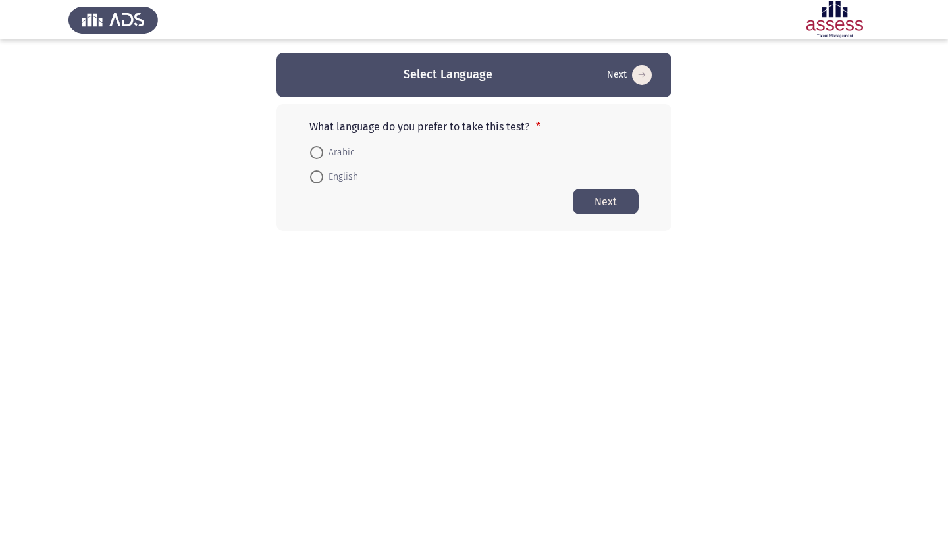
click at [334, 177] on span "English" at bounding box center [340, 177] width 35 height 16
click at [323, 177] on input "English" at bounding box center [316, 176] width 13 height 13
radio input "true"
click at [593, 201] on button "Next" at bounding box center [606, 201] width 66 height 26
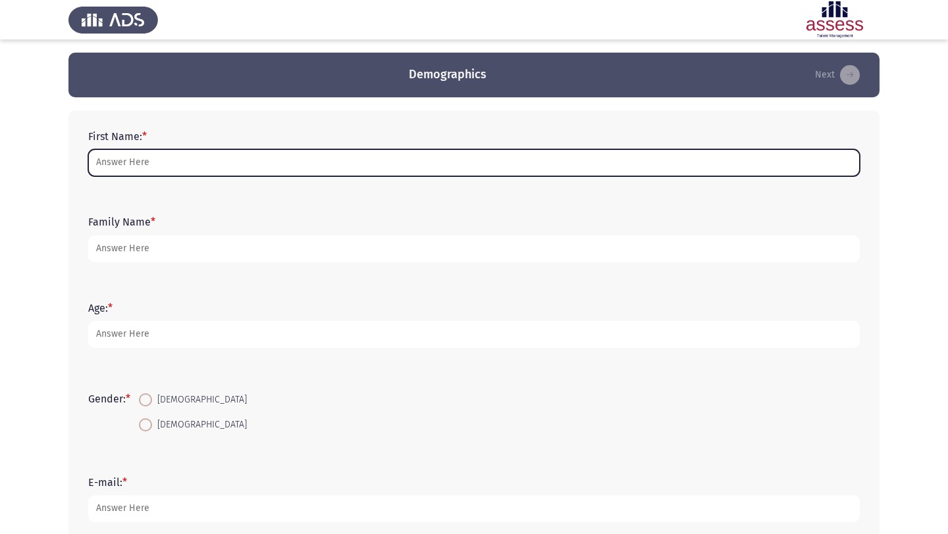
click at [325, 165] on input "First Name: *" at bounding box center [473, 162] width 771 height 27
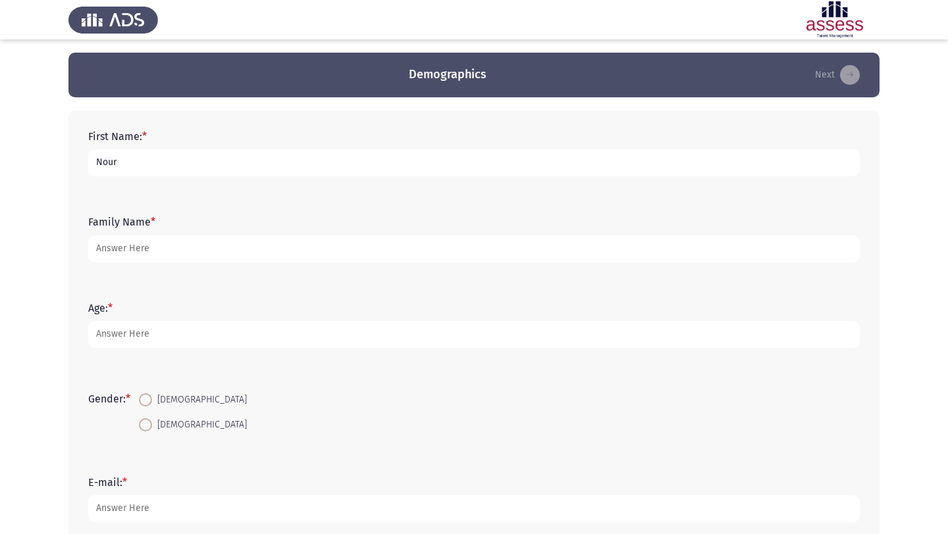
type input "Nour"
type input "K"
click at [168, 168] on input "Nour" at bounding box center [473, 162] width 771 height 27
type input "Nour"
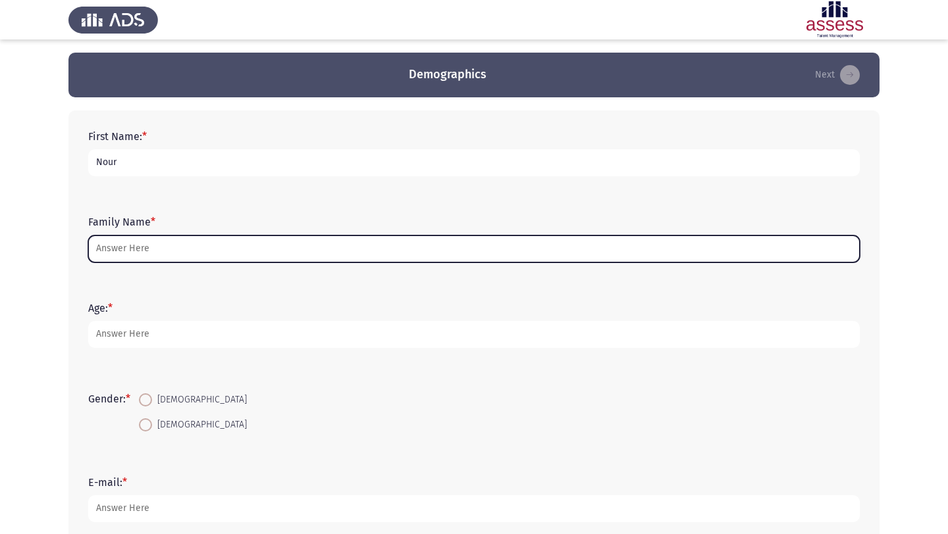
click at [135, 242] on input "Family Name *" at bounding box center [473, 249] width 771 height 27
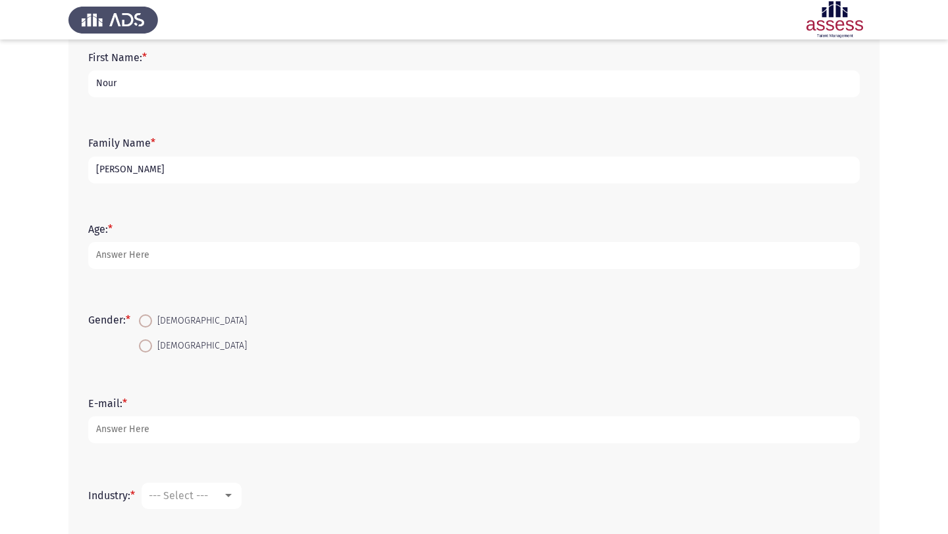
scroll to position [97, 0]
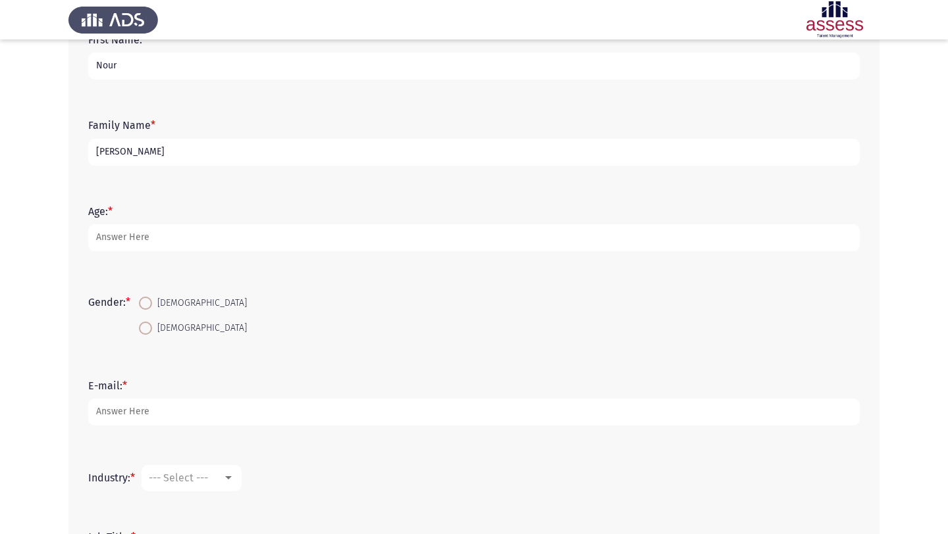
type input "[PERSON_NAME]"
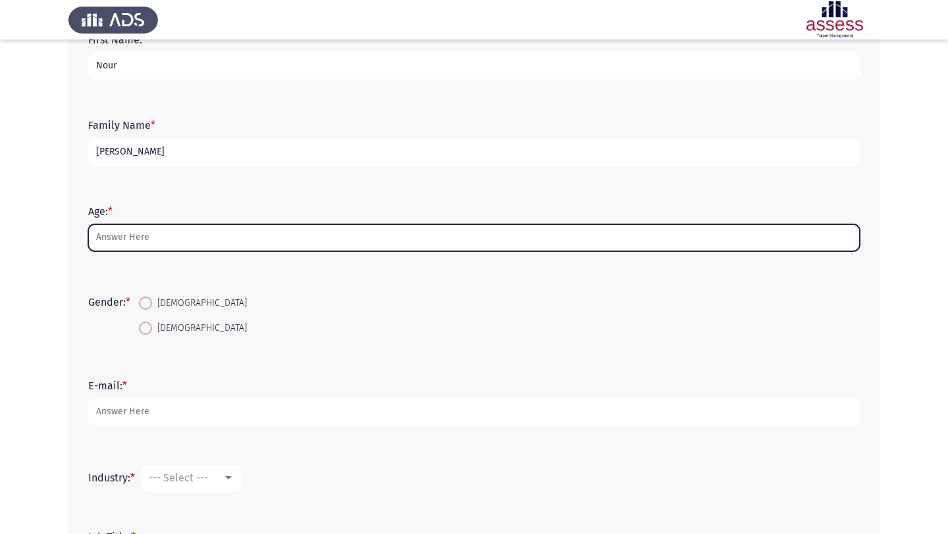
click at [155, 244] on input "Age: *" at bounding box center [473, 237] width 771 height 27
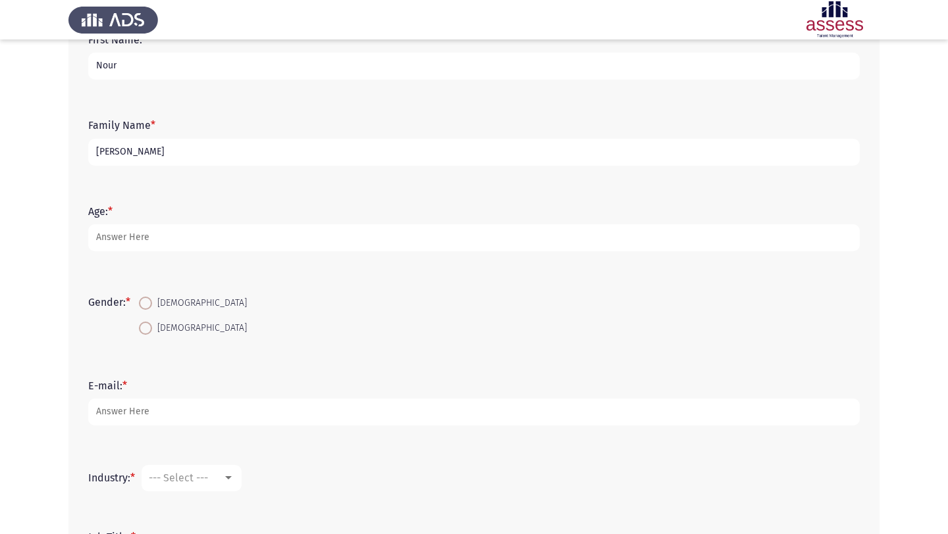
click at [149, 306] on span at bounding box center [145, 303] width 13 height 13
click at [149, 306] on input "[DEMOGRAPHIC_DATA]" at bounding box center [145, 303] width 13 height 13
radio input "true"
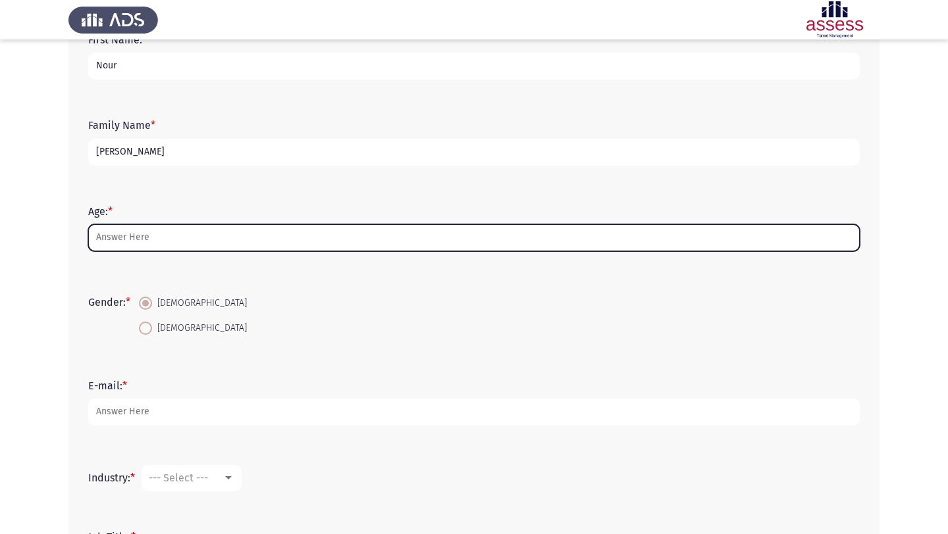
click at [136, 242] on input "Age: *" at bounding box center [473, 237] width 771 height 27
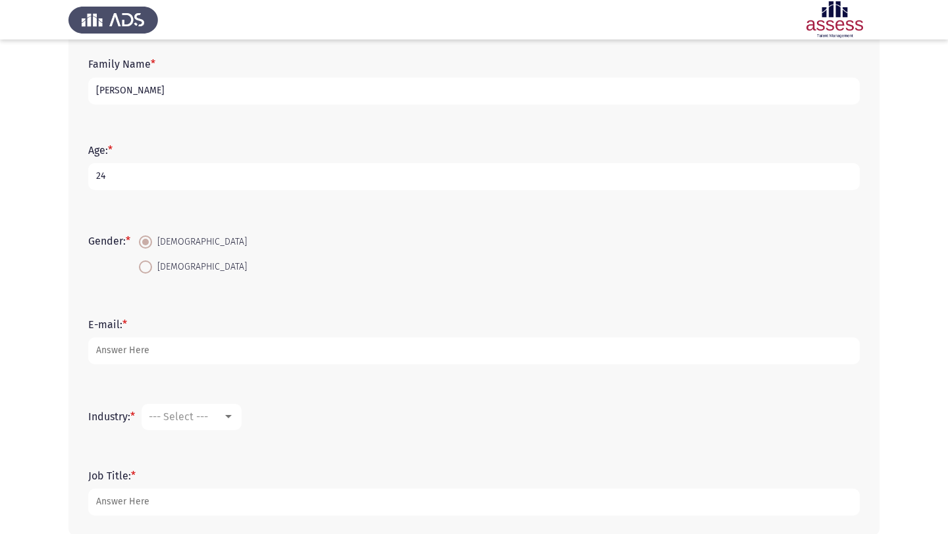
scroll to position [172, 0]
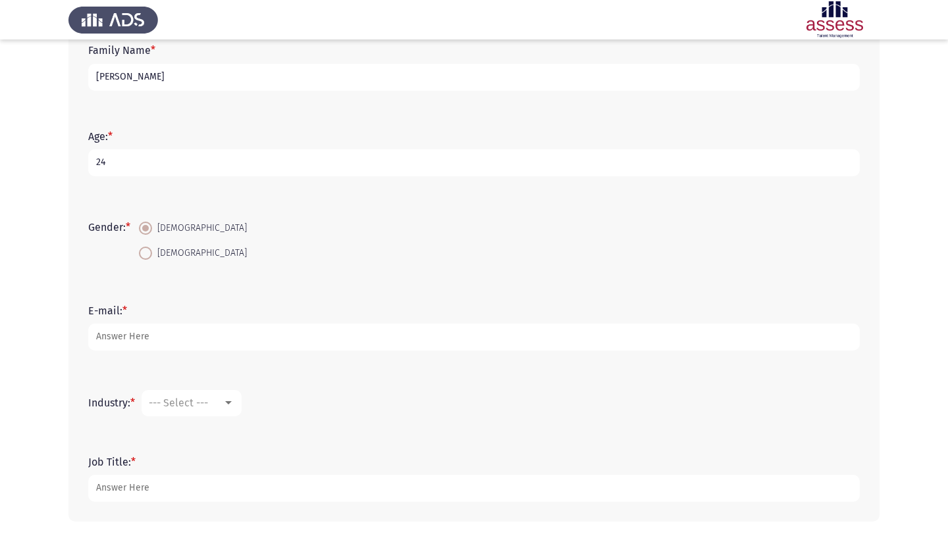
type input "24"
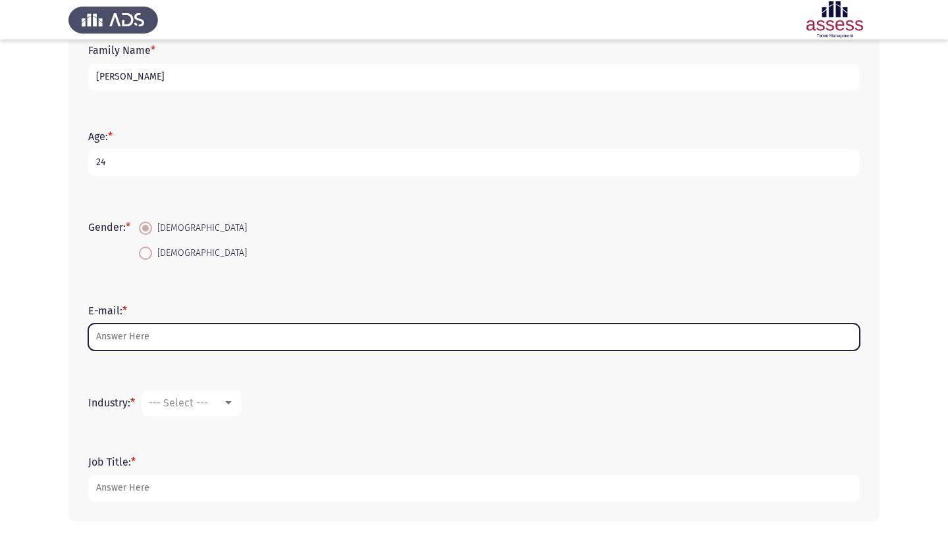
click at [202, 340] on input "E-mail: *" at bounding box center [473, 337] width 771 height 27
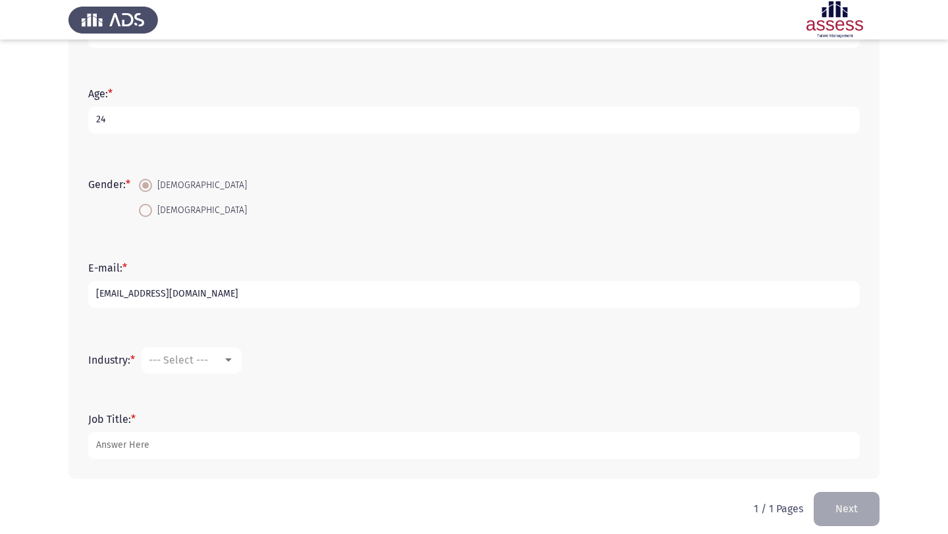
scroll to position [225, 0]
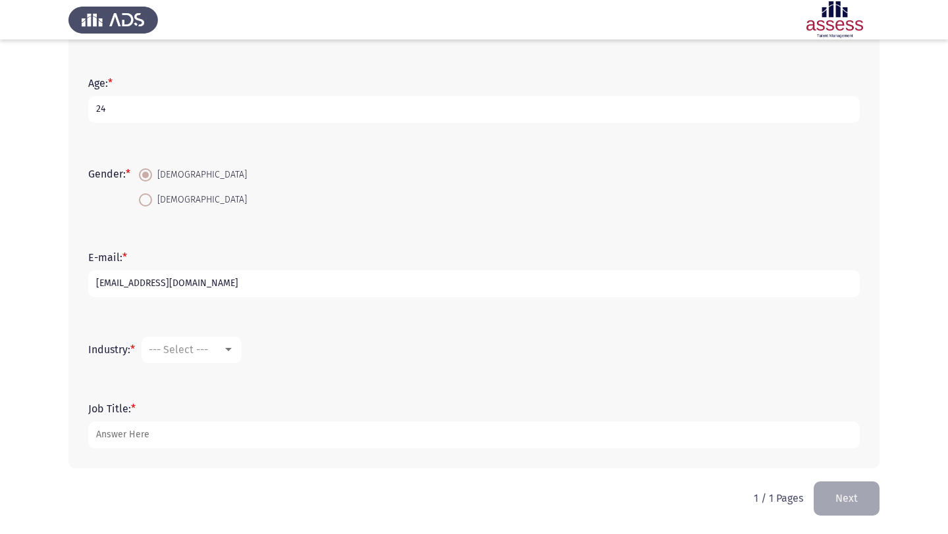
type input "[EMAIL_ADDRESS][DOMAIN_NAME]"
click at [214, 350] on div "--- Select ---" at bounding box center [186, 350] width 74 height 13
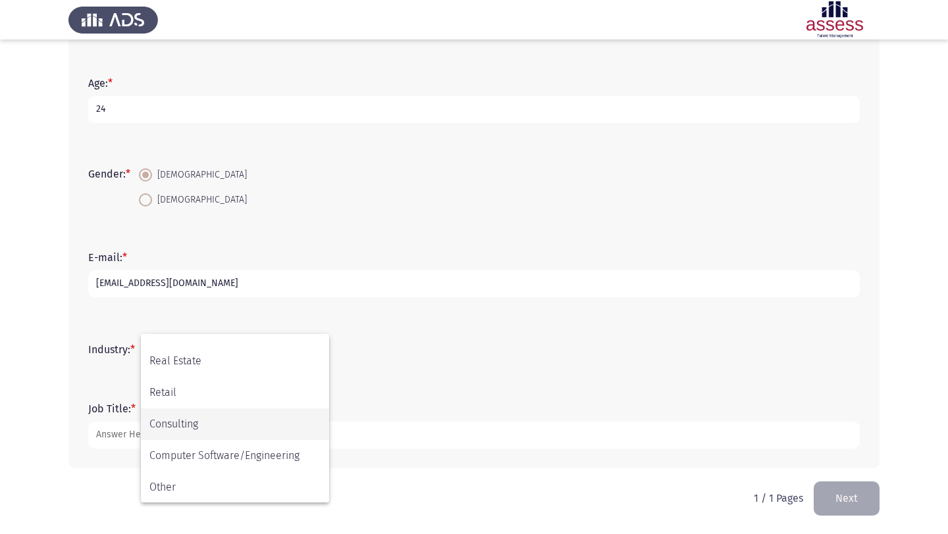
scroll to position [432, 0]
click at [226, 487] on span "Other" at bounding box center [234, 487] width 171 height 32
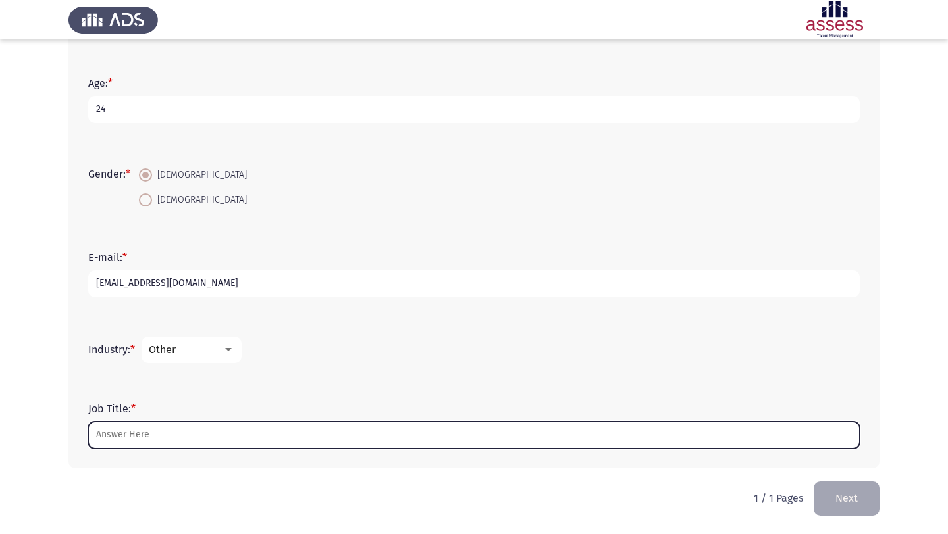
click at [183, 428] on input "Job Title: *" at bounding box center [473, 435] width 771 height 27
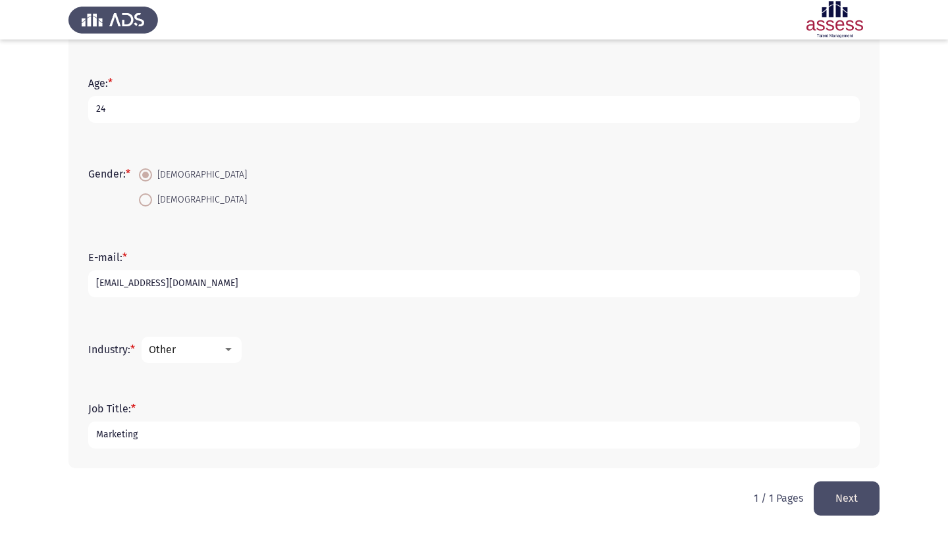
click at [275, 380] on div "Industry: * Other" at bounding box center [474, 350] width 784 height 66
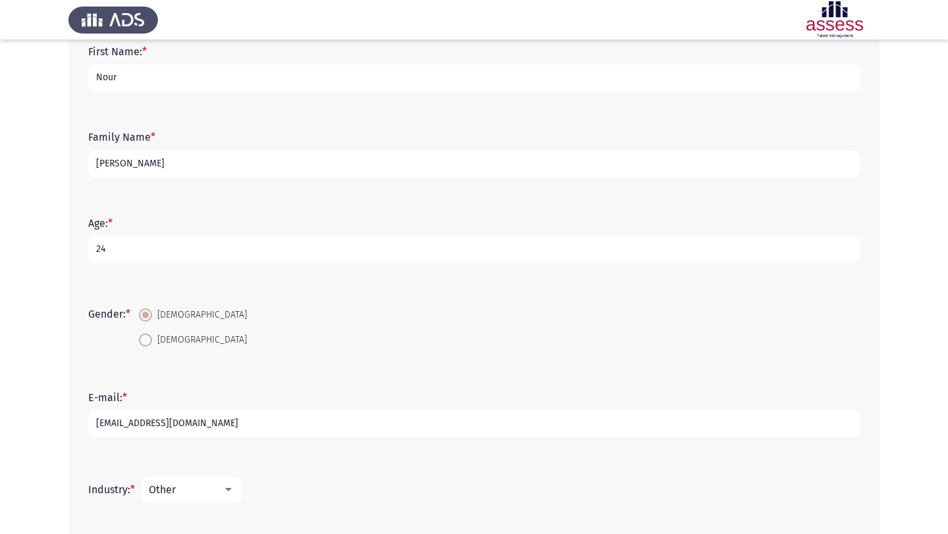
scroll to position [225, 0]
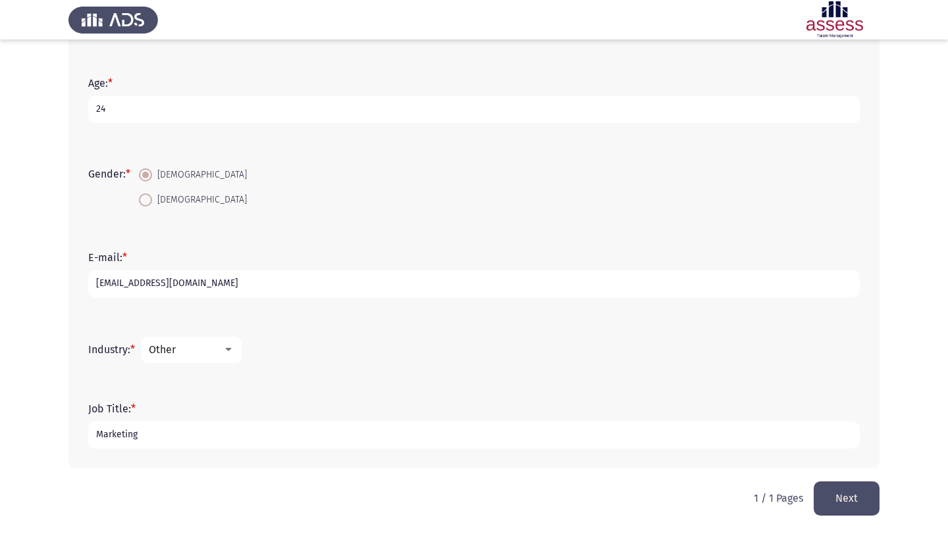
click at [276, 433] on input "Marketing" at bounding box center [473, 435] width 771 height 27
type input "M"
type input "G"
type input "Junior Marketing"
click at [188, 356] on div "Other" at bounding box center [186, 350] width 74 height 13
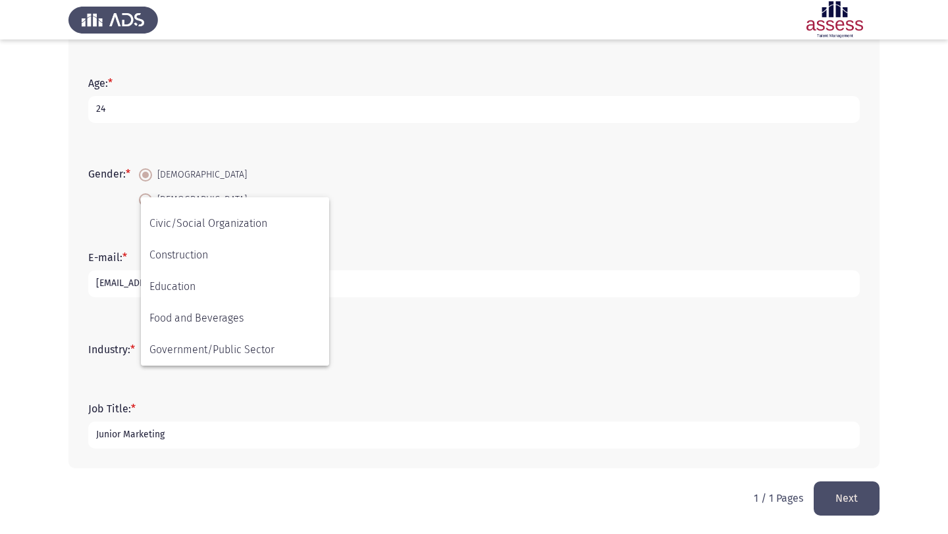
scroll to position [139, 0]
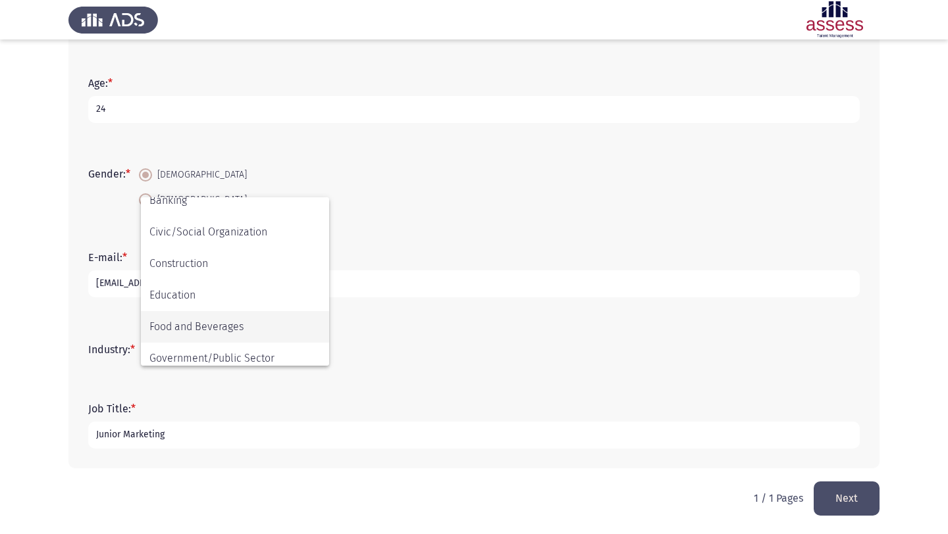
click at [220, 319] on span "Food and Beverages" at bounding box center [234, 327] width 171 height 32
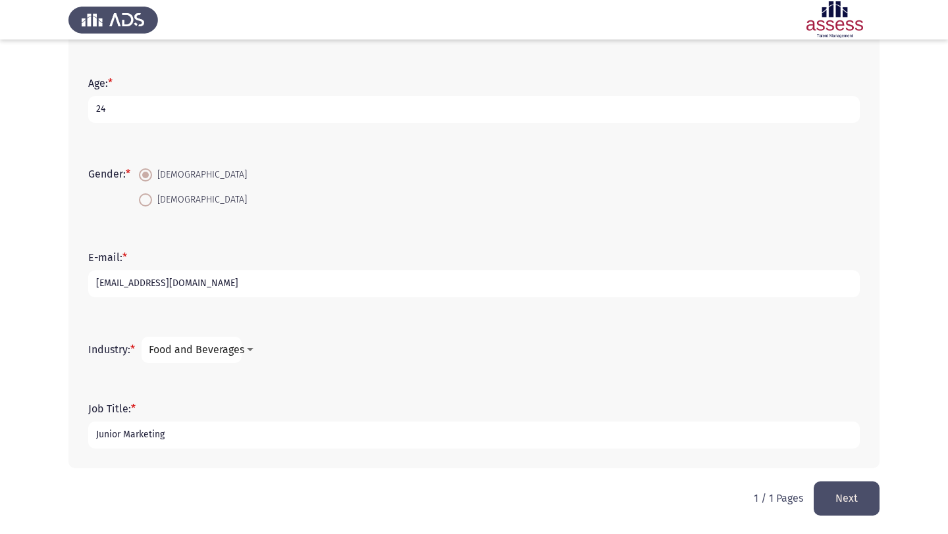
click at [191, 440] on input "Junior Marketing" at bounding box center [473, 435] width 771 height 27
click at [190, 440] on input "Junior Marketing" at bounding box center [473, 435] width 771 height 27
type input "Junior Marketing Associate"
click at [430, 480] on div "First Name: * Nour Family Name * [PERSON_NAME] Age: * [DEMOGRAPHIC_DATA] Gender…" at bounding box center [473, 176] width 811 height 609
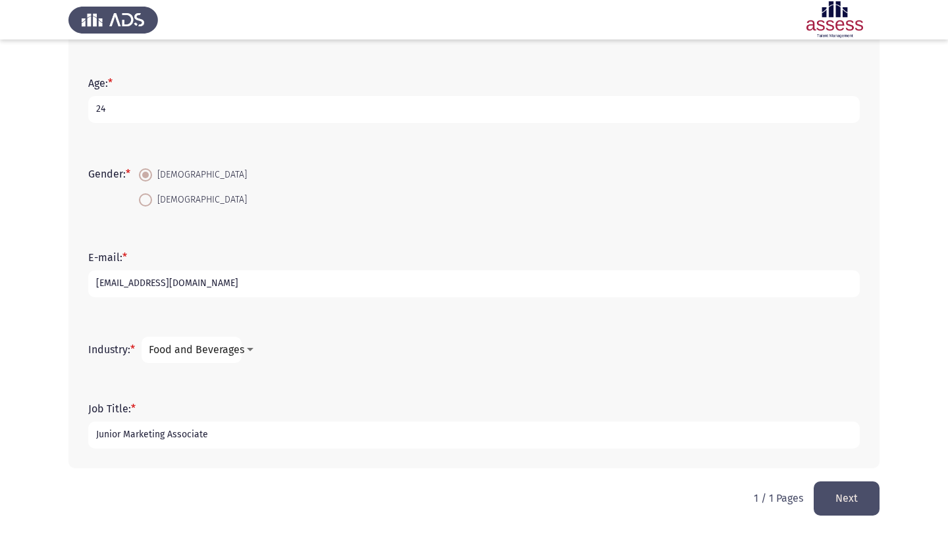
click at [847, 487] on button "Next" at bounding box center [846, 499] width 66 height 34
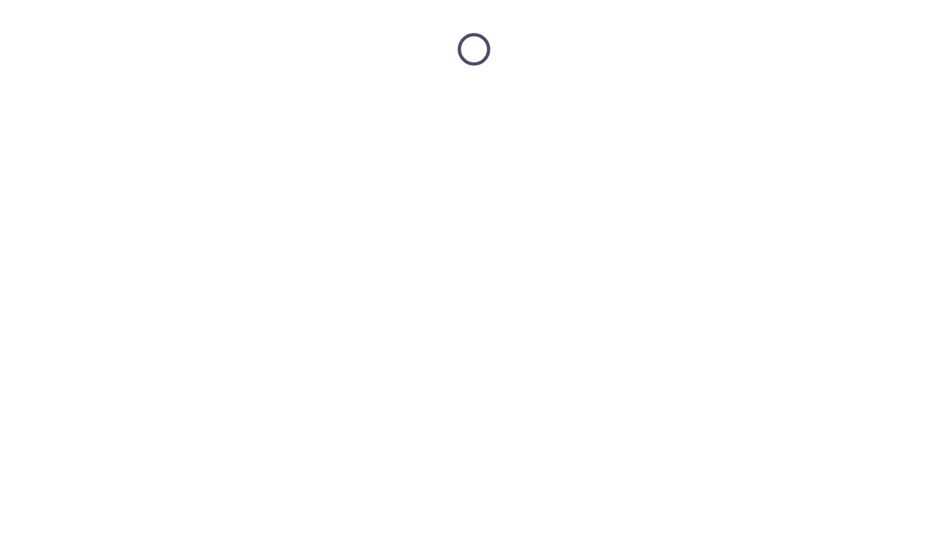
scroll to position [0, 0]
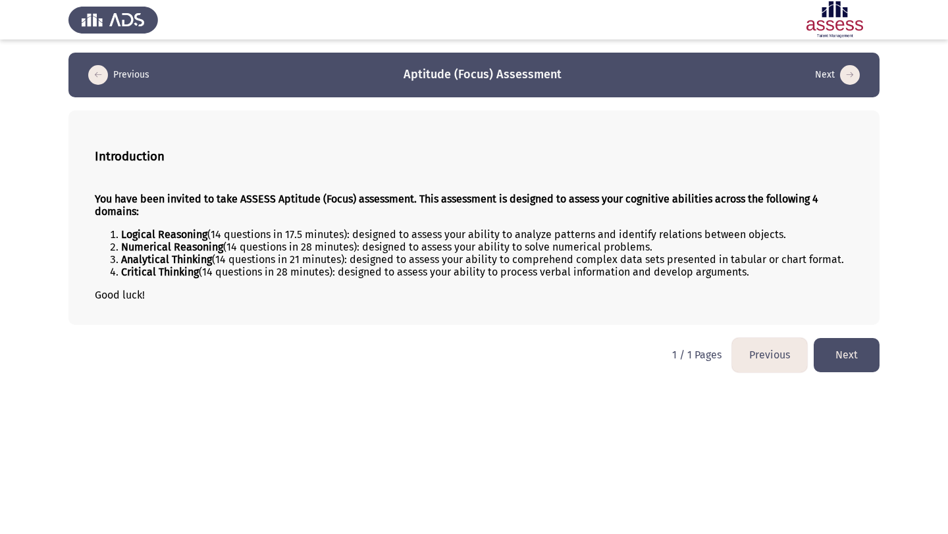
click at [859, 367] on button "Next" at bounding box center [846, 355] width 66 height 34
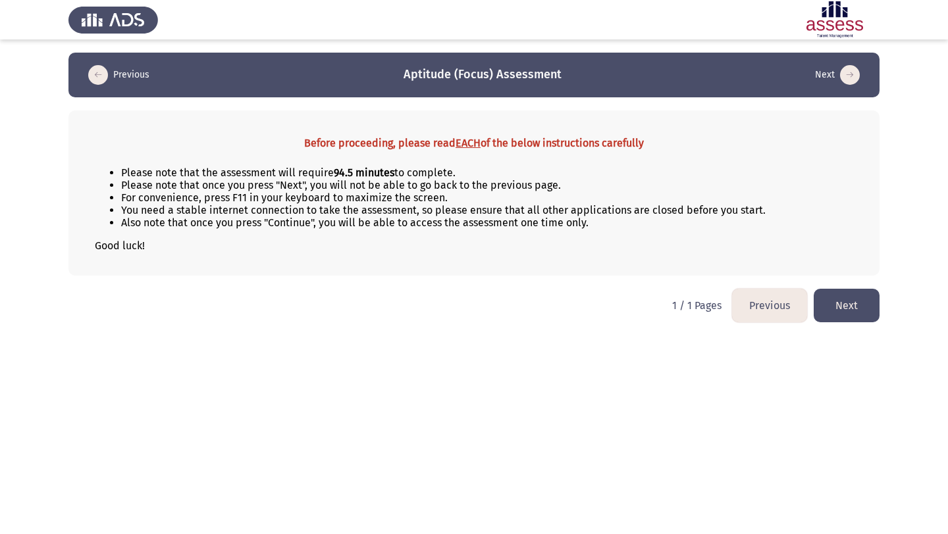
drag, startPoint x: 226, startPoint y: 219, endPoint x: 378, endPoint y: 222, distance: 152.0
click at [378, 221] on li "Also note that once you press "Continue", you will be able to access the assess…" at bounding box center [487, 222] width 732 height 13
click at [833, 304] on button "Next" at bounding box center [846, 306] width 66 height 34
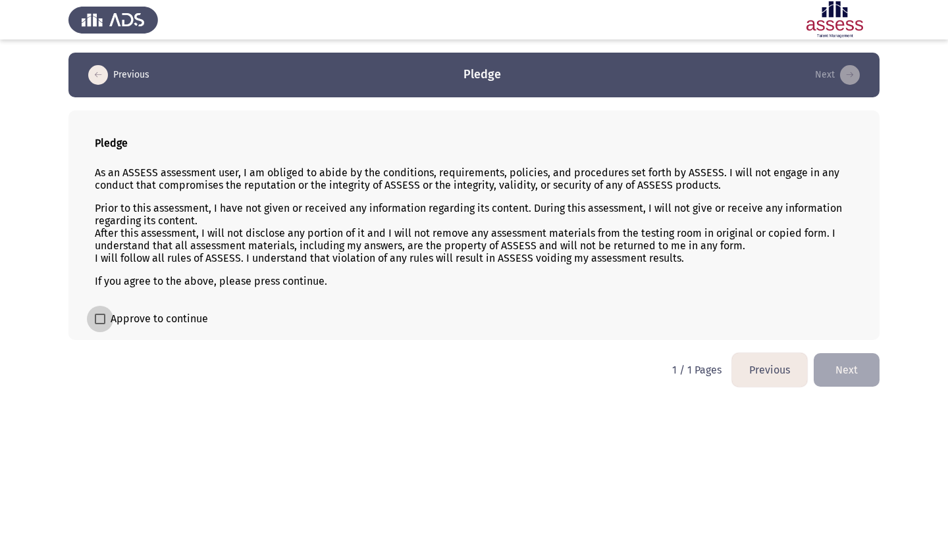
click at [181, 315] on span "Approve to continue" at bounding box center [159, 319] width 97 height 16
click at [100, 324] on input "Approve to continue" at bounding box center [99, 324] width 1 height 1
checkbox input "true"
drag, startPoint x: 276, startPoint y: 170, endPoint x: 541, endPoint y: 188, distance: 265.8
click at [541, 188] on p "As an ASSESS assessment user, I am obliged to abide by the conditions, requirem…" at bounding box center [474, 178] width 758 height 25
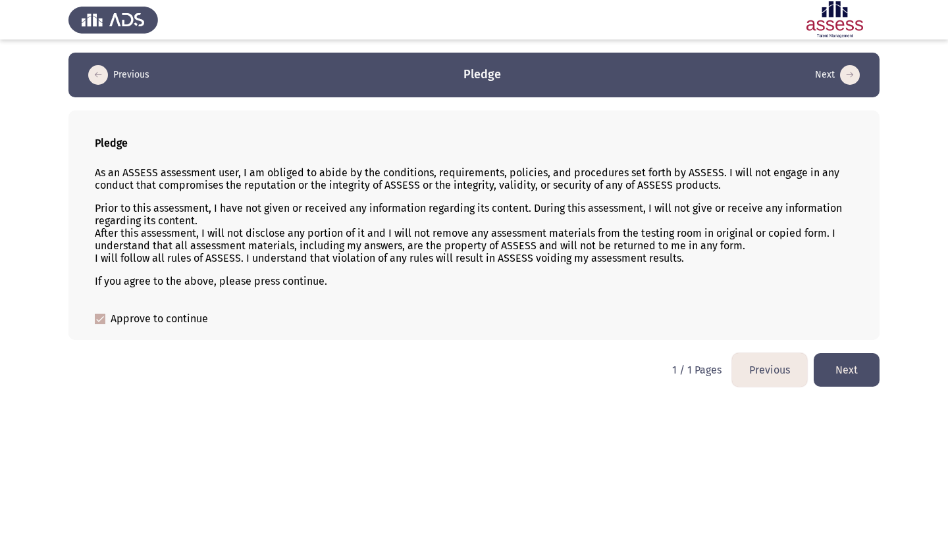
drag, startPoint x: 284, startPoint y: 246, endPoint x: 472, endPoint y: 252, distance: 187.6
click at [472, 252] on p "Prior to this assessment, I have not given or received any information regardin…" at bounding box center [474, 233] width 758 height 63
click at [857, 367] on button "Next" at bounding box center [846, 370] width 66 height 34
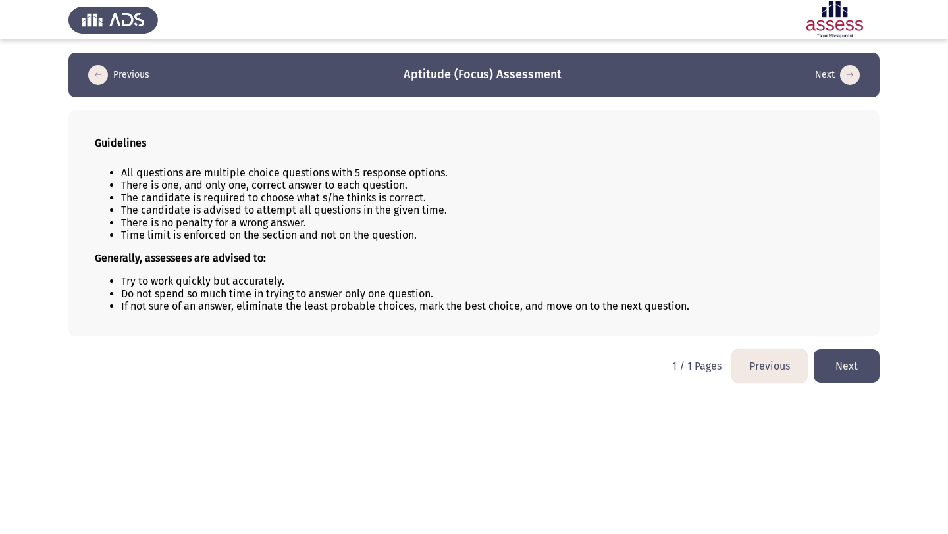
click at [836, 363] on button "Next" at bounding box center [846, 366] width 66 height 34
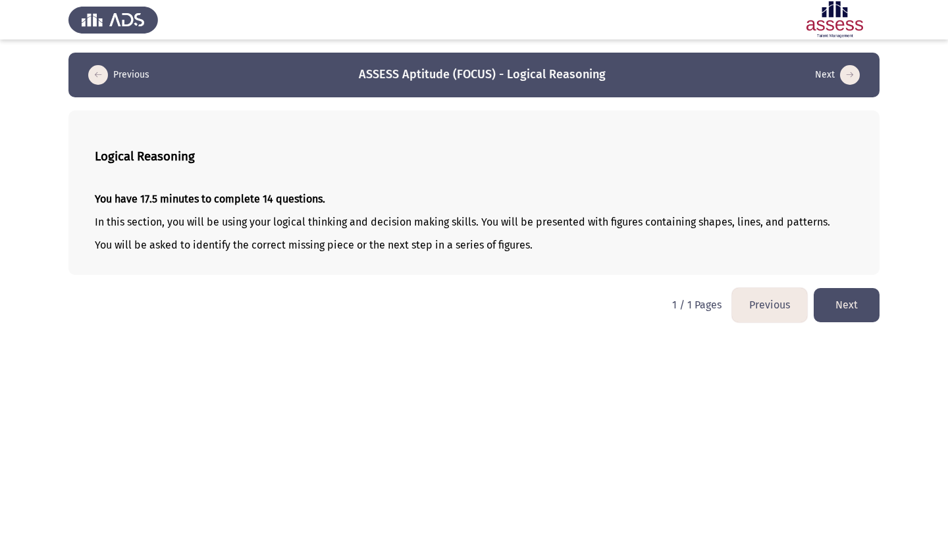
click at [853, 316] on button "Next" at bounding box center [846, 305] width 66 height 34
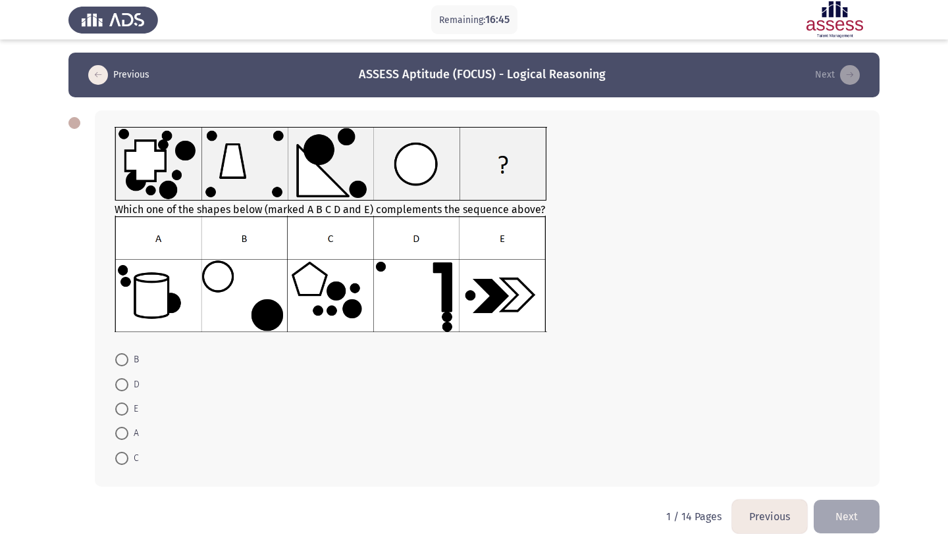
click at [116, 452] on span at bounding box center [121, 458] width 13 height 13
click at [116, 452] on input "C" at bounding box center [121, 458] width 13 height 13
radio input "true"
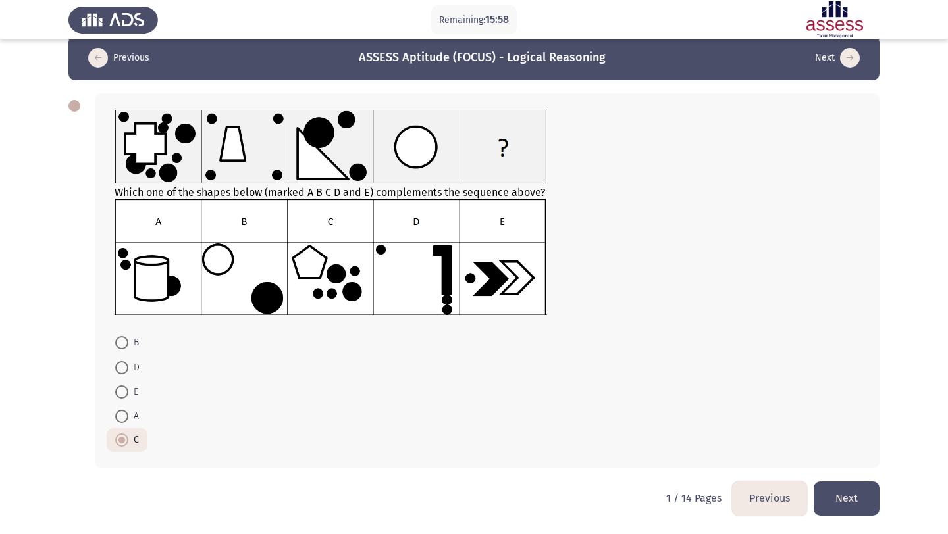
click at [856, 499] on button "Next" at bounding box center [846, 499] width 66 height 34
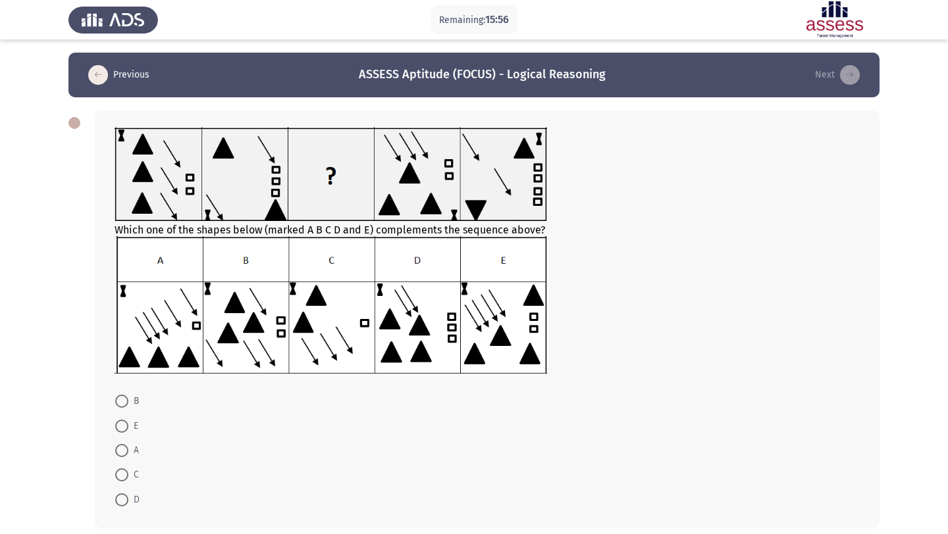
scroll to position [59, 0]
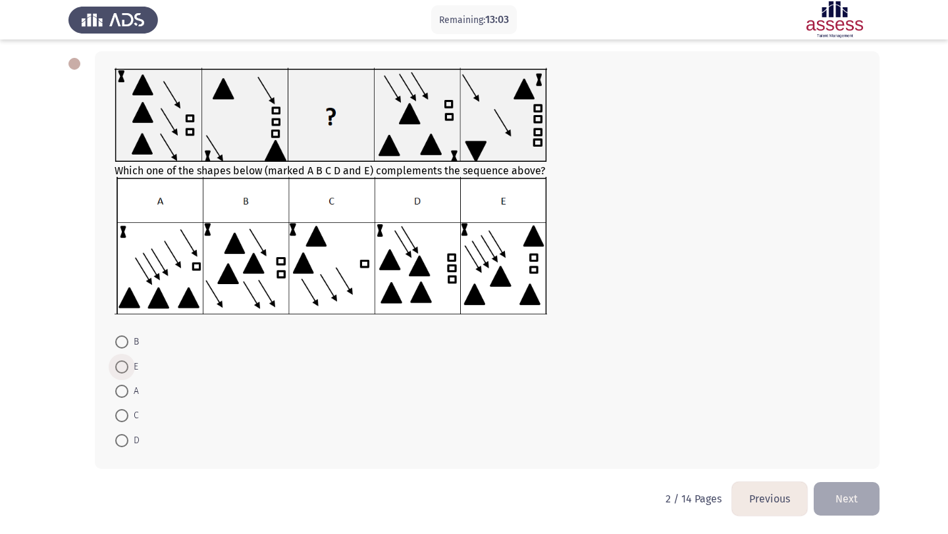
click at [127, 367] on span at bounding box center [121, 367] width 13 height 13
click at [127, 367] on input "E" at bounding box center [121, 367] width 13 height 13
radio input "true"
click at [839, 498] on button "Next" at bounding box center [846, 499] width 66 height 34
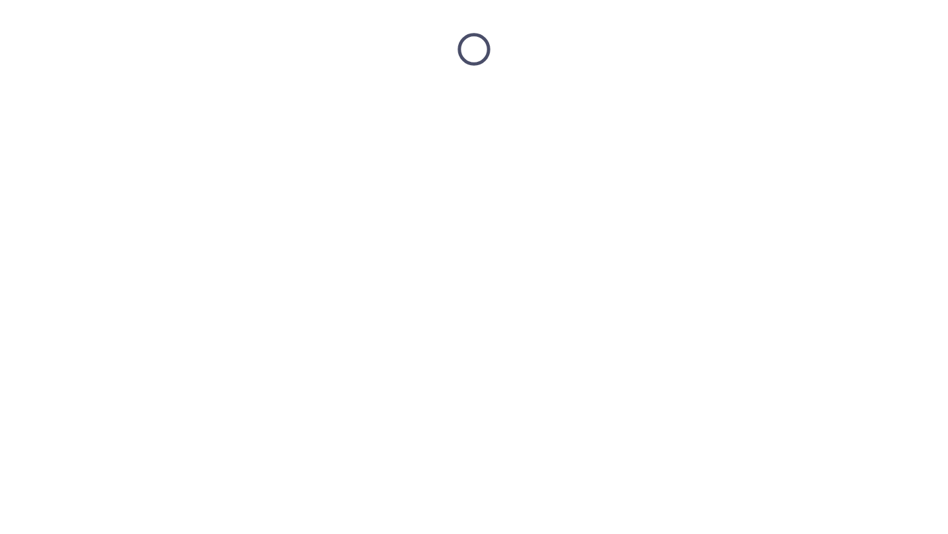
scroll to position [0, 0]
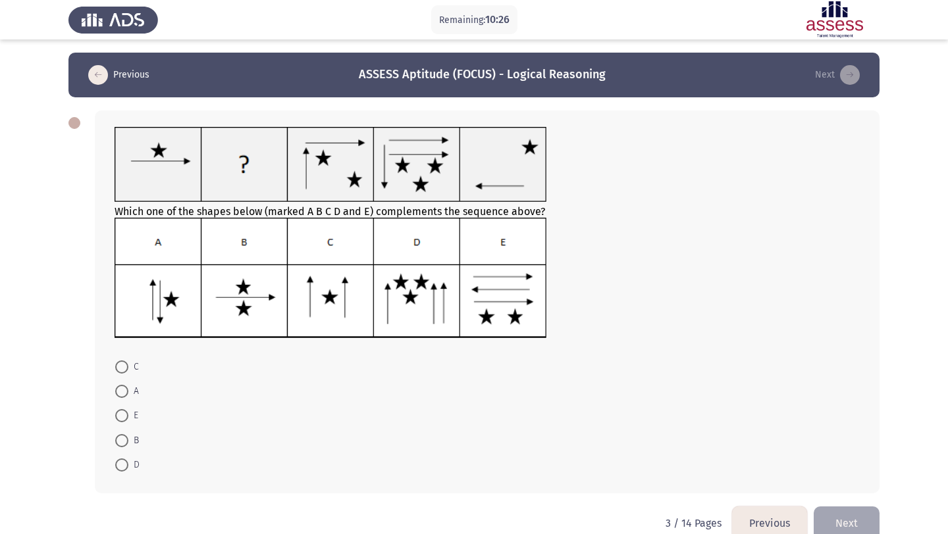
click at [115, 459] on span at bounding box center [121, 465] width 13 height 13
click at [115, 459] on input "D" at bounding box center [121, 465] width 13 height 13
radio input "true"
click at [868, 517] on button "Next" at bounding box center [846, 523] width 66 height 34
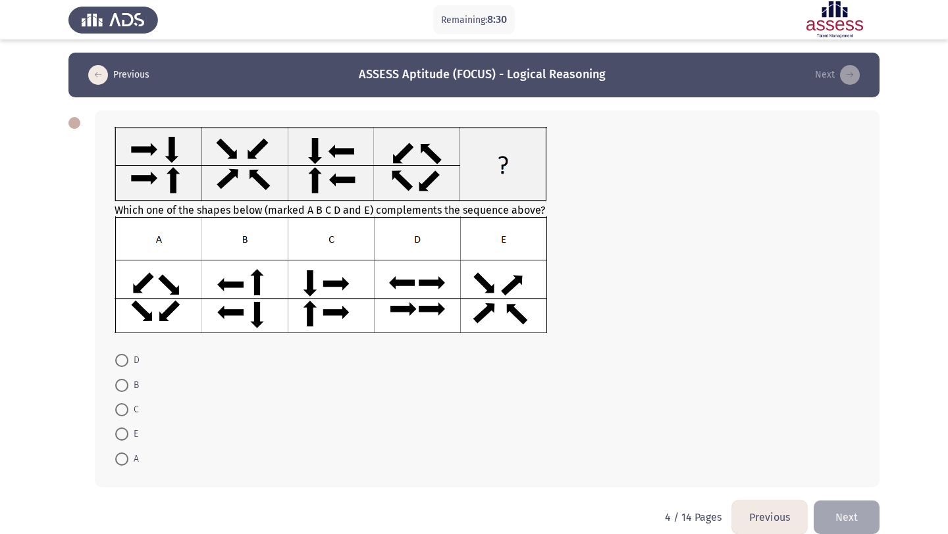
scroll to position [18, 0]
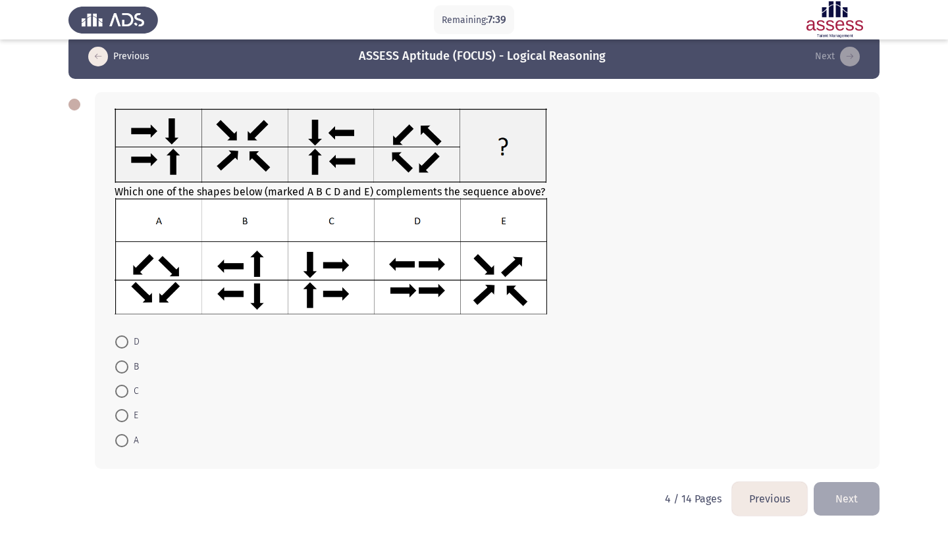
click at [116, 369] on span at bounding box center [121, 367] width 13 height 13
click at [116, 369] on input "B" at bounding box center [121, 367] width 13 height 13
radio input "true"
click at [831, 493] on button "Next" at bounding box center [846, 499] width 66 height 34
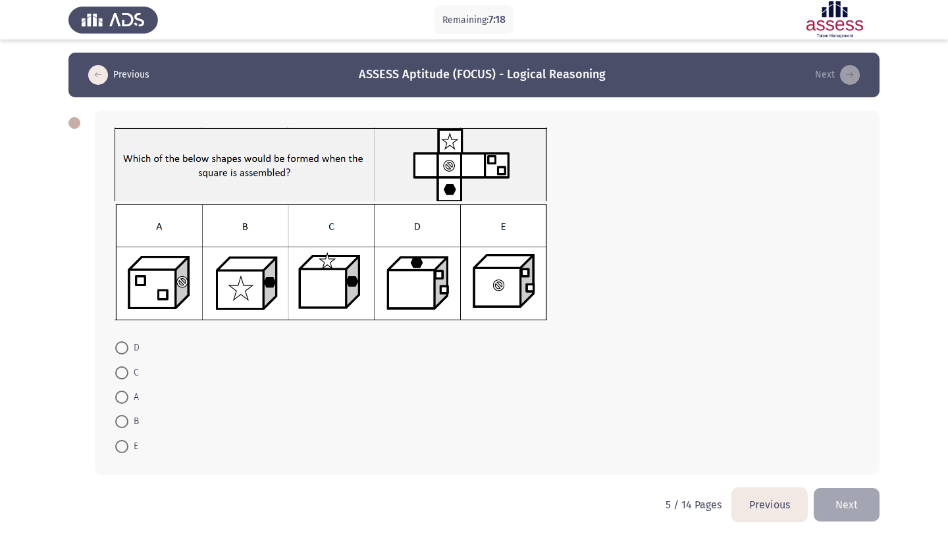
scroll to position [6, 0]
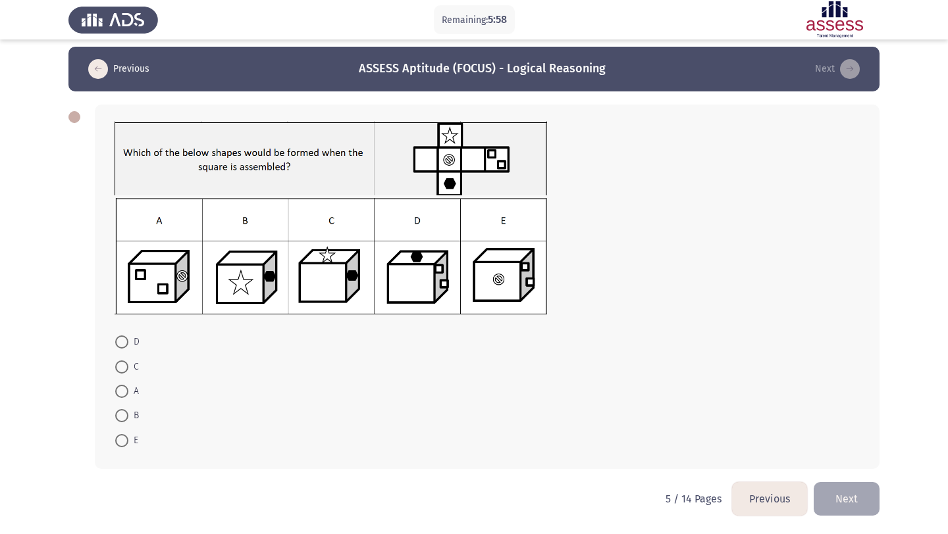
click at [131, 344] on span "D" at bounding box center [133, 342] width 11 height 16
click at [128, 344] on input "D" at bounding box center [121, 342] width 13 height 13
radio input "true"
click at [845, 501] on button "Next" at bounding box center [846, 499] width 66 height 34
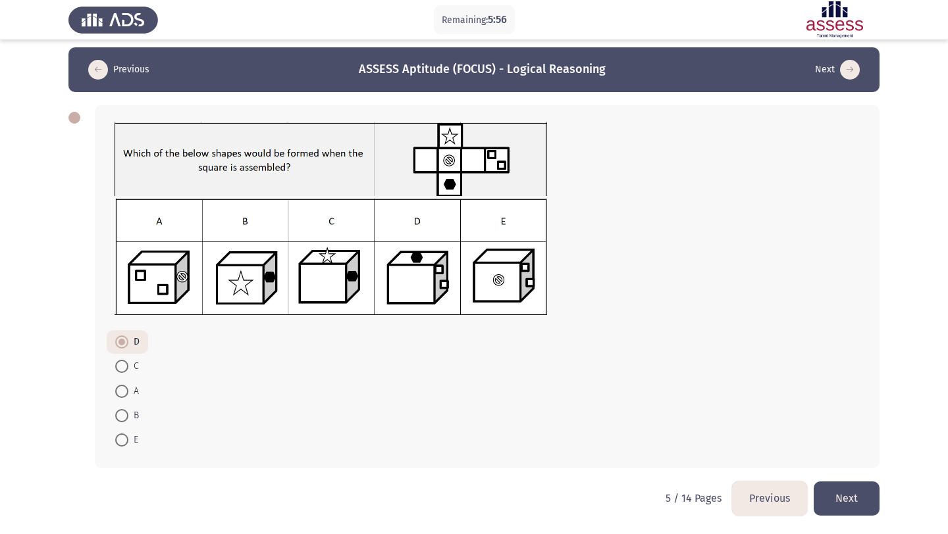
scroll to position [0, 0]
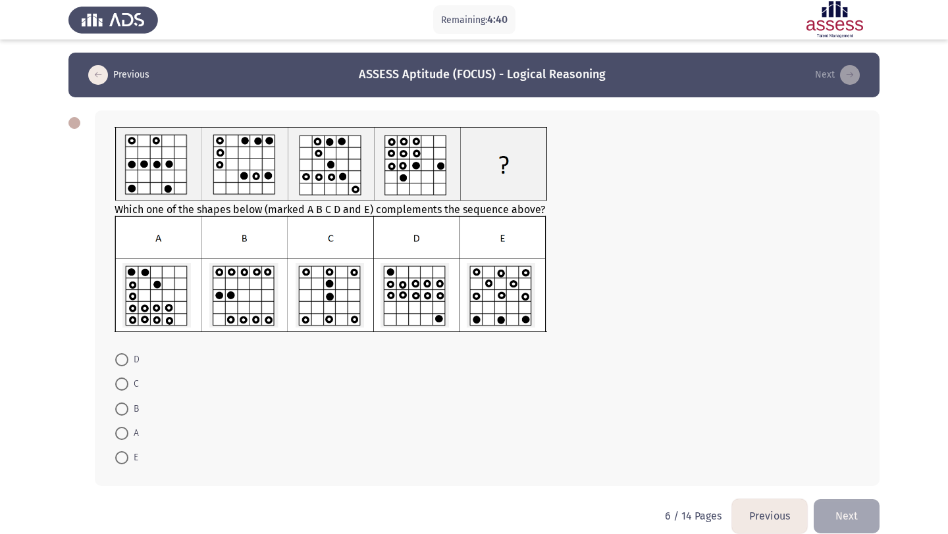
click at [126, 359] on span at bounding box center [121, 359] width 13 height 13
click at [126, 359] on input "D" at bounding box center [121, 359] width 13 height 13
radio input "true"
click at [840, 507] on button "Next" at bounding box center [846, 516] width 66 height 34
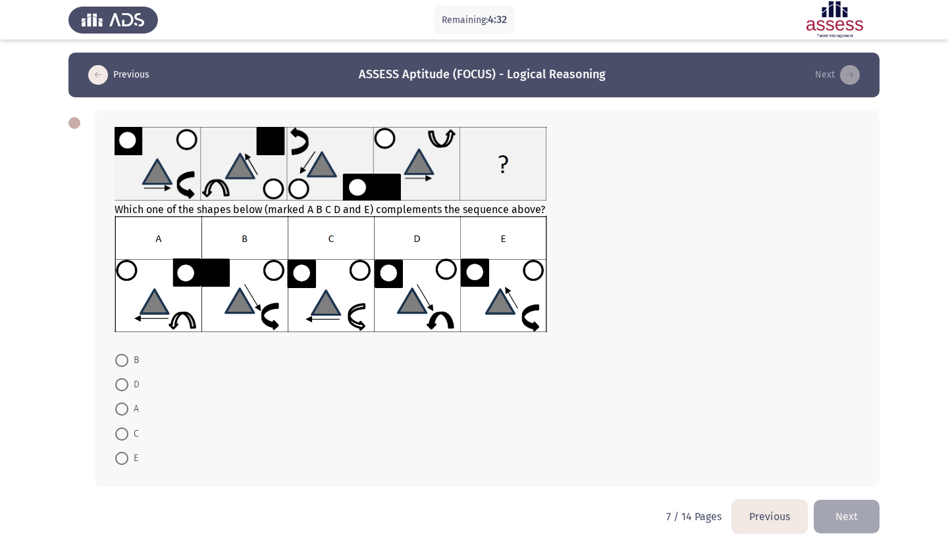
scroll to position [18, 0]
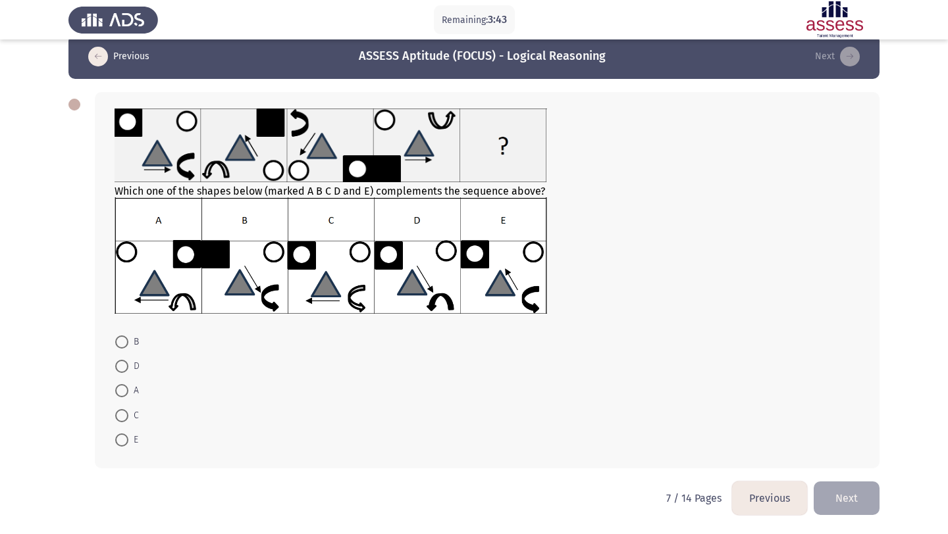
click at [118, 432] on label "E" at bounding box center [126, 440] width 23 height 16
click at [118, 434] on input "E" at bounding box center [121, 440] width 13 height 13
radio input "true"
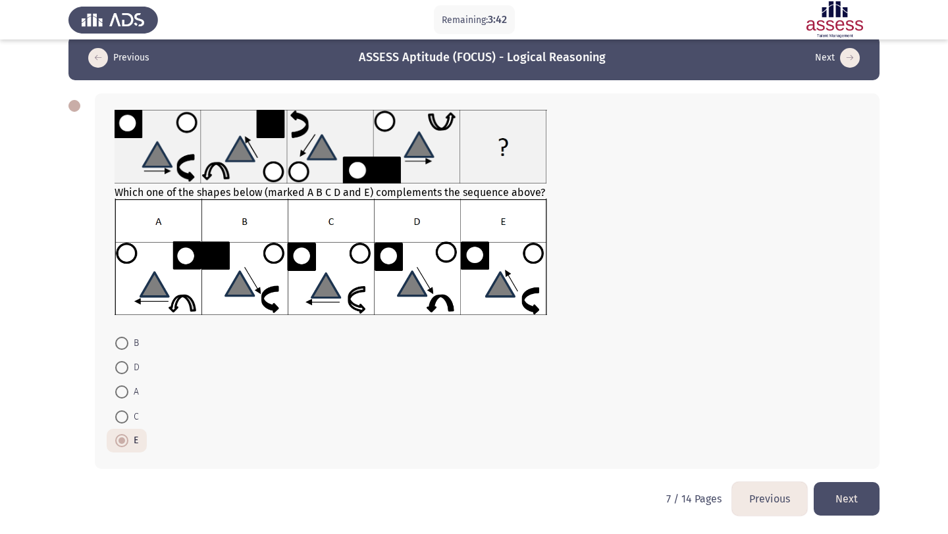
click at [823, 486] on button "Next" at bounding box center [846, 499] width 66 height 34
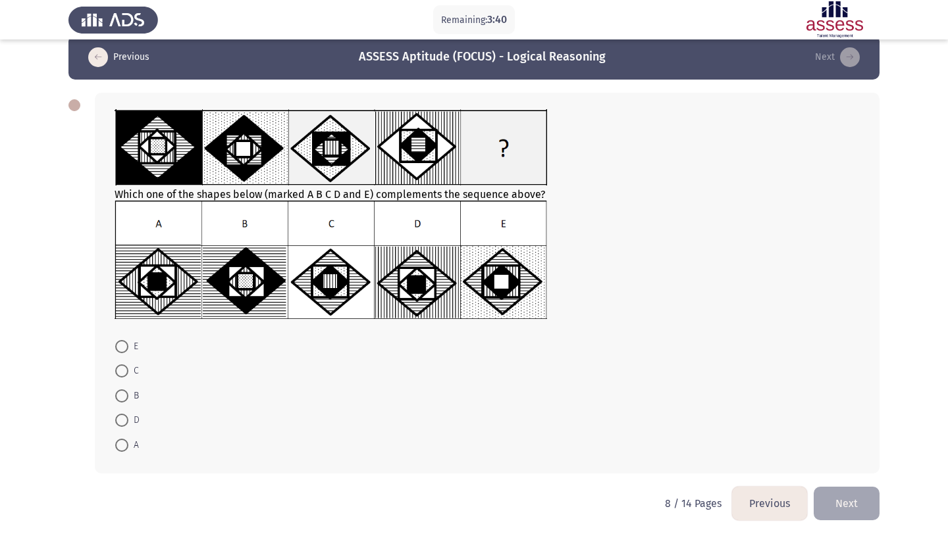
scroll to position [22, 0]
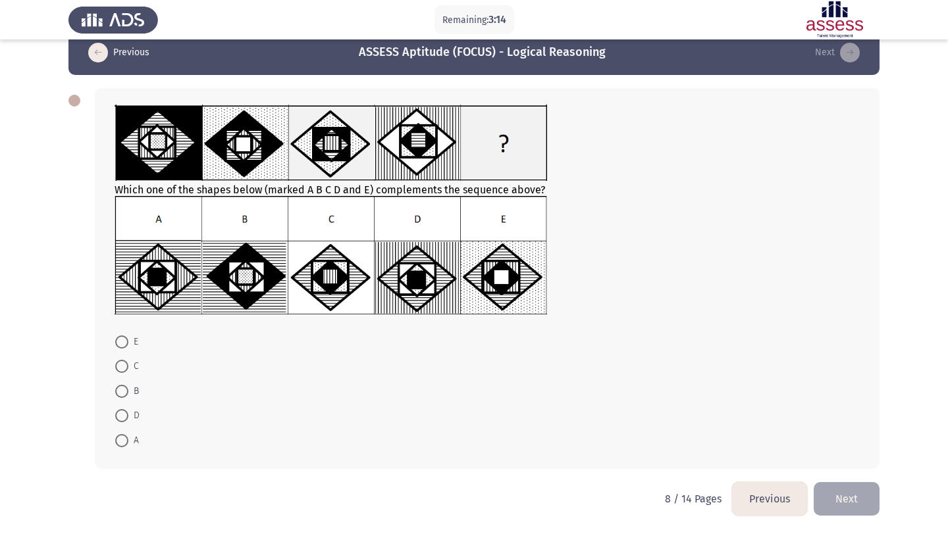
click at [119, 442] on span at bounding box center [121, 440] width 13 height 13
click at [119, 442] on input "A" at bounding box center [121, 440] width 13 height 13
radio input "true"
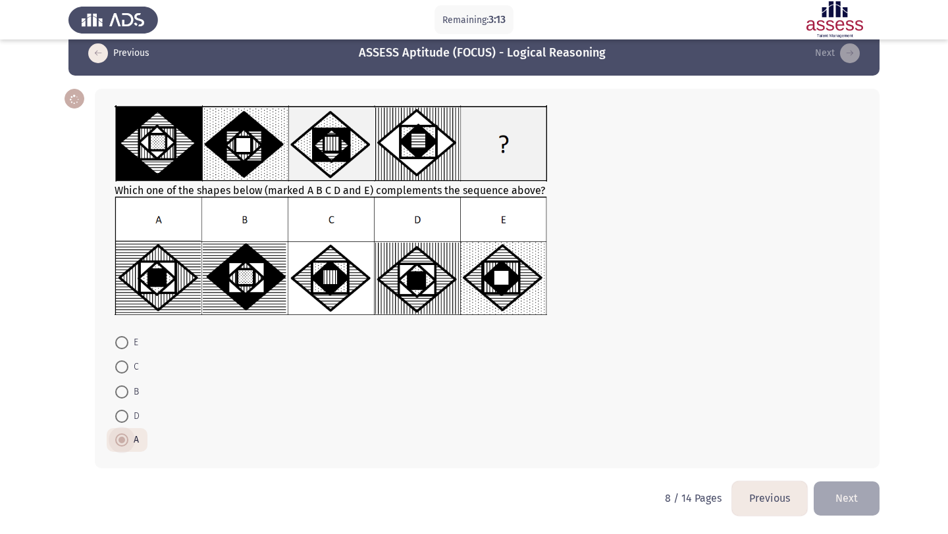
scroll to position [22, 0]
click at [857, 493] on button "Next" at bounding box center [846, 499] width 66 height 34
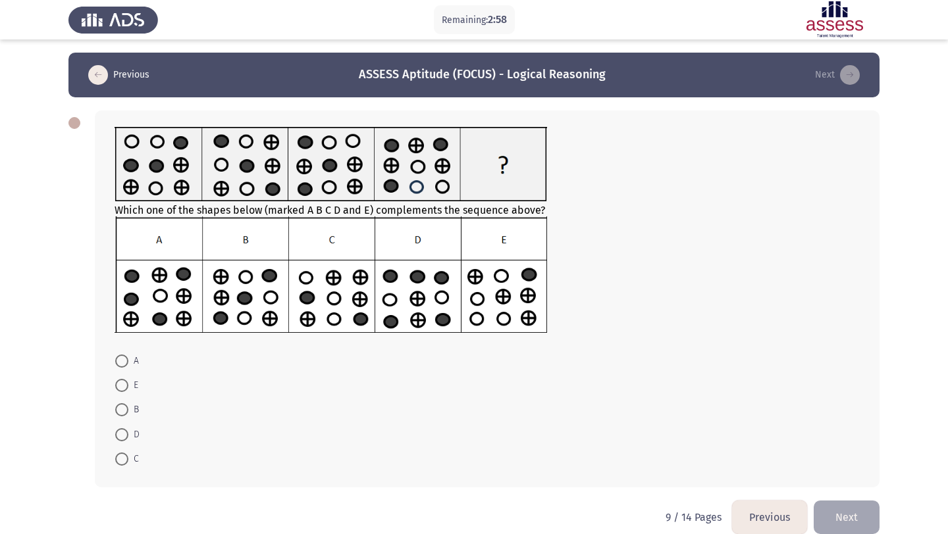
scroll to position [19, 0]
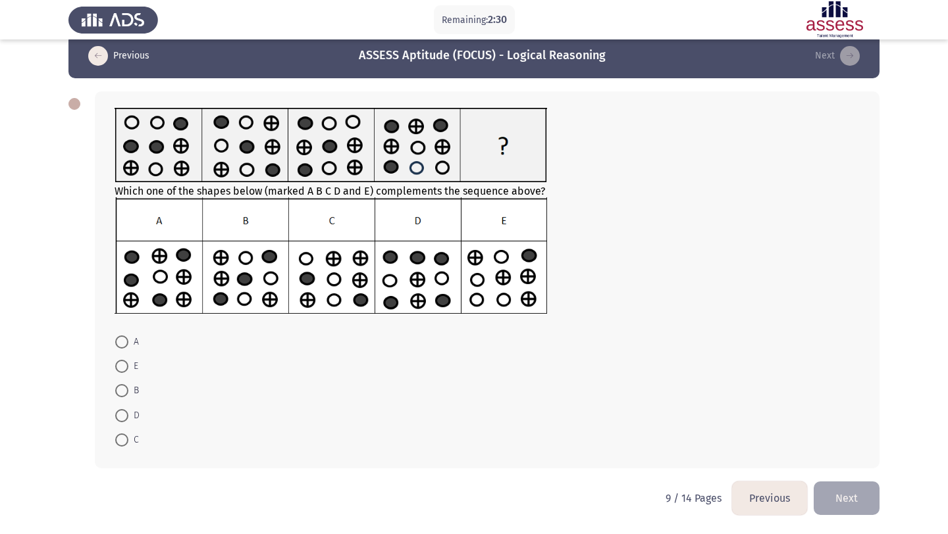
click at [130, 386] on span "B" at bounding box center [133, 391] width 11 height 16
click at [128, 386] on input "B" at bounding box center [121, 390] width 13 height 13
radio input "true"
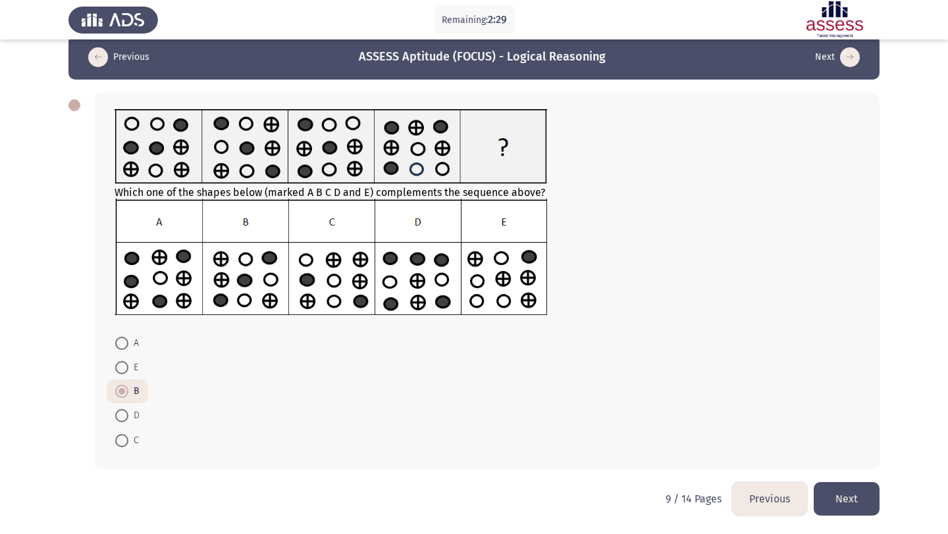
click at [827, 498] on button "Next" at bounding box center [846, 499] width 66 height 34
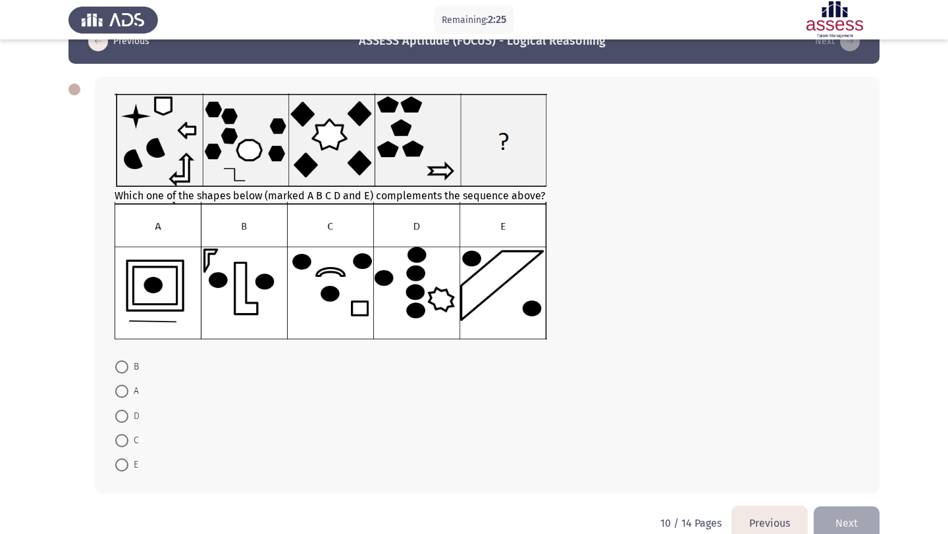
scroll to position [39, 0]
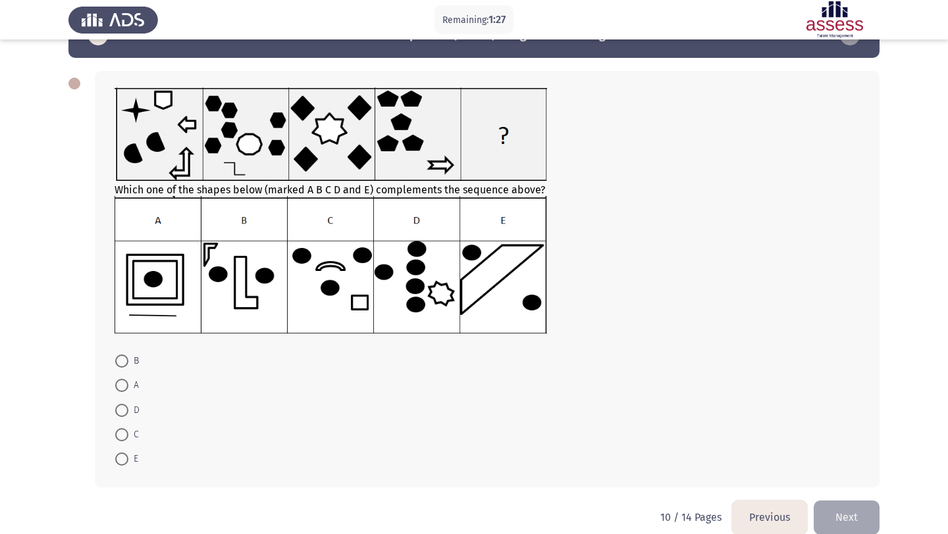
click at [121, 382] on span at bounding box center [121, 385] width 13 height 13
click at [121, 382] on input "A" at bounding box center [121, 385] width 13 height 13
radio input "true"
click at [842, 508] on button "Next" at bounding box center [846, 517] width 66 height 34
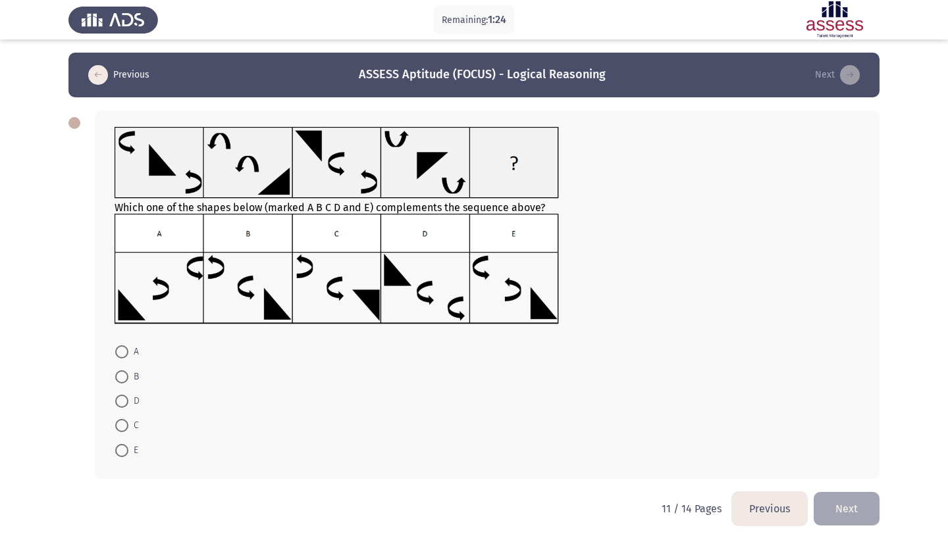
scroll to position [10, 0]
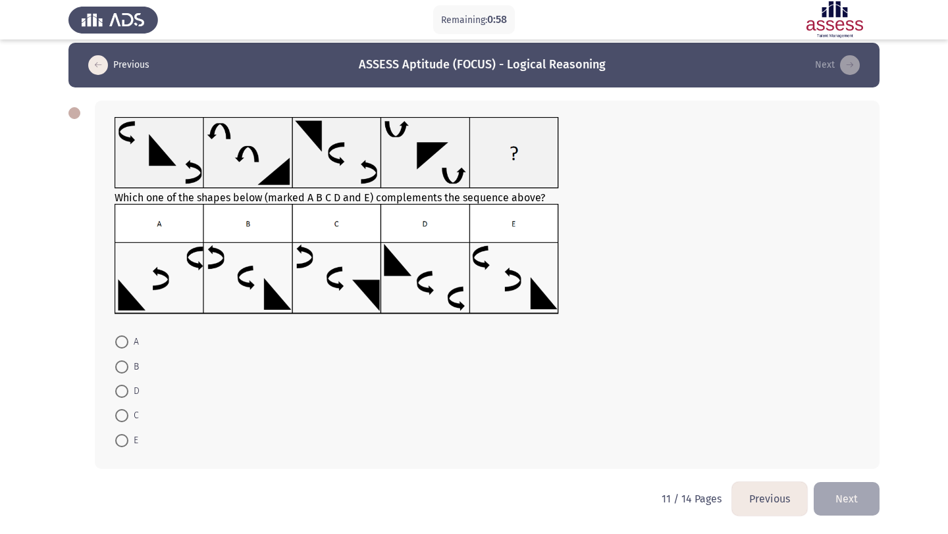
click at [118, 434] on span at bounding box center [121, 440] width 13 height 13
click at [118, 434] on input "E" at bounding box center [121, 440] width 13 height 13
radio input "true"
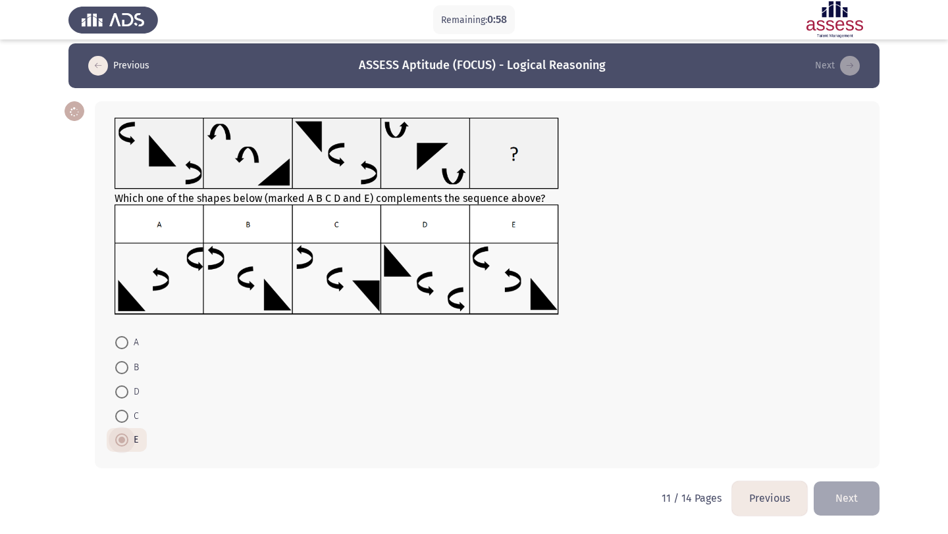
scroll to position [9, 0]
click at [817, 490] on button "Next" at bounding box center [846, 499] width 66 height 34
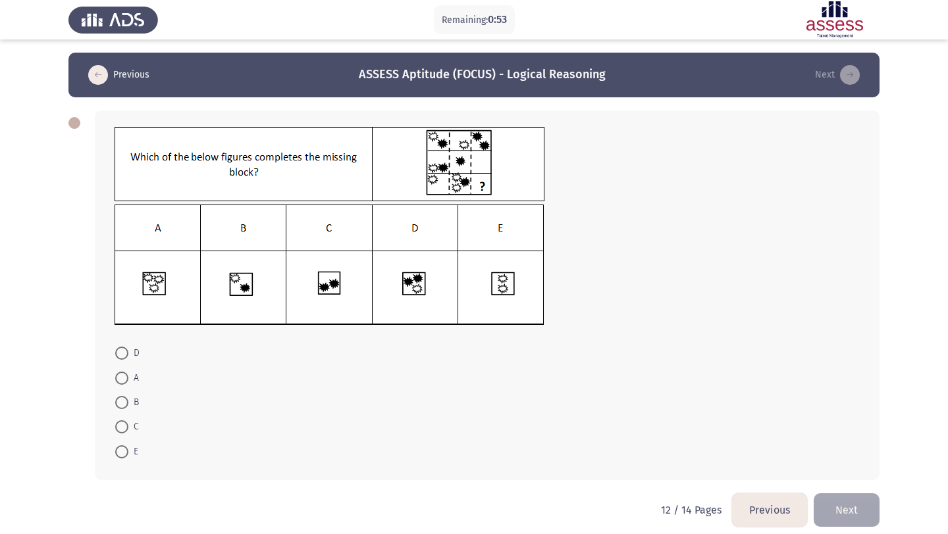
scroll to position [11, 0]
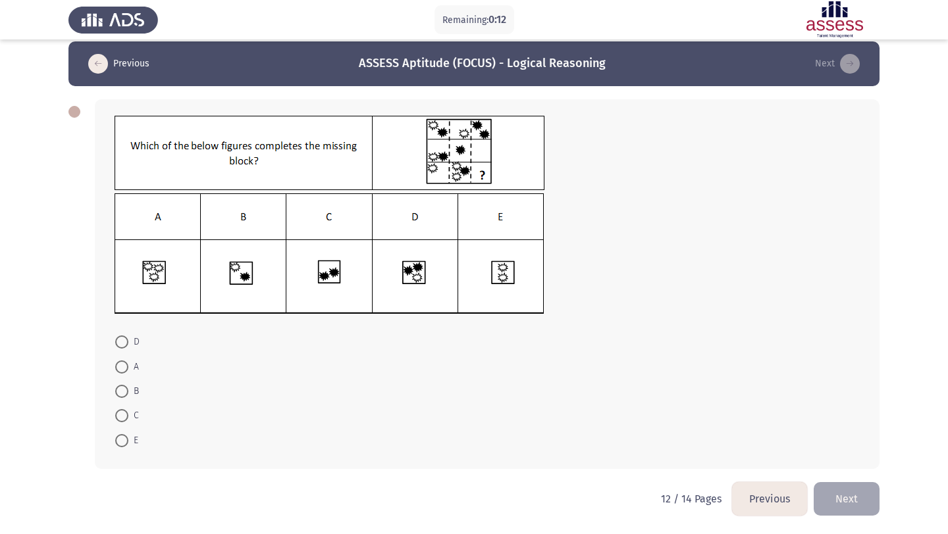
click at [120, 414] on span at bounding box center [121, 415] width 13 height 13
click at [120, 414] on input "C" at bounding box center [121, 415] width 13 height 13
radio input "true"
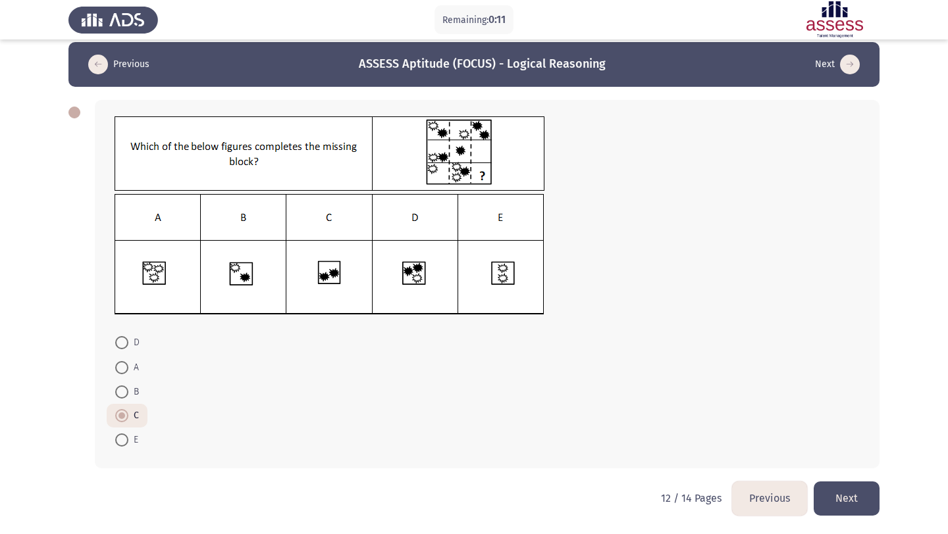
click at [853, 490] on button "Next" at bounding box center [846, 499] width 66 height 34
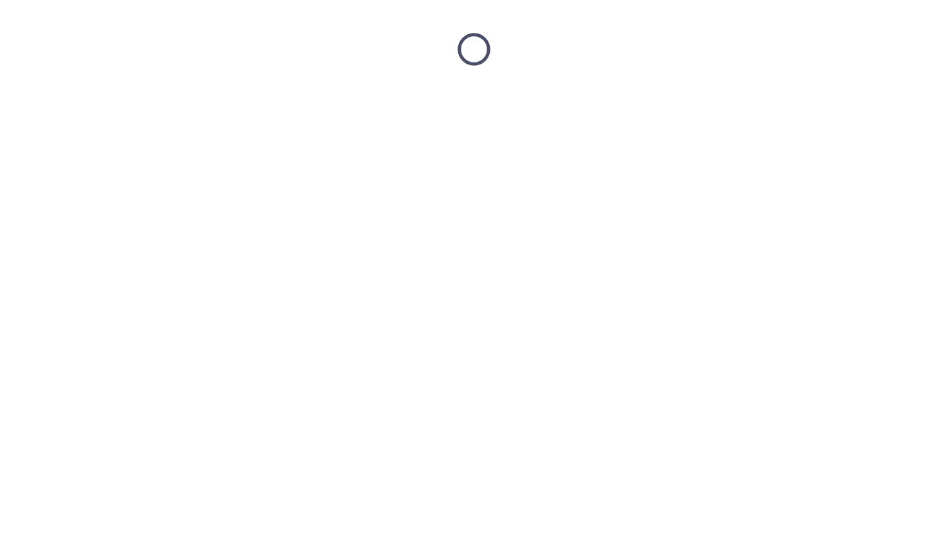
scroll to position [0, 0]
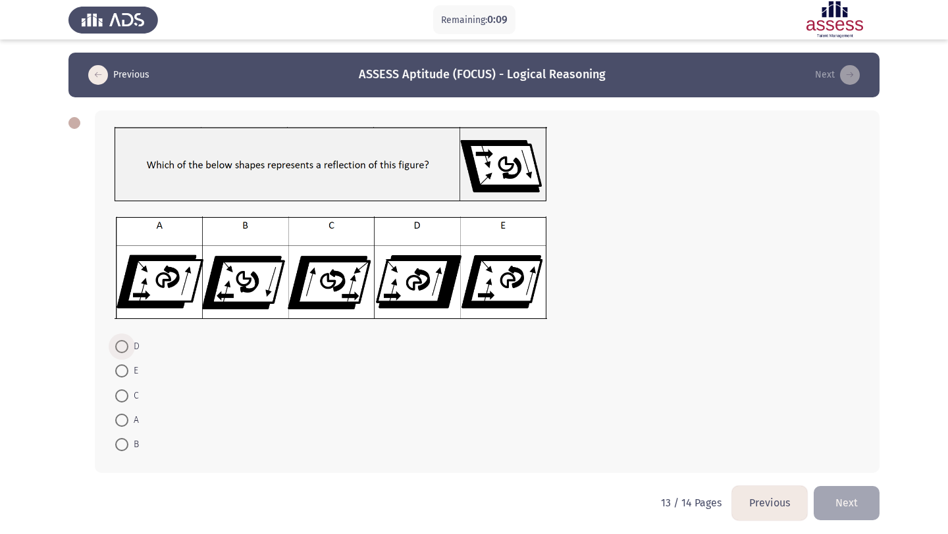
click at [117, 349] on span at bounding box center [121, 346] width 13 height 13
click at [117, 349] on input "D" at bounding box center [121, 346] width 13 height 13
radio input "true"
click at [823, 492] on button "Next" at bounding box center [846, 503] width 66 height 34
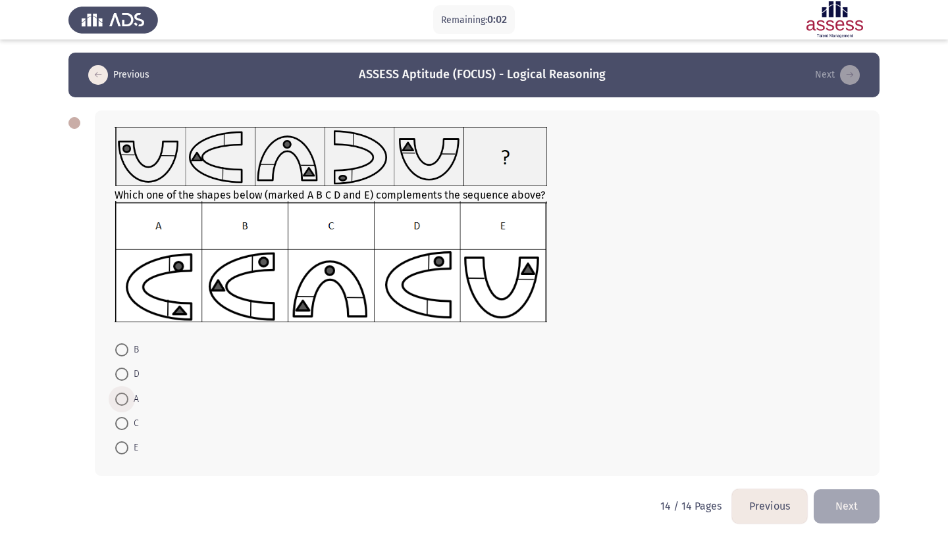
click at [125, 397] on span at bounding box center [121, 399] width 13 height 13
click at [125, 397] on input "A" at bounding box center [121, 399] width 13 height 13
radio input "true"
click at [811, 490] on app-previous-next-buttons "Previous Next" at bounding box center [805, 506] width 147 height 34
click at [828, 494] on button "Next" at bounding box center [846, 506] width 66 height 34
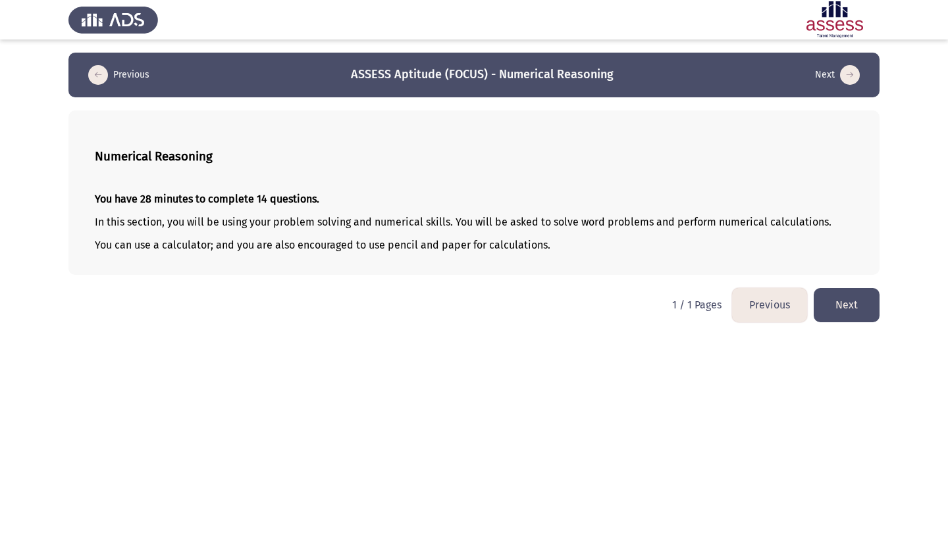
click at [833, 305] on button "Next" at bounding box center [846, 305] width 66 height 34
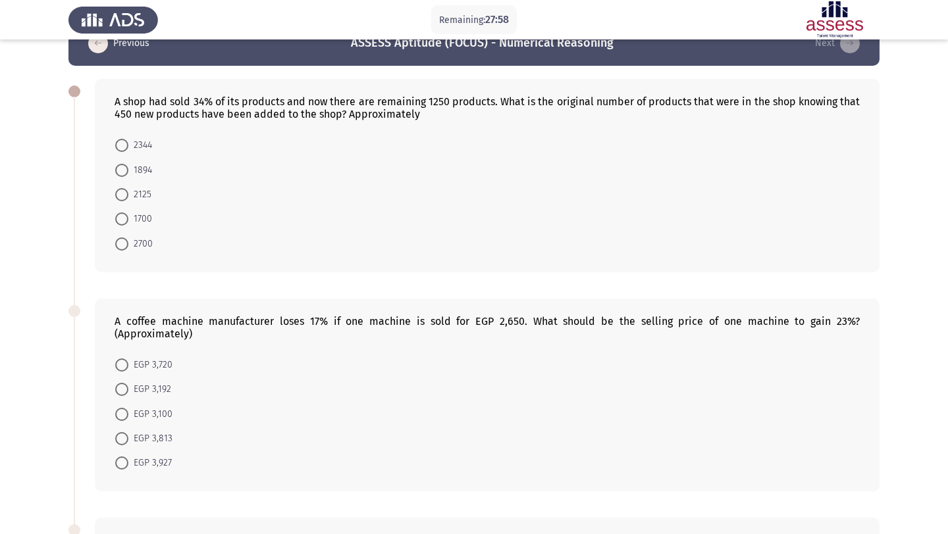
scroll to position [34, 0]
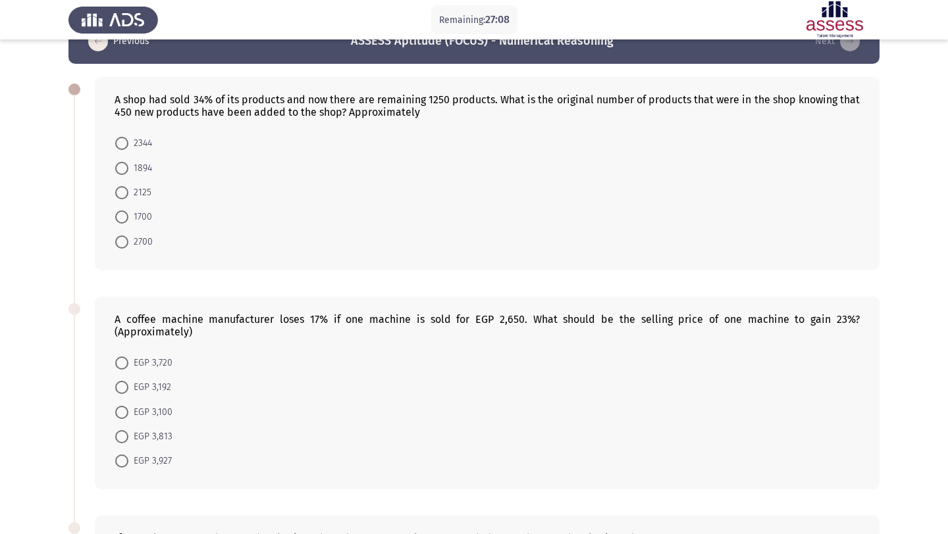
click at [145, 213] on span "1700" at bounding box center [140, 217] width 24 height 16
click at [128, 213] on input "1700" at bounding box center [121, 217] width 13 height 13
radio input "true"
click at [129, 143] on span "2344" at bounding box center [140, 144] width 24 height 16
click at [128, 143] on input "2344" at bounding box center [121, 143] width 13 height 13
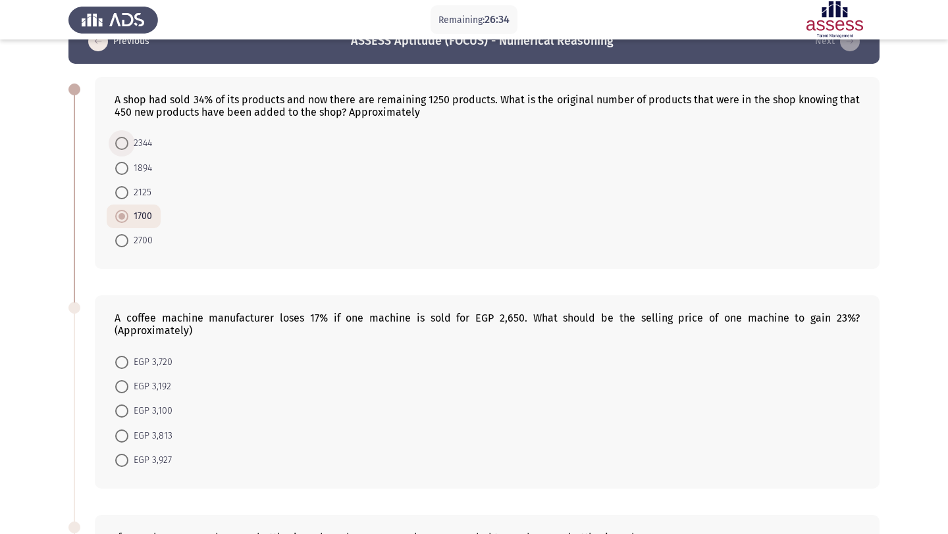
radio input "true"
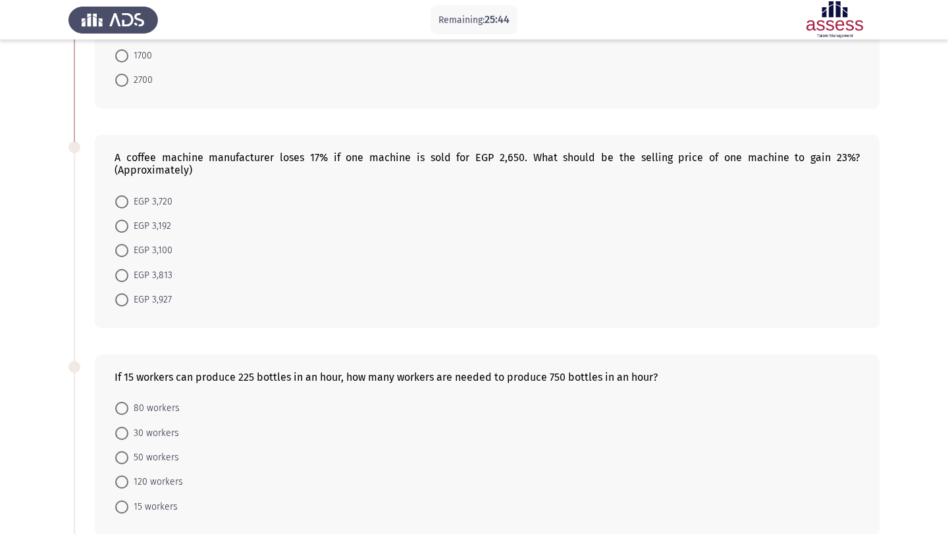
scroll to position [195, 0]
click at [160, 289] on mat-radio-button "EGP 3,927" at bounding box center [144, 299] width 74 height 24
click at [160, 290] on mat-radio-button "EGP 3,927" at bounding box center [144, 299] width 74 height 24
click at [160, 293] on span "EGP 3,927" at bounding box center [149, 300] width 43 height 16
click at [128, 293] on input "EGP 3,927" at bounding box center [121, 299] width 13 height 13
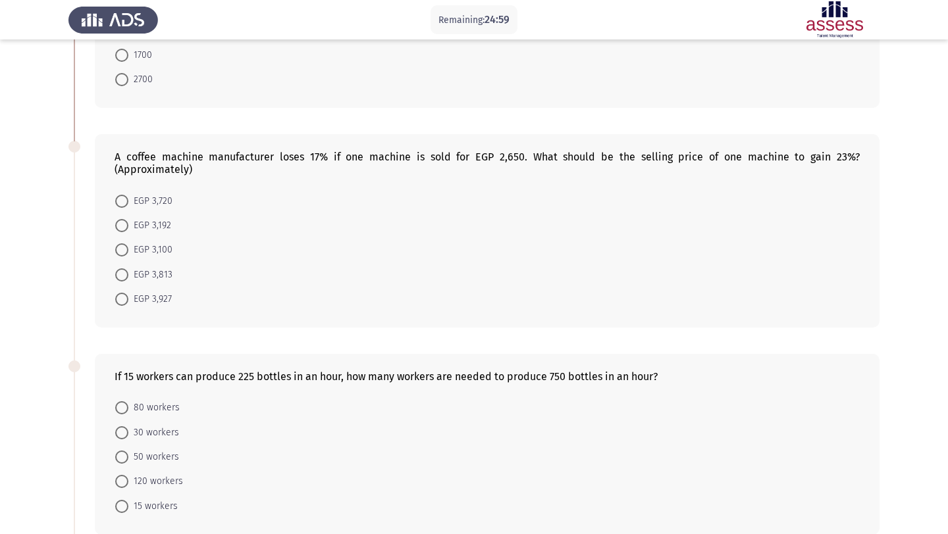
radio input "true"
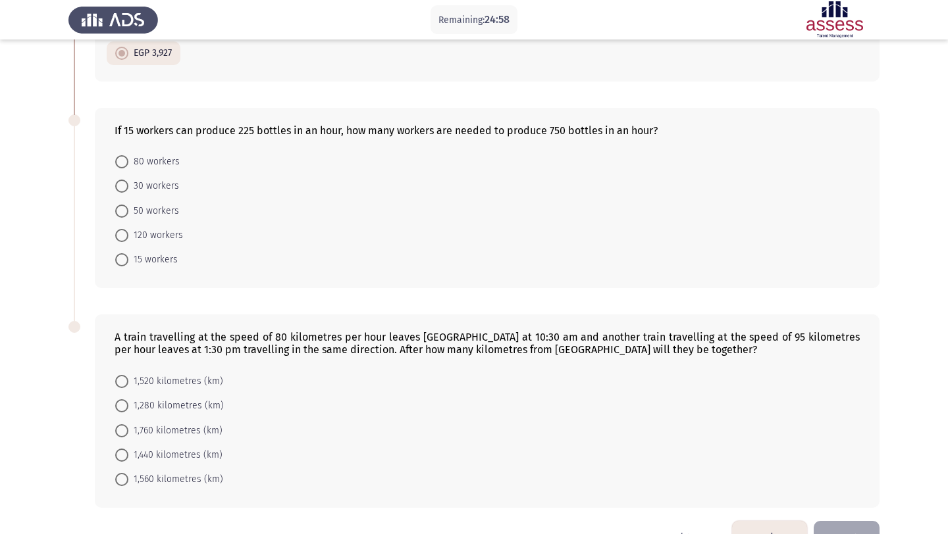
scroll to position [457, 0]
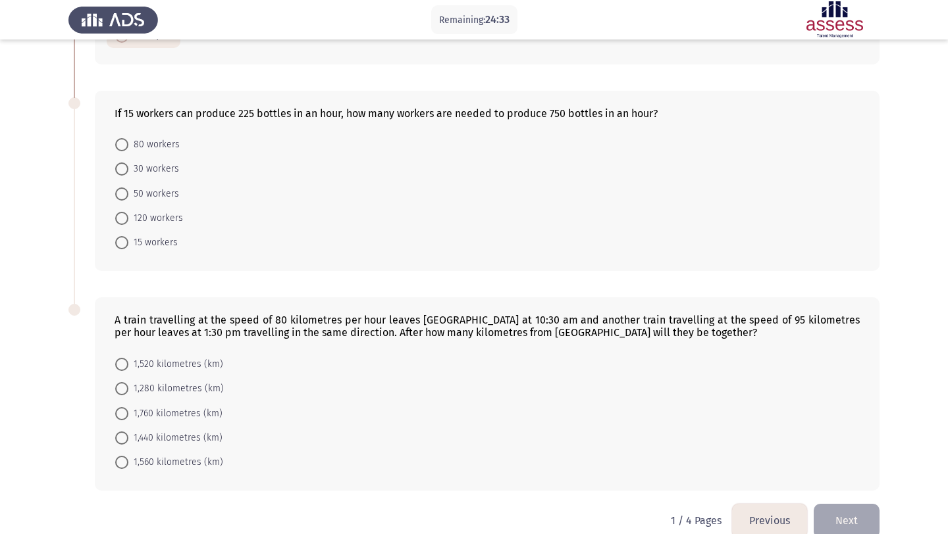
click at [168, 184] on mat-radio-button "50 workers" at bounding box center [147, 193] width 81 height 24
click at [168, 190] on span "50 workers" at bounding box center [153, 194] width 51 height 16
click at [128, 190] on input "50 workers" at bounding box center [121, 194] width 13 height 13
radio input "true"
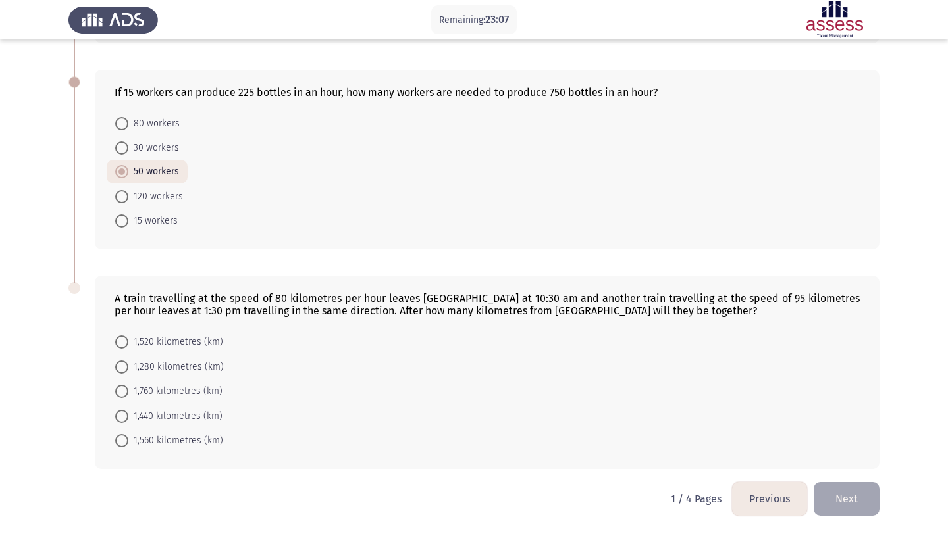
click at [190, 338] on span "1,520 kilometres (km)" at bounding box center [175, 342] width 95 height 16
click at [128, 338] on input "1,520 kilometres (km)" at bounding box center [121, 342] width 13 height 13
radio input "true"
click at [187, 370] on span "1,280 kilometres (km)" at bounding box center [175, 367] width 95 height 16
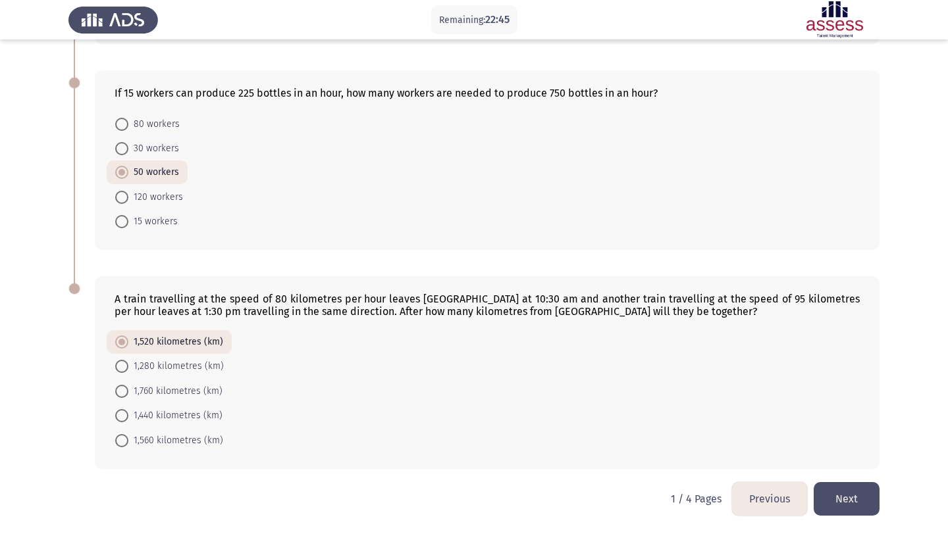
click at [128, 370] on input "1,280 kilometres (km)" at bounding box center [121, 366] width 13 height 13
radio input "true"
click at [183, 344] on span "1,520 kilometres (km)" at bounding box center [175, 343] width 95 height 16
click at [128, 344] on input "1,520 kilometres (km)" at bounding box center [121, 342] width 13 height 13
radio input "true"
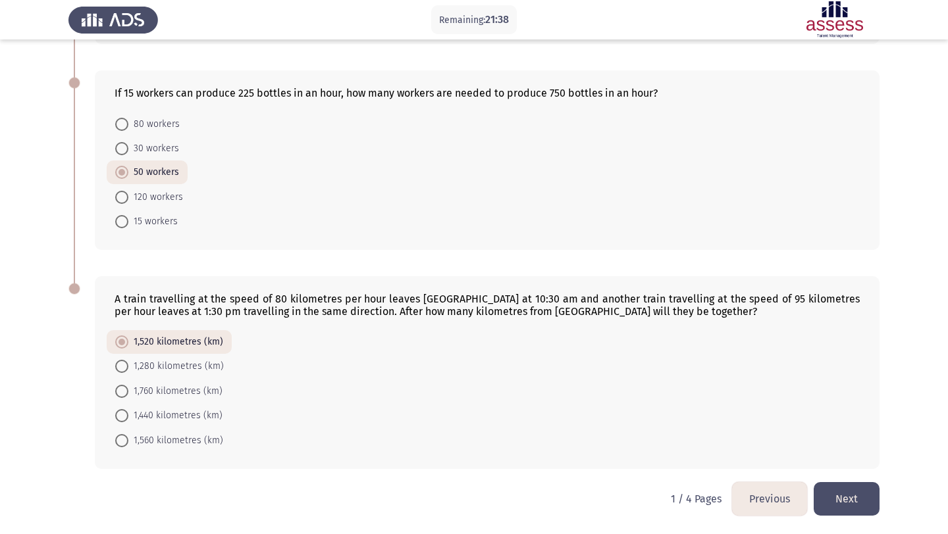
click at [859, 501] on button "Next" at bounding box center [846, 499] width 66 height 34
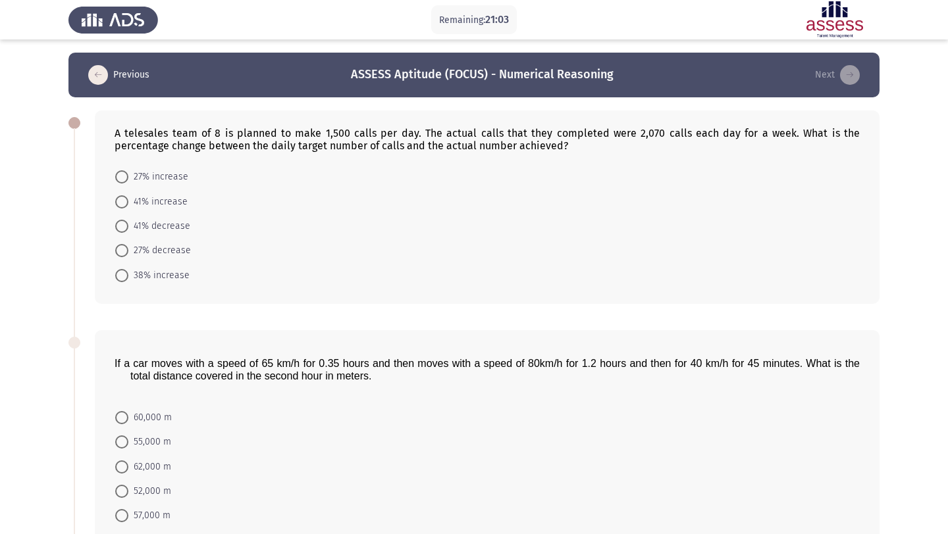
click at [180, 274] on span "38% increase" at bounding box center [158, 276] width 61 height 16
click at [128, 274] on input "38% increase" at bounding box center [121, 275] width 13 height 13
radio input "true"
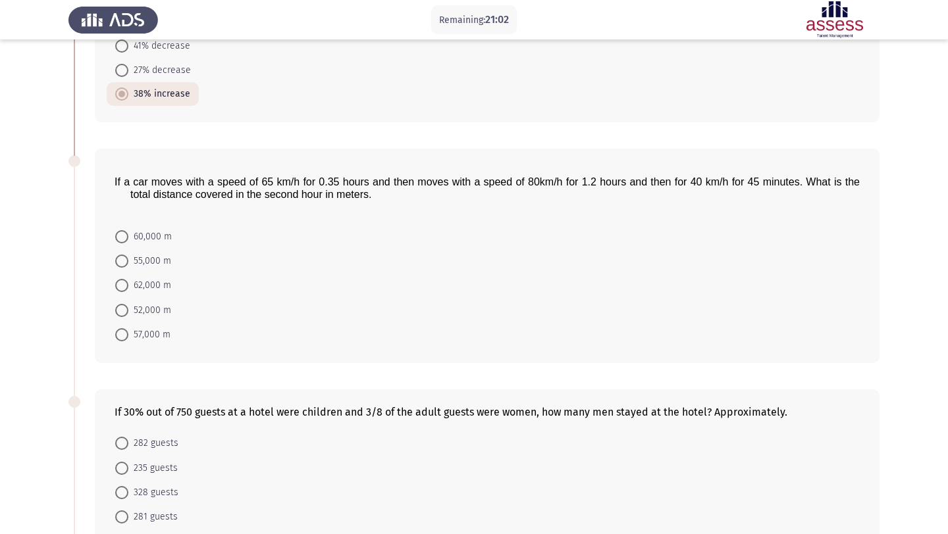
scroll to position [198, 0]
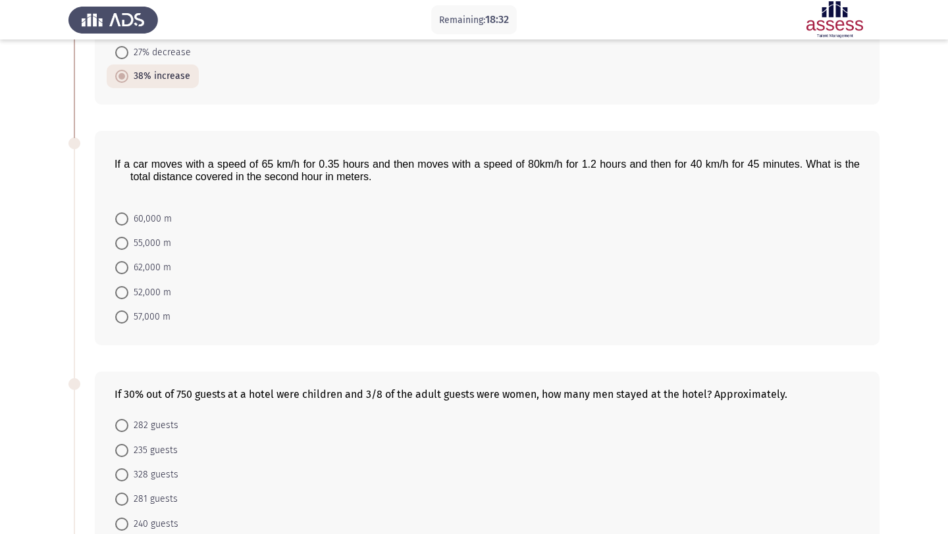
drag, startPoint x: 266, startPoint y: 174, endPoint x: 324, endPoint y: 182, distance: 59.0
click at [324, 182] on span "If a car moves with a speed of 65 km/h for 0.35 hours and then moves with a spe…" at bounding box center [487, 171] width 745 height 24
click at [306, 182] on span "If a car moves with a speed of 65 km/h for 0.35 hours and then moves with a spe…" at bounding box center [487, 171] width 745 height 24
click at [305, 182] on span "If a car moves with a speed of 65 km/h for 0.35 hours and then moves with a spe…" at bounding box center [487, 171] width 745 height 24
drag, startPoint x: 337, startPoint y: 163, endPoint x: 308, endPoint y: 162, distance: 29.0
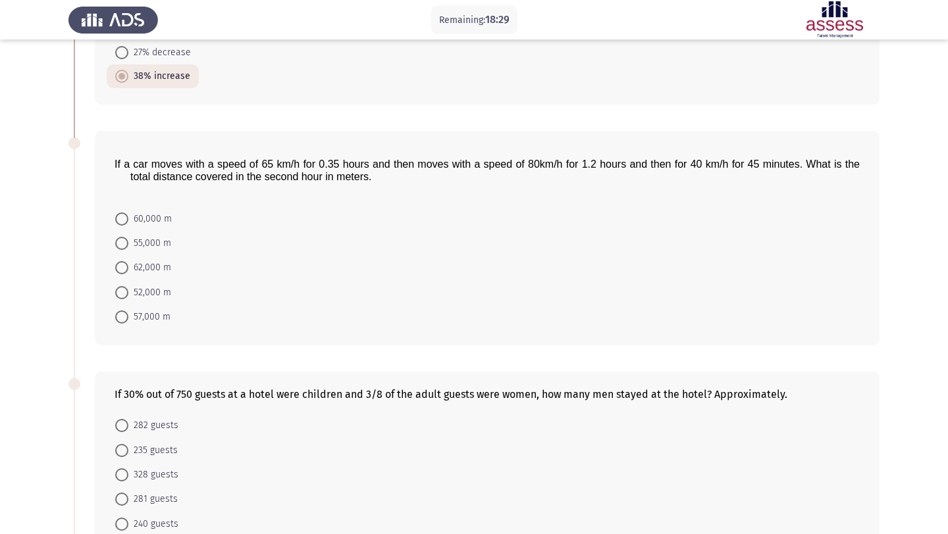
click at [308, 162] on span "If a car moves with a speed of 65 km/h for 0.35 hours and then moves with a spe…" at bounding box center [487, 171] width 745 height 24
click at [125, 266] on span at bounding box center [121, 267] width 13 height 13
click at [125, 266] on input "62,000 m" at bounding box center [121, 267] width 13 height 13
radio input "true"
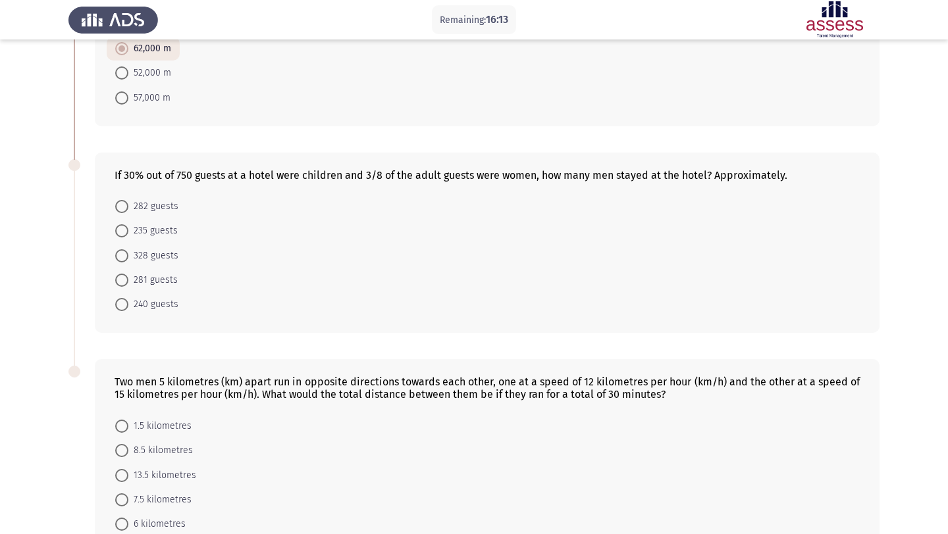
scroll to position [419, 0]
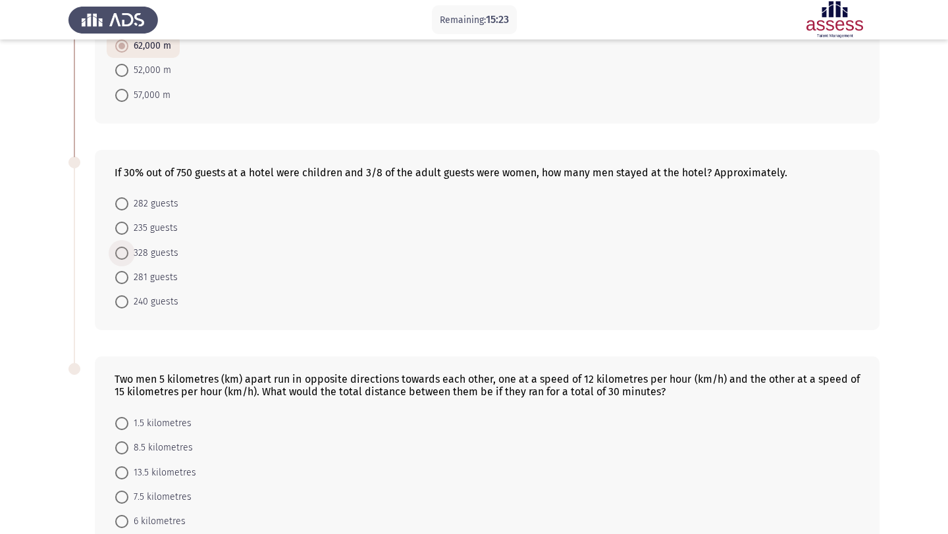
click at [123, 250] on span at bounding box center [121, 253] width 13 height 13
click at [123, 250] on input "328 guests" at bounding box center [121, 253] width 13 height 13
radio input "true"
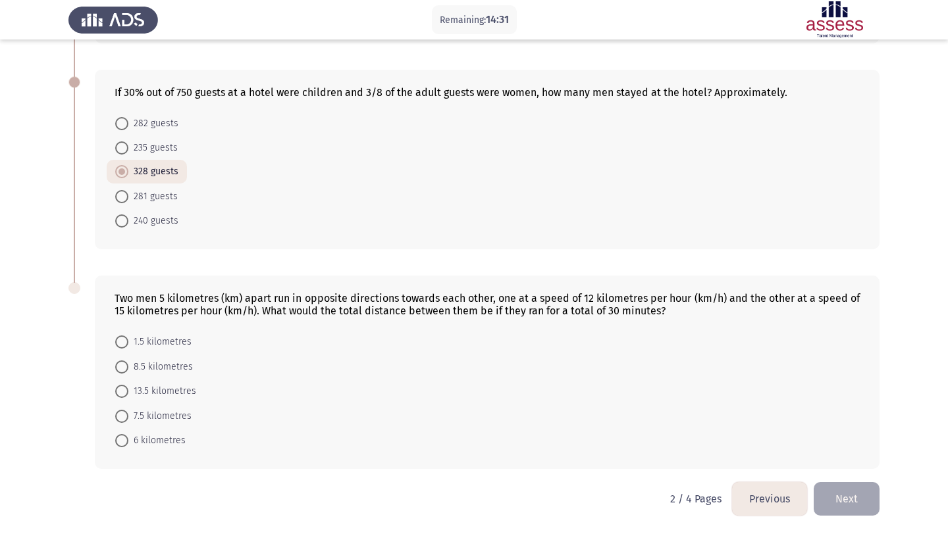
click at [186, 382] on mat-radio-button "13.5 kilometres" at bounding box center [156, 391] width 98 height 24
click at [183, 388] on span "13.5 kilometres" at bounding box center [162, 392] width 68 height 16
click at [128, 388] on input "13.5 kilometres" at bounding box center [121, 391] width 13 height 13
radio input "true"
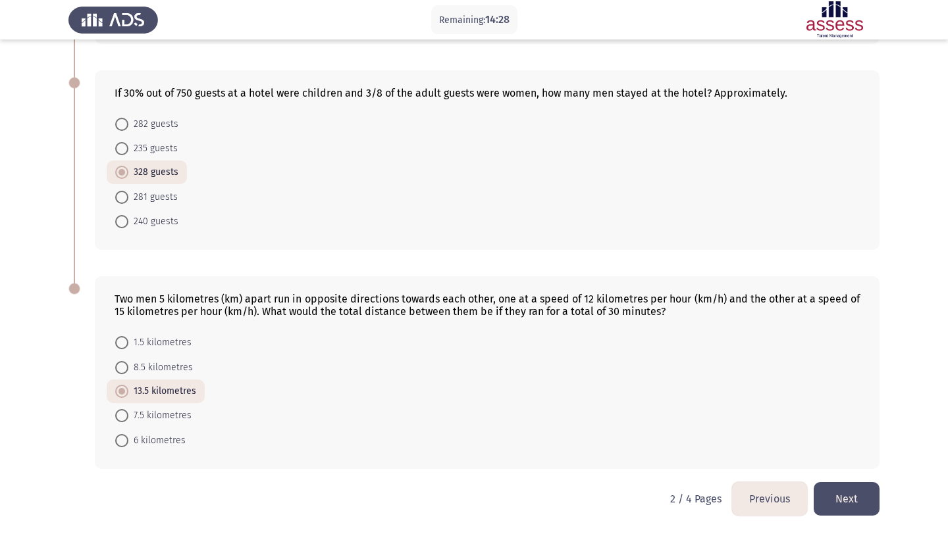
click at [863, 499] on button "Next" at bounding box center [846, 499] width 66 height 34
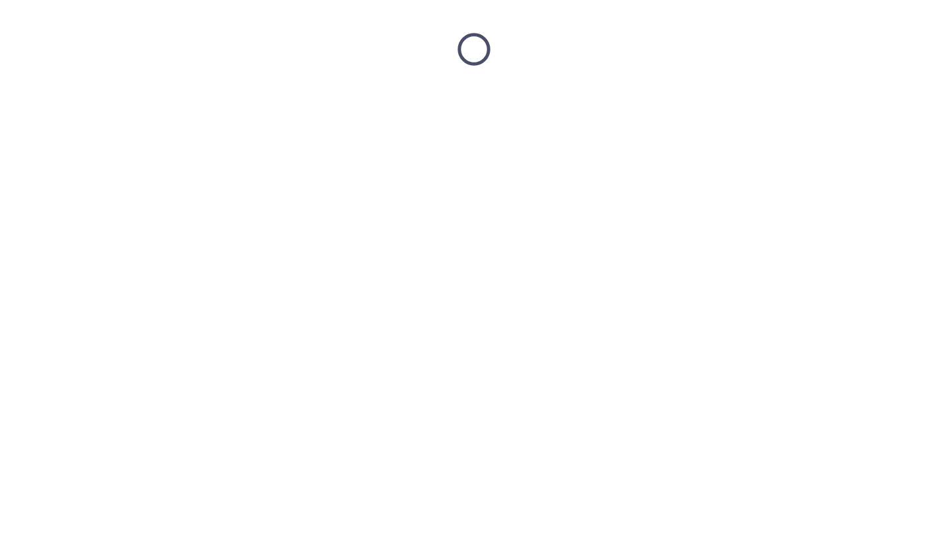
scroll to position [0, 0]
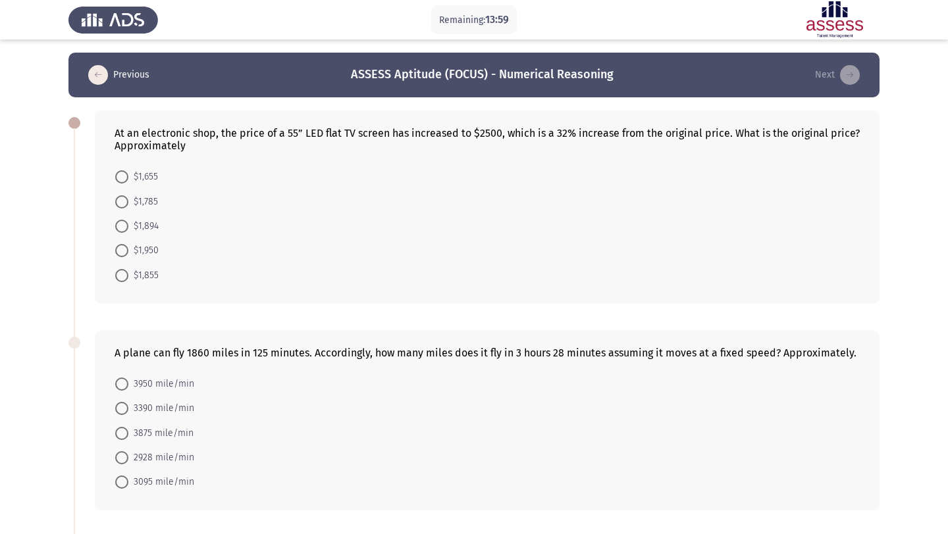
click at [146, 224] on span "$1,894" at bounding box center [143, 226] width 30 height 16
click at [128, 224] on input "$1,894" at bounding box center [121, 226] width 13 height 13
radio input "true"
click at [146, 224] on span "$1,894" at bounding box center [143, 226] width 30 height 16
click at [128, 224] on input "$1,894" at bounding box center [121, 226] width 13 height 13
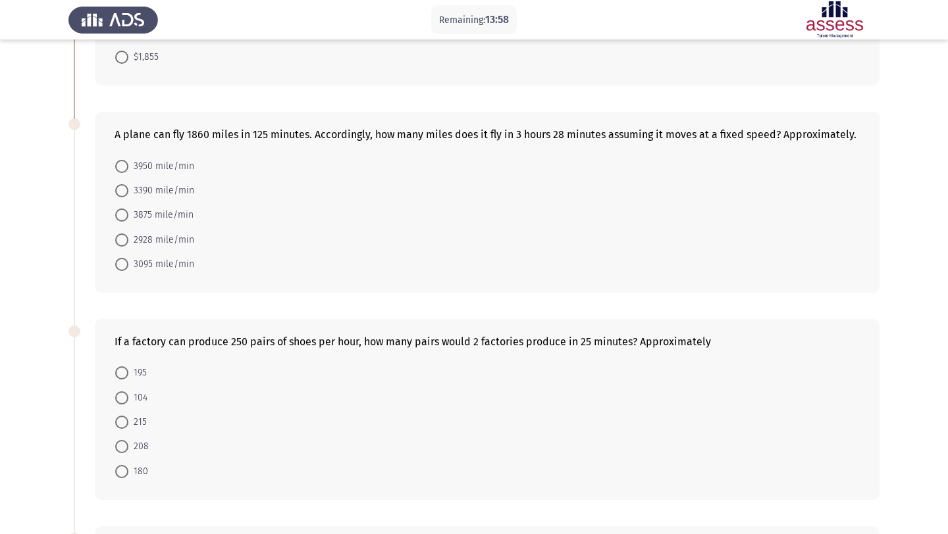
scroll to position [218, 0]
click at [155, 265] on span "3095 mile/min" at bounding box center [161, 264] width 66 height 16
click at [128, 265] on input "3095 mile/min" at bounding box center [121, 263] width 13 height 13
radio input "true"
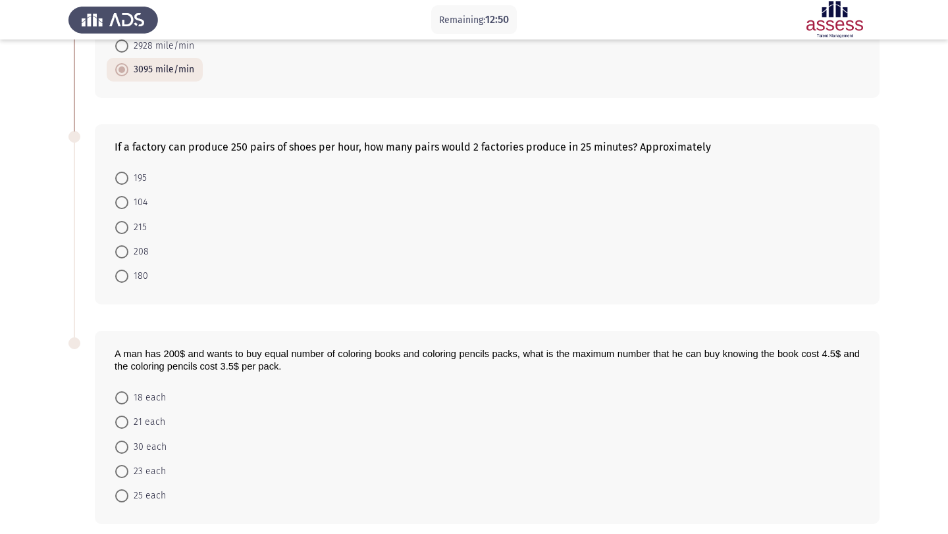
scroll to position [409, 0]
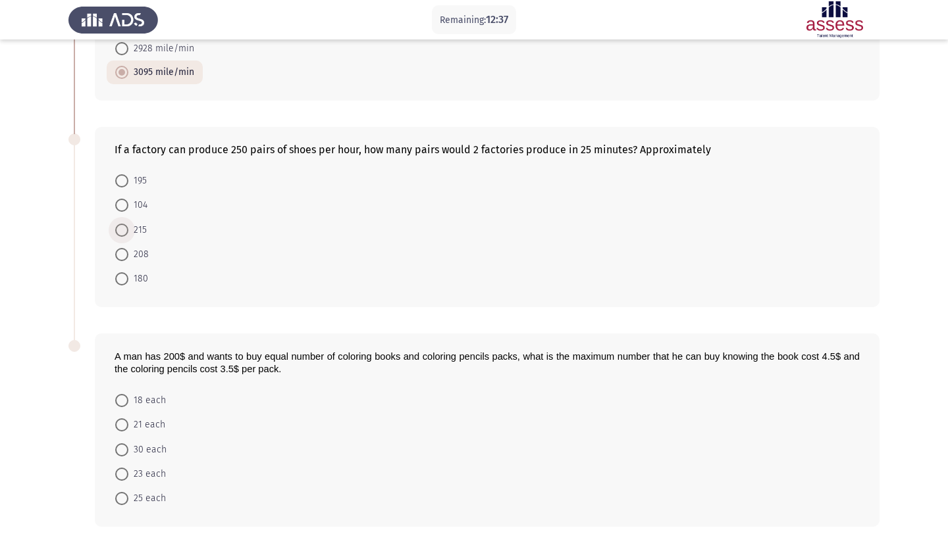
click at [137, 230] on span "215" at bounding box center [137, 230] width 18 height 16
click at [128, 230] on input "215" at bounding box center [121, 230] width 13 height 13
radio input "true"
click at [135, 253] on span "208" at bounding box center [138, 254] width 20 height 16
click at [128, 253] on input "208" at bounding box center [121, 253] width 13 height 13
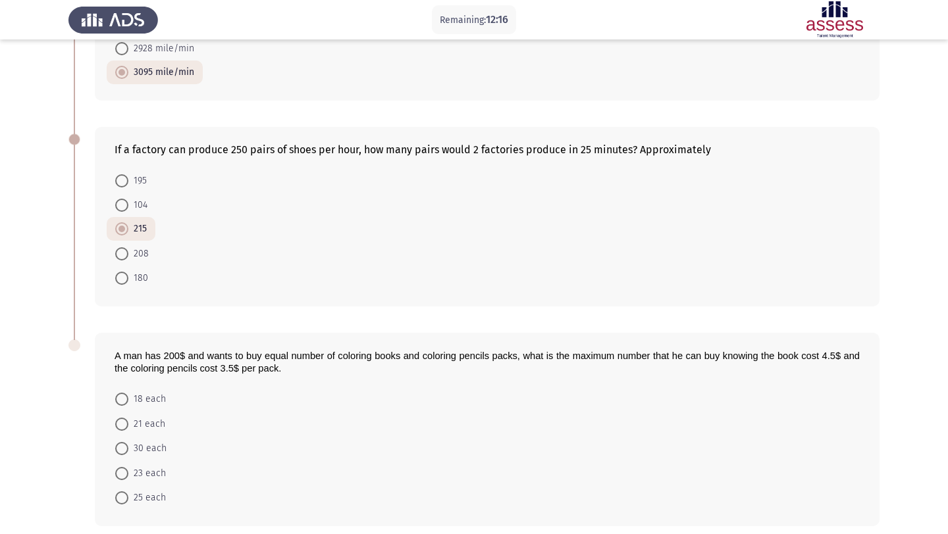
radio input "true"
click at [135, 253] on span "208" at bounding box center [138, 254] width 20 height 16
click at [128, 253] on input "208" at bounding box center [121, 253] width 13 height 13
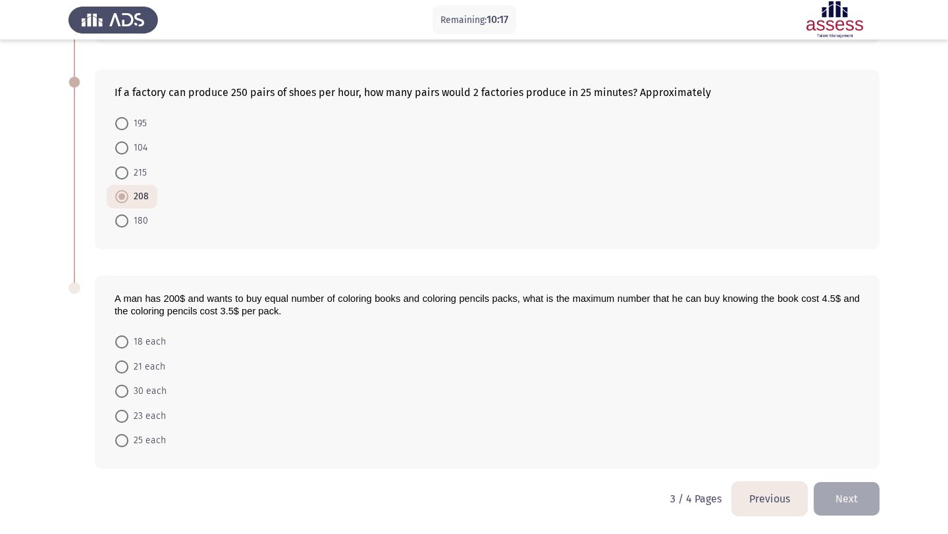
click at [149, 439] on span "25 each" at bounding box center [147, 441] width 38 height 16
click at [128, 439] on input "25 each" at bounding box center [121, 440] width 13 height 13
radio input "true"
click at [875, 497] on button "Next" at bounding box center [846, 499] width 66 height 34
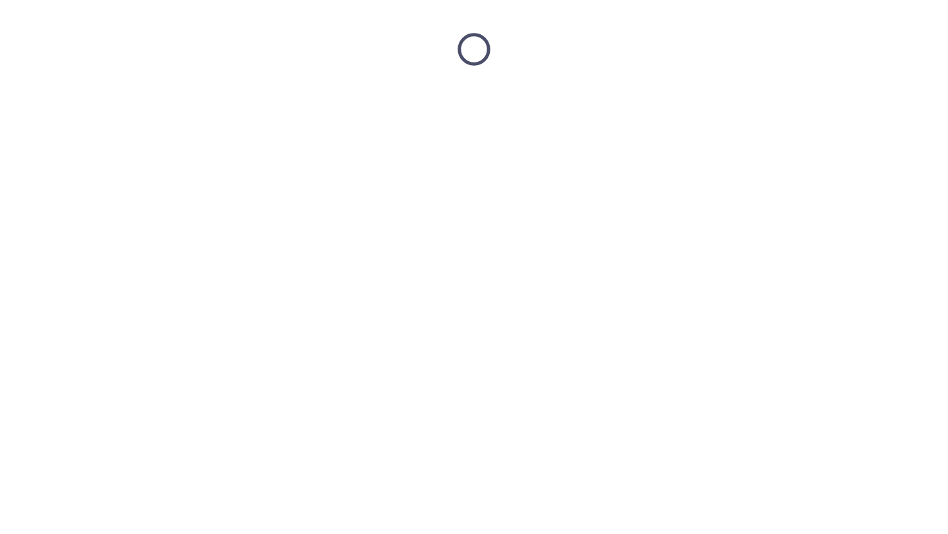
scroll to position [0, 0]
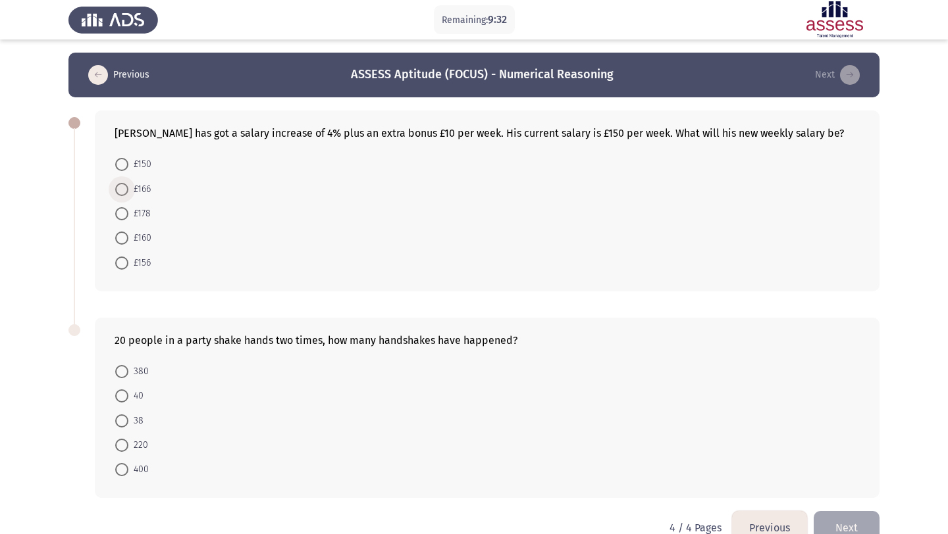
click at [126, 191] on span at bounding box center [121, 189] width 13 height 13
click at [126, 191] on input "£166" at bounding box center [121, 189] width 13 height 13
radio input "true"
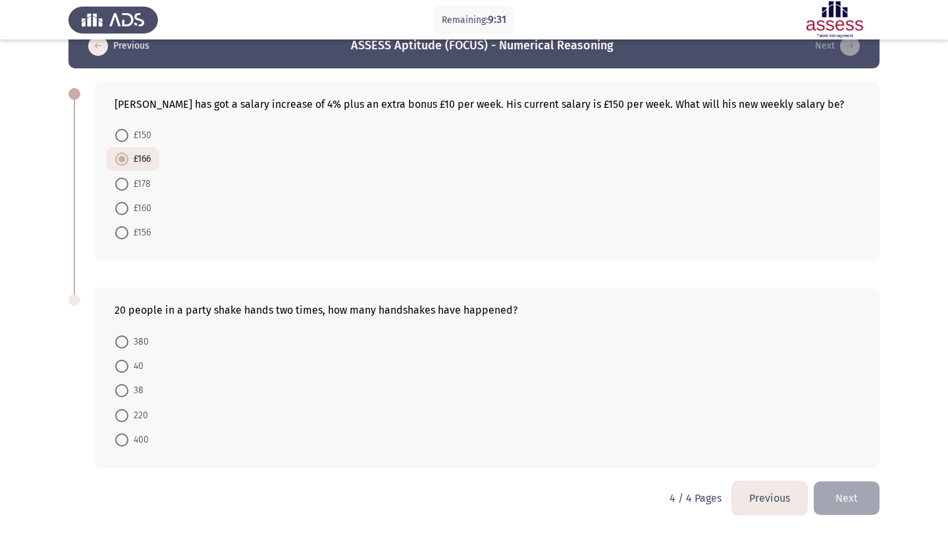
scroll to position [29, 0]
click at [134, 368] on span "40" at bounding box center [135, 367] width 15 height 16
click at [128, 368] on input "40" at bounding box center [121, 366] width 13 height 13
radio input "true"
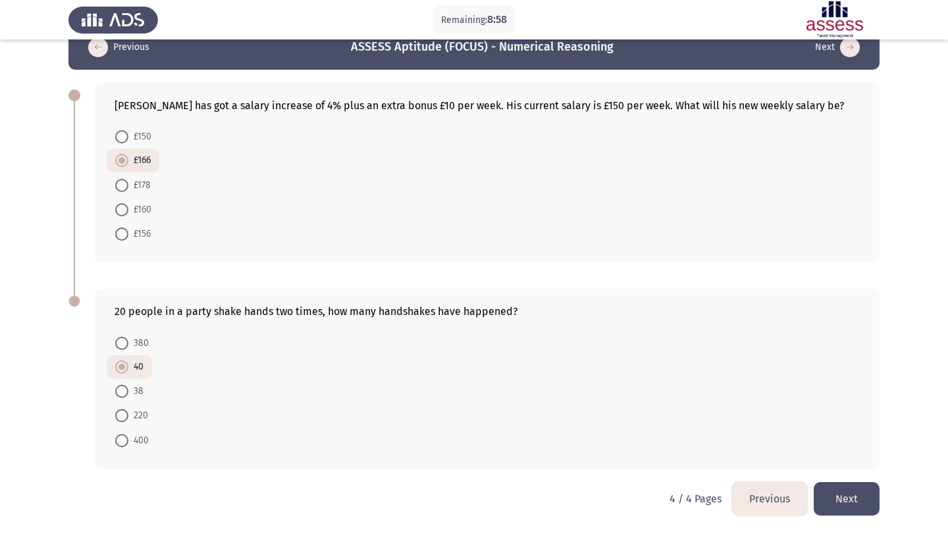
click at [197, 368] on form "380 40 38 220 400" at bounding box center [487, 391] width 745 height 122
click at [138, 440] on span "400" at bounding box center [138, 441] width 20 height 16
click at [128, 440] on input "400" at bounding box center [121, 440] width 13 height 13
radio input "true"
click at [122, 344] on span at bounding box center [121, 343] width 13 height 13
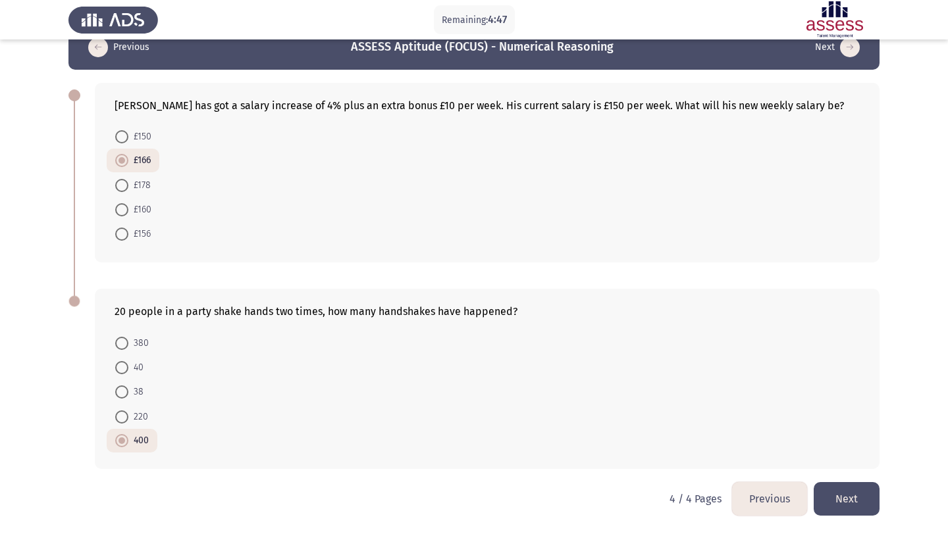
click at [122, 344] on input "380" at bounding box center [121, 343] width 13 height 13
radio input "true"
click at [838, 489] on button "Next" at bounding box center [846, 499] width 66 height 34
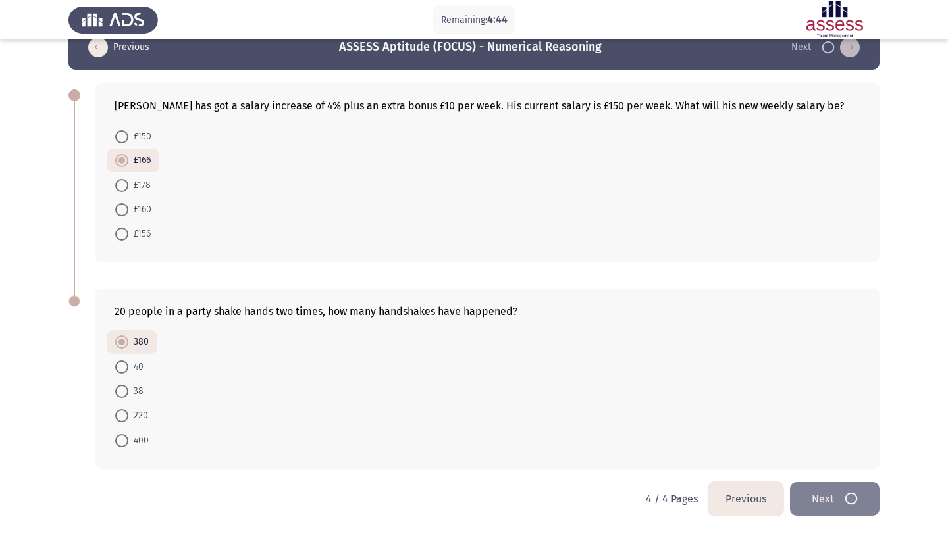
scroll to position [0, 0]
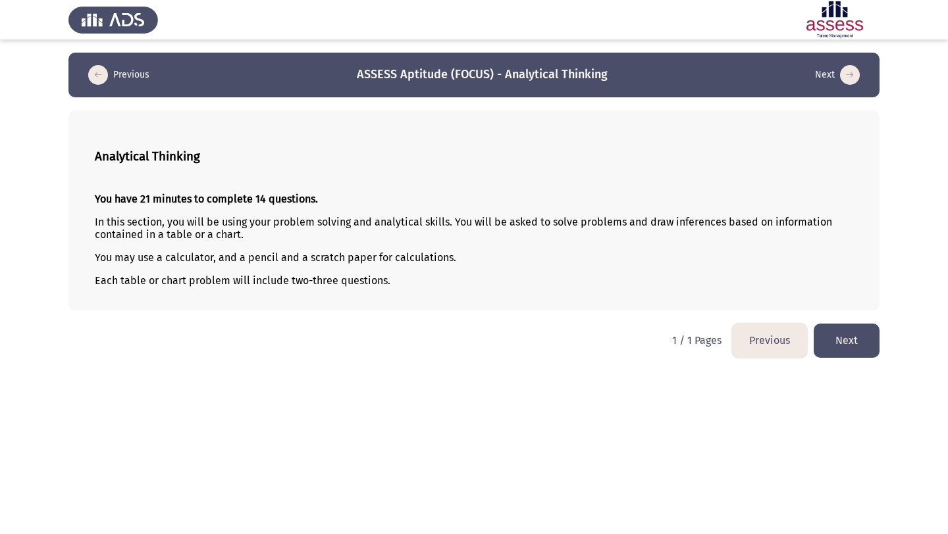
click at [838, 328] on button "Next" at bounding box center [846, 341] width 66 height 34
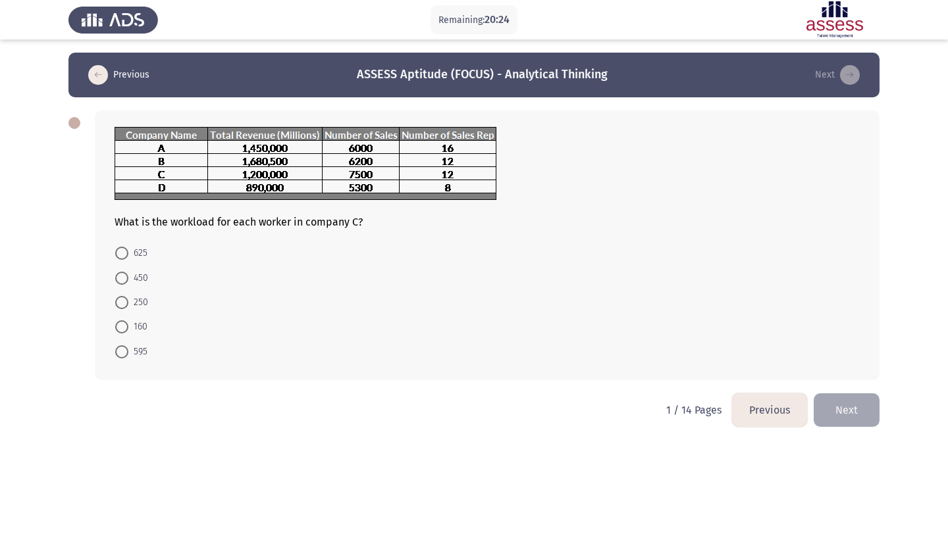
click at [117, 250] on span at bounding box center [121, 253] width 13 height 13
click at [117, 250] on input "625" at bounding box center [121, 253] width 13 height 13
radio input "true"
click at [859, 405] on button "Next" at bounding box center [846, 409] width 66 height 34
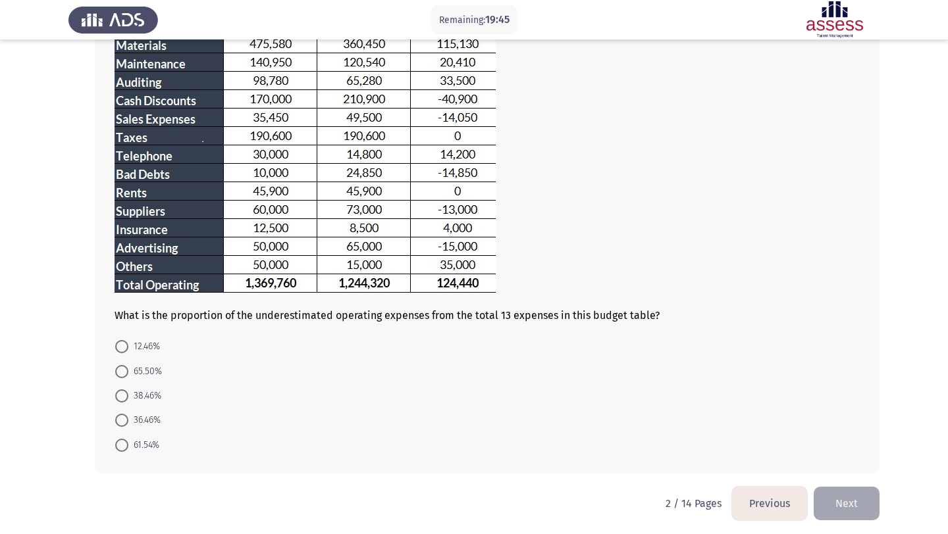
scroll to position [136, 0]
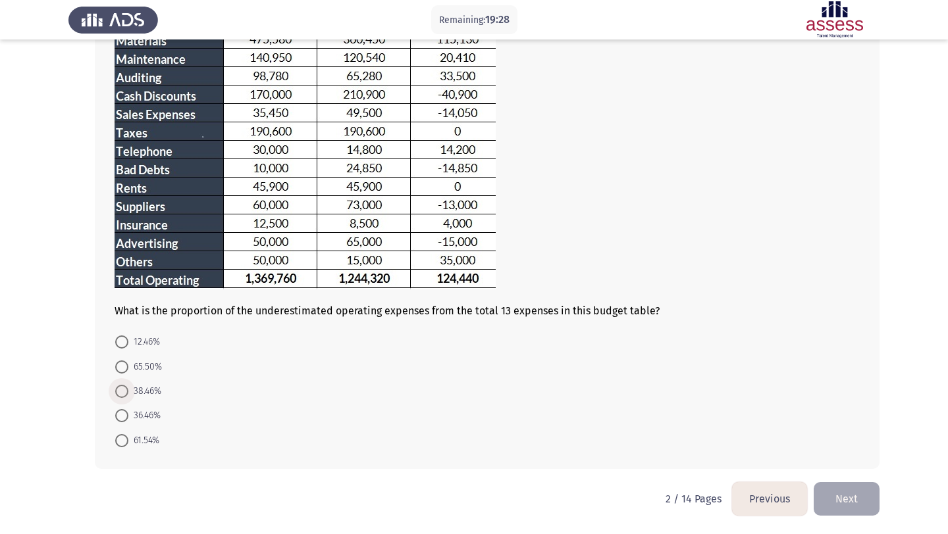
click at [122, 392] on span at bounding box center [121, 391] width 13 height 13
click at [122, 392] on input "38.46%" at bounding box center [121, 391] width 13 height 13
radio input "true"
click at [834, 496] on button "Next" at bounding box center [846, 499] width 66 height 34
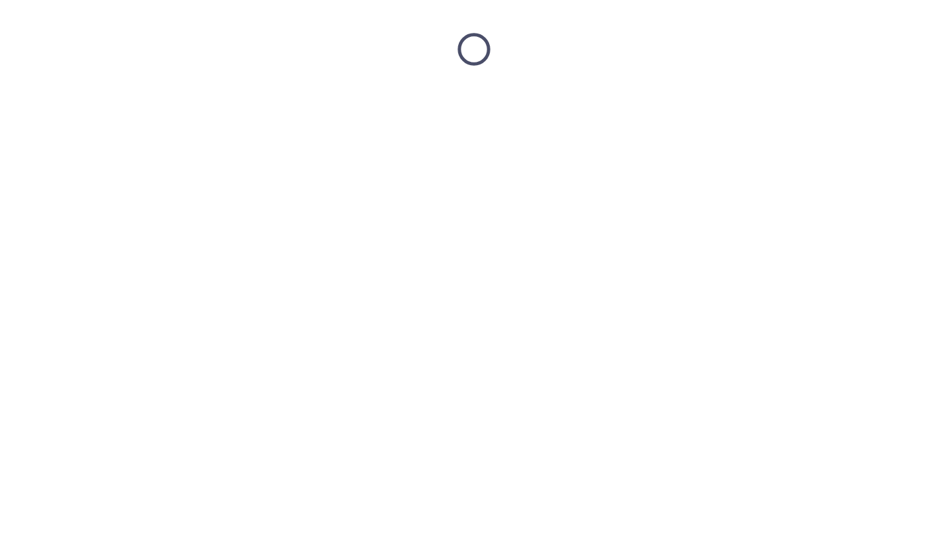
scroll to position [0, 0]
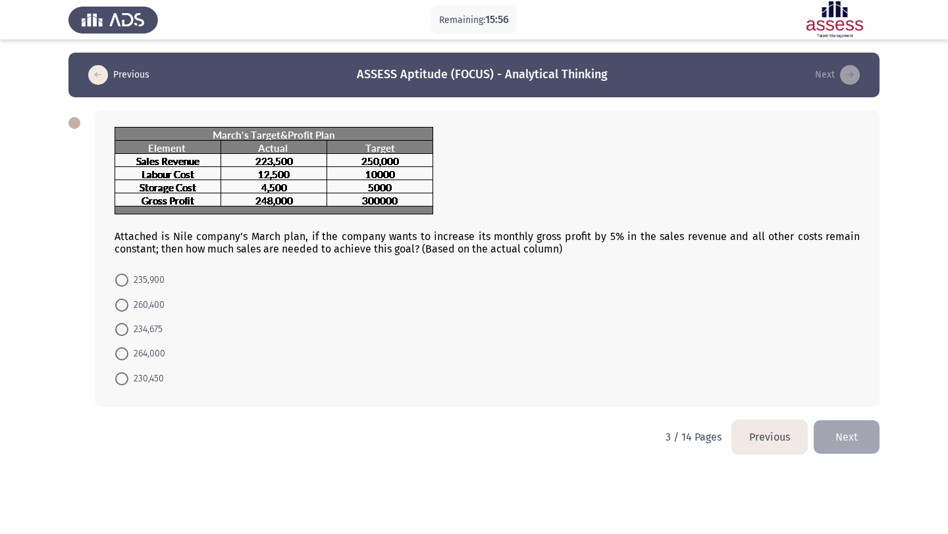
drag, startPoint x: 695, startPoint y: 234, endPoint x: 737, endPoint y: 240, distance: 42.4
click at [738, 240] on div "Attached is Nile company's March plan, if the company wants to increase its mon…" at bounding box center [487, 191] width 745 height 128
click at [153, 330] on span "234,675" at bounding box center [145, 330] width 34 height 16
click at [128, 330] on input "234,675" at bounding box center [121, 329] width 13 height 13
radio input "true"
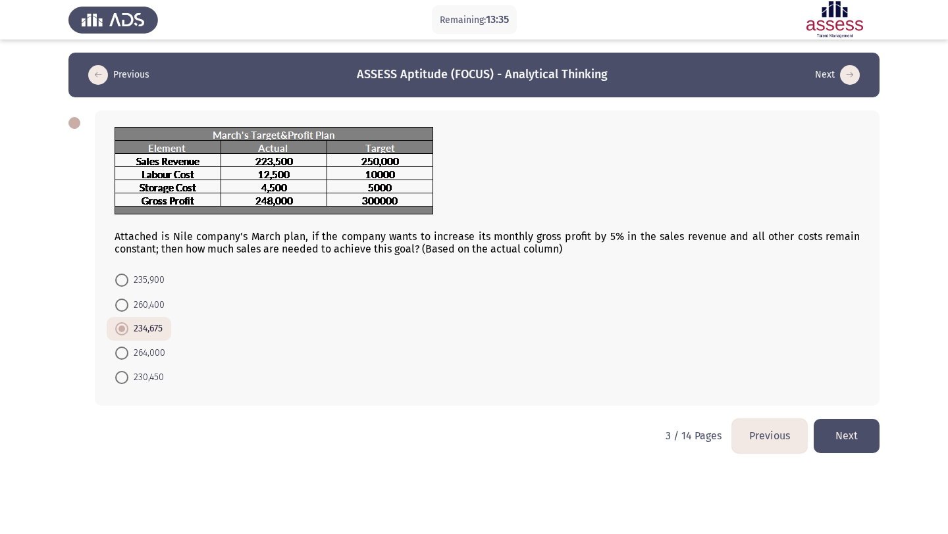
click at [867, 442] on button "Next" at bounding box center [846, 436] width 66 height 34
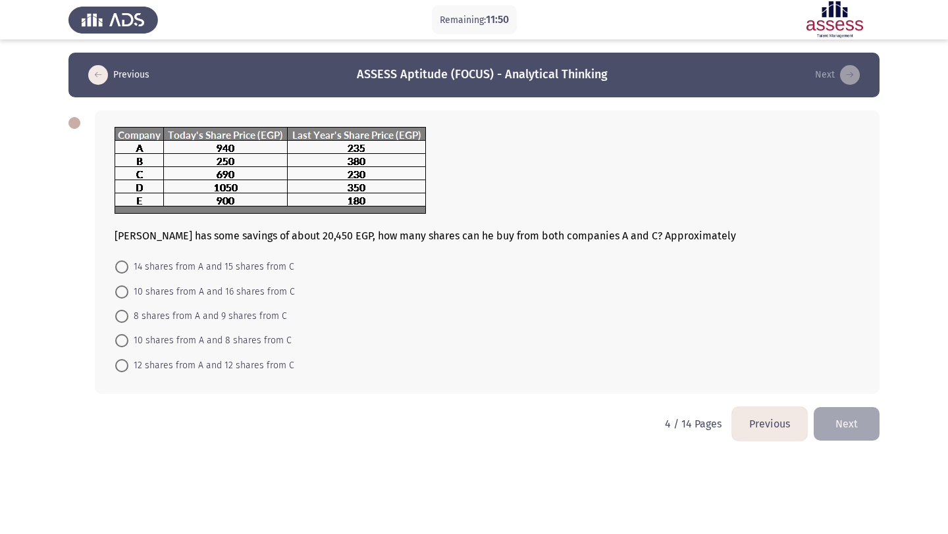
click at [272, 297] on span "10 shares from A and 16 shares from C" at bounding box center [211, 292] width 166 height 16
click at [128, 297] on input "10 shares from A and 16 shares from C" at bounding box center [121, 292] width 13 height 13
radio input "true"
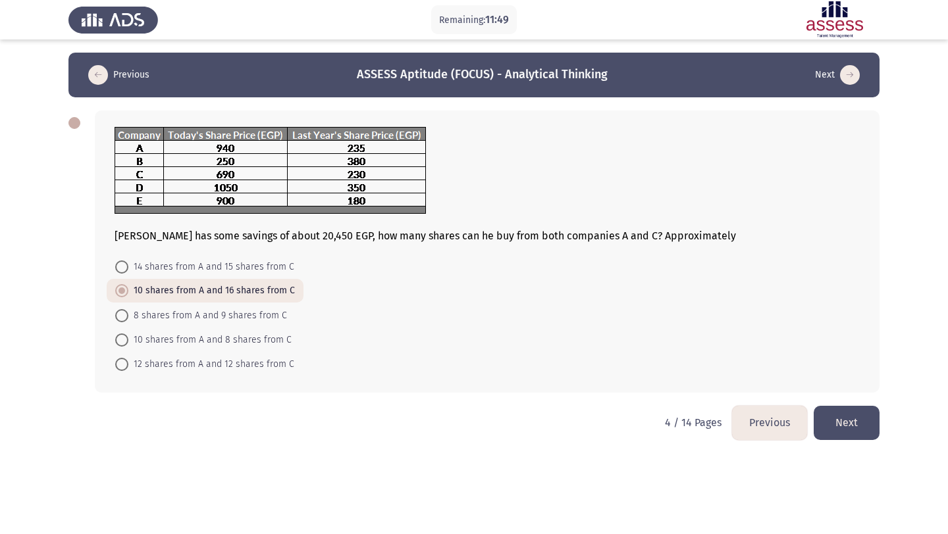
click at [865, 430] on button "Next" at bounding box center [846, 423] width 66 height 34
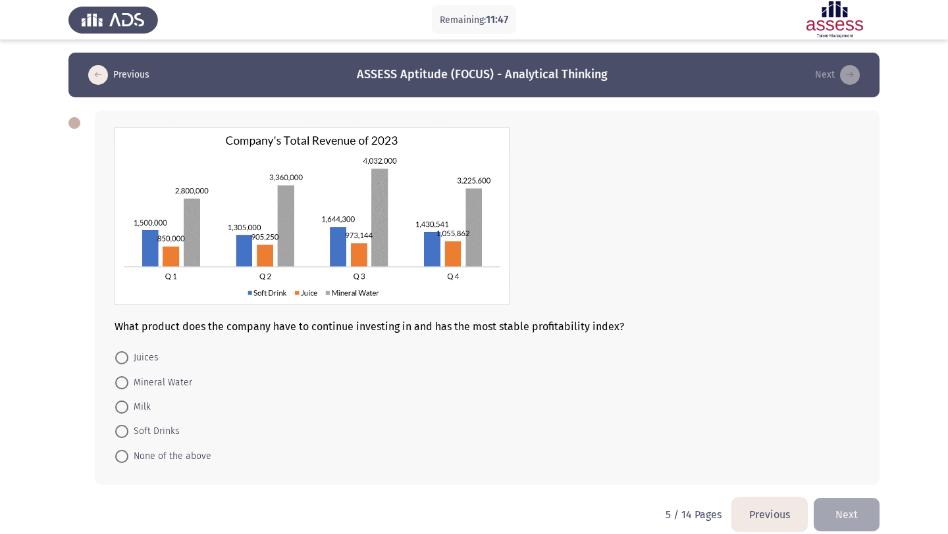
scroll to position [16, 0]
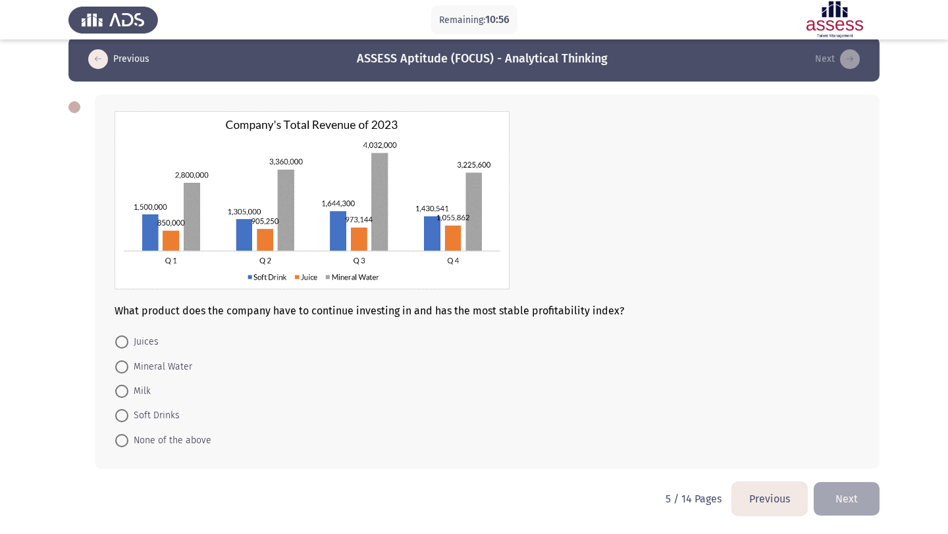
click at [128, 345] on span at bounding box center [121, 342] width 13 height 13
click at [128, 345] on input "Juices" at bounding box center [121, 342] width 13 height 13
radio input "true"
click at [861, 502] on button "Next" at bounding box center [846, 499] width 66 height 34
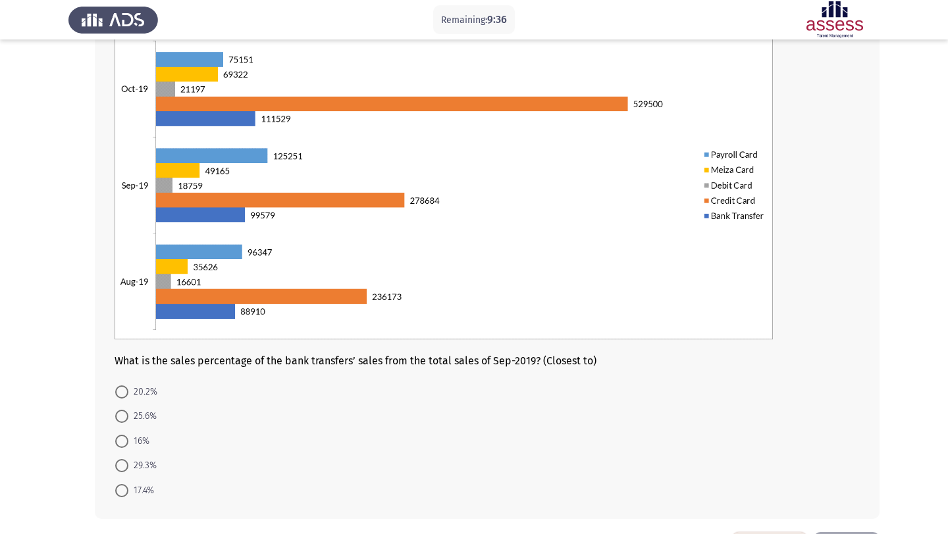
scroll to position [122, 0]
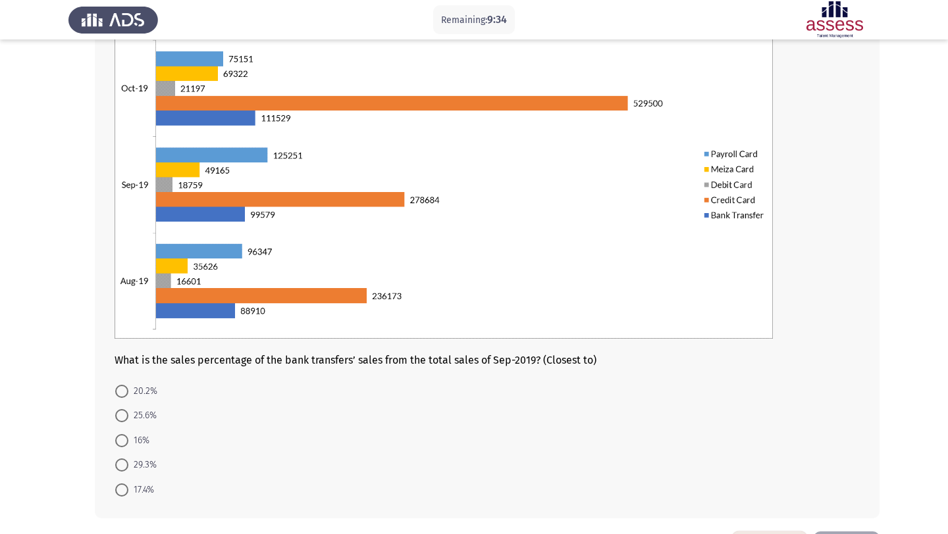
click at [128, 488] on span "17.4%" at bounding box center [141, 490] width 26 height 16
click at [128, 488] on input "17.4%" at bounding box center [121, 490] width 13 height 13
radio input "true"
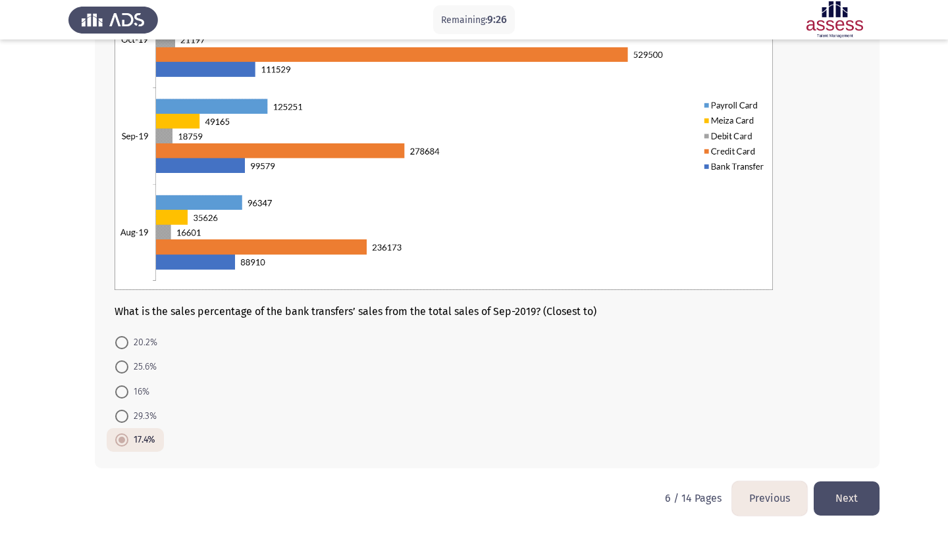
click at [866, 499] on button "Next" at bounding box center [846, 499] width 66 height 34
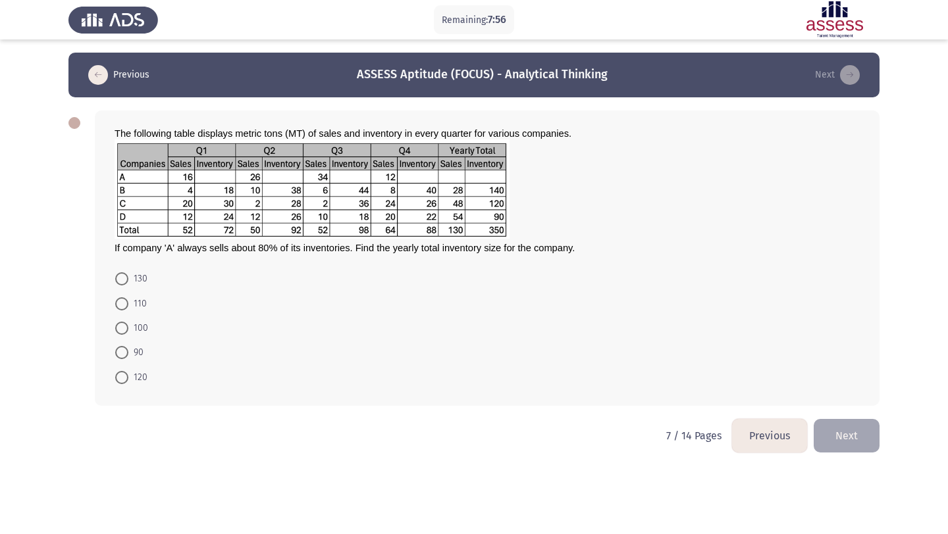
click at [138, 303] on span "110" at bounding box center [137, 304] width 18 height 16
click at [128, 303] on input "110" at bounding box center [121, 303] width 13 height 13
radio input "true"
click at [138, 303] on span "110" at bounding box center [137, 303] width 18 height 16
click at [128, 303] on input "110" at bounding box center [121, 302] width 13 height 13
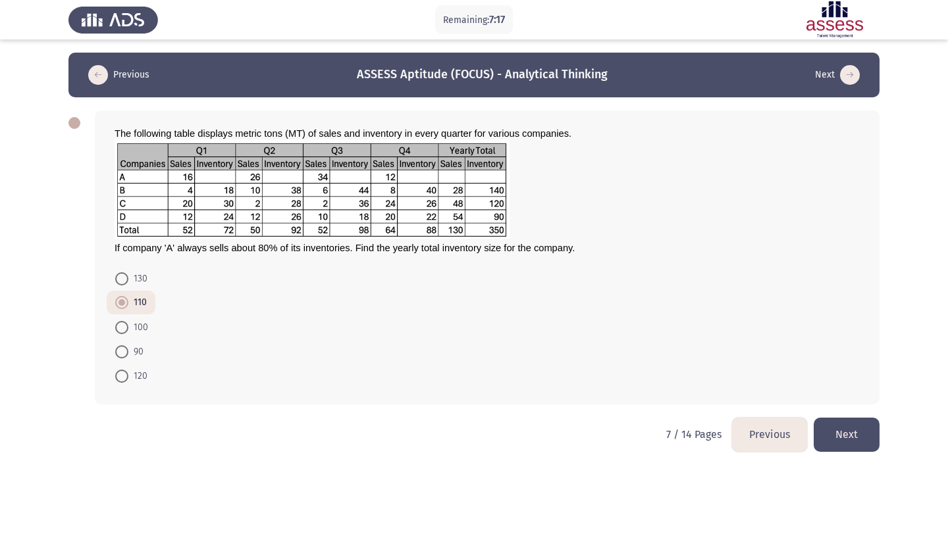
click at [861, 446] on button "Next" at bounding box center [846, 435] width 66 height 34
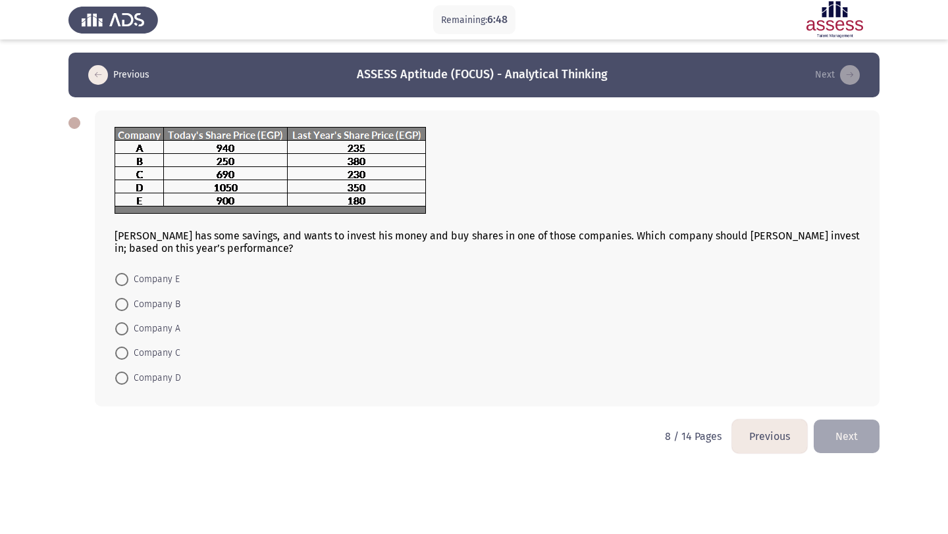
click at [137, 276] on span "Company E" at bounding box center [153, 280] width 51 height 16
click at [128, 276] on input "Company E" at bounding box center [121, 279] width 13 height 13
radio input "true"
click at [853, 431] on button "Next" at bounding box center [846, 436] width 66 height 34
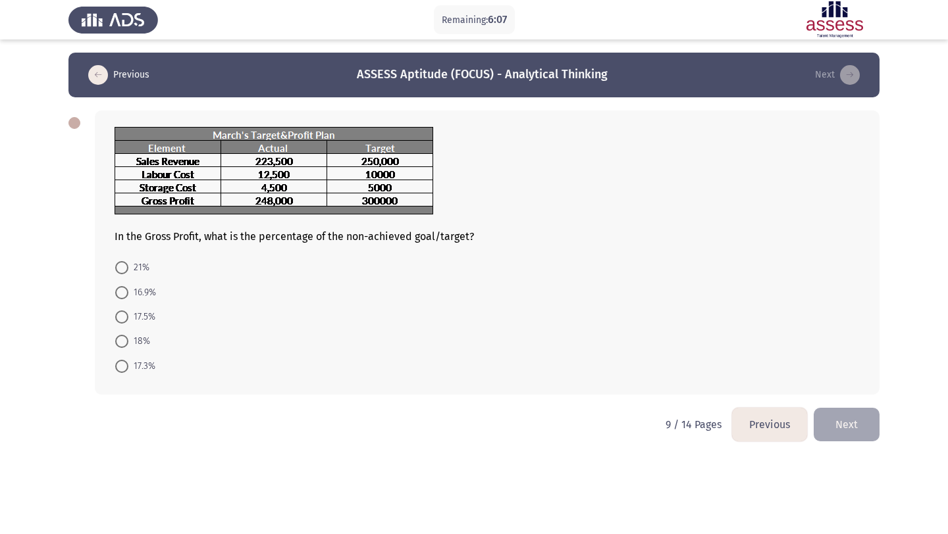
click at [134, 367] on span "17.3%" at bounding box center [141, 367] width 27 height 16
click at [128, 367] on input "17.3%" at bounding box center [121, 366] width 13 height 13
radio input "true"
click at [860, 434] on button "Next" at bounding box center [846, 424] width 66 height 34
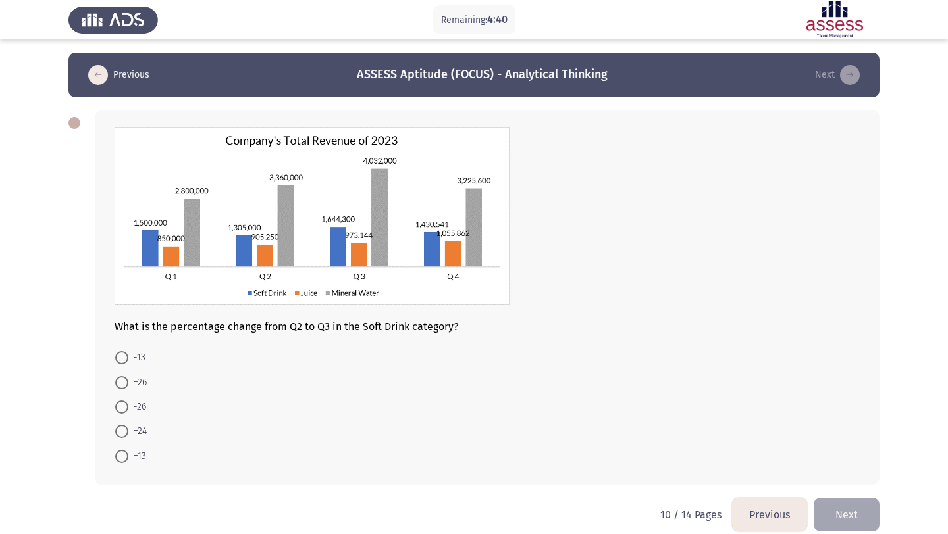
click at [131, 380] on span "+26" at bounding box center [137, 383] width 18 height 16
click at [128, 380] on input "+26" at bounding box center [121, 382] width 13 height 13
radio input "true"
click at [131, 380] on span "+26" at bounding box center [137, 383] width 18 height 16
click at [128, 380] on input "+26" at bounding box center [121, 382] width 13 height 13
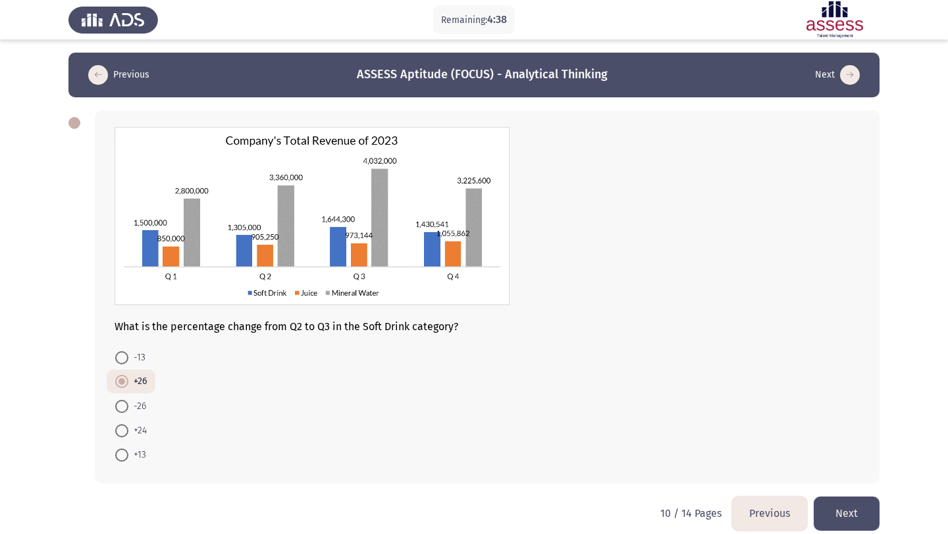
click at [855, 505] on button "Next" at bounding box center [846, 514] width 66 height 34
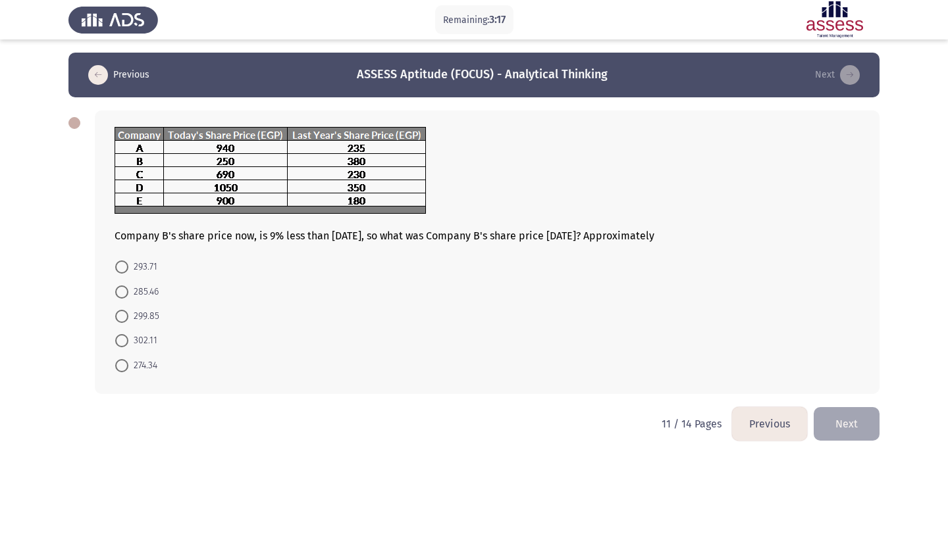
click at [147, 370] on span "274.34" at bounding box center [142, 366] width 29 height 16
click at [128, 370] on input "274.34" at bounding box center [121, 365] width 13 height 13
radio input "true"
click at [147, 370] on span "274.34" at bounding box center [142, 366] width 29 height 16
click at [128, 370] on input "274.34" at bounding box center [121, 365] width 13 height 13
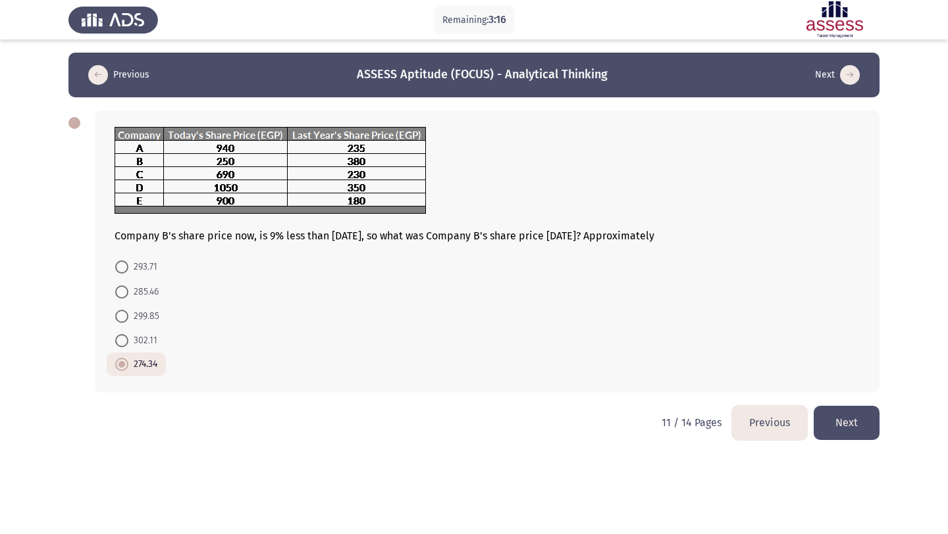
click at [854, 424] on button "Next" at bounding box center [846, 423] width 66 height 34
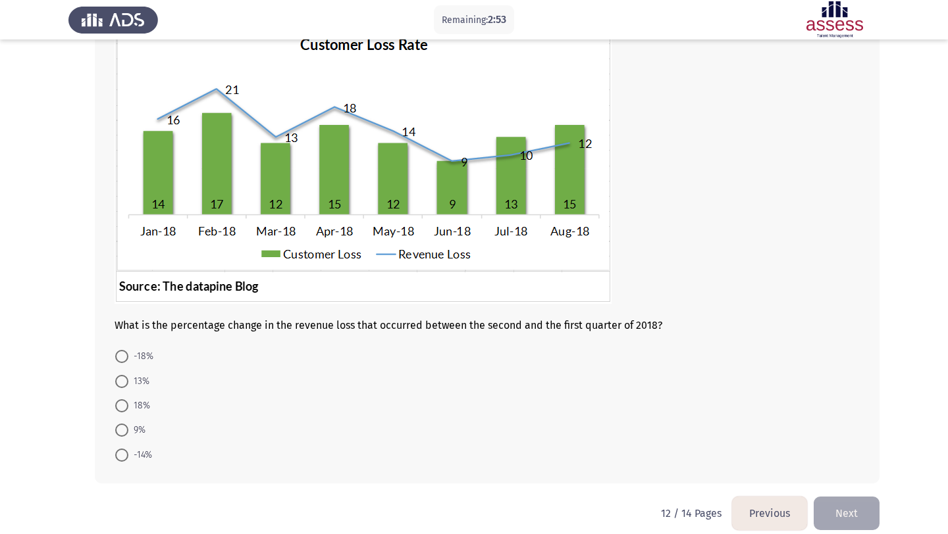
scroll to position [116, 0]
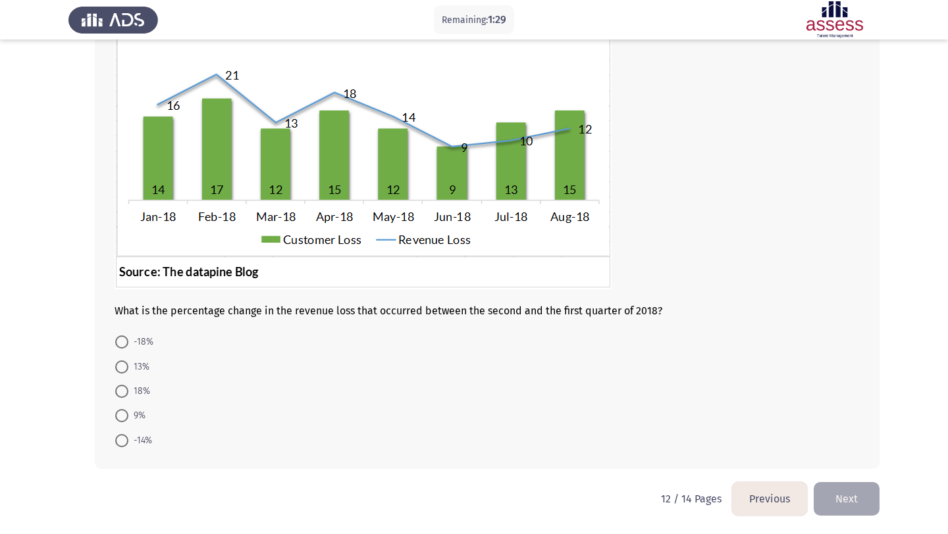
click at [136, 340] on span "-18%" at bounding box center [140, 342] width 25 height 16
click at [128, 340] on input "-18%" at bounding box center [121, 342] width 13 height 13
radio input "true"
click at [136, 340] on span "-18%" at bounding box center [140, 342] width 25 height 16
click at [128, 340] on input "-18%" at bounding box center [121, 342] width 13 height 13
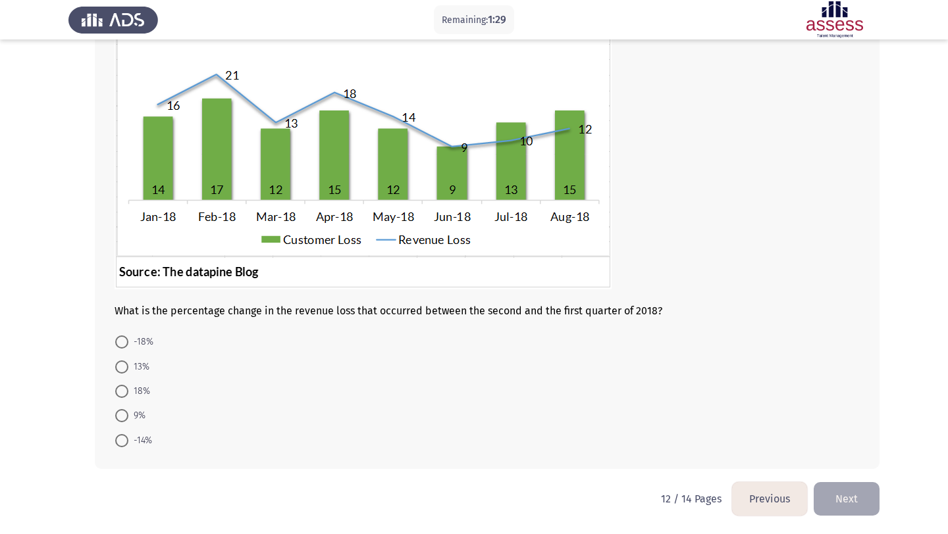
scroll to position [115, 0]
click at [850, 488] on button "Next" at bounding box center [846, 499] width 66 height 34
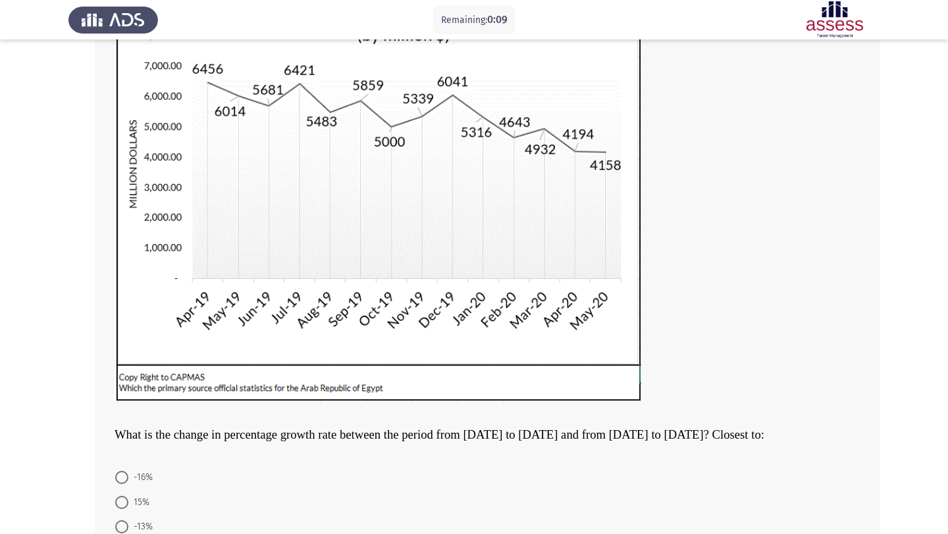
scroll to position [276, 0]
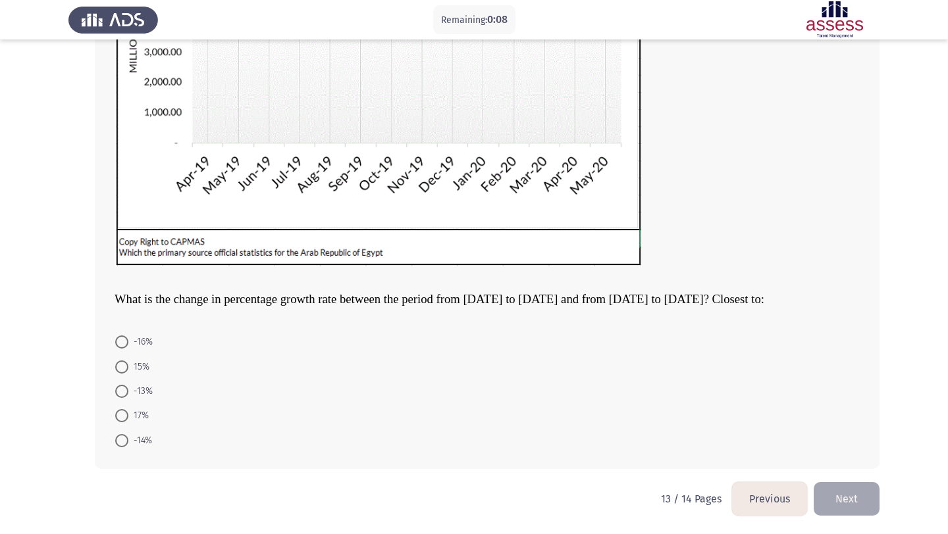
click at [140, 390] on span "-13%" at bounding box center [140, 392] width 24 height 16
click at [128, 390] on input "-13%" at bounding box center [121, 391] width 13 height 13
radio input "true"
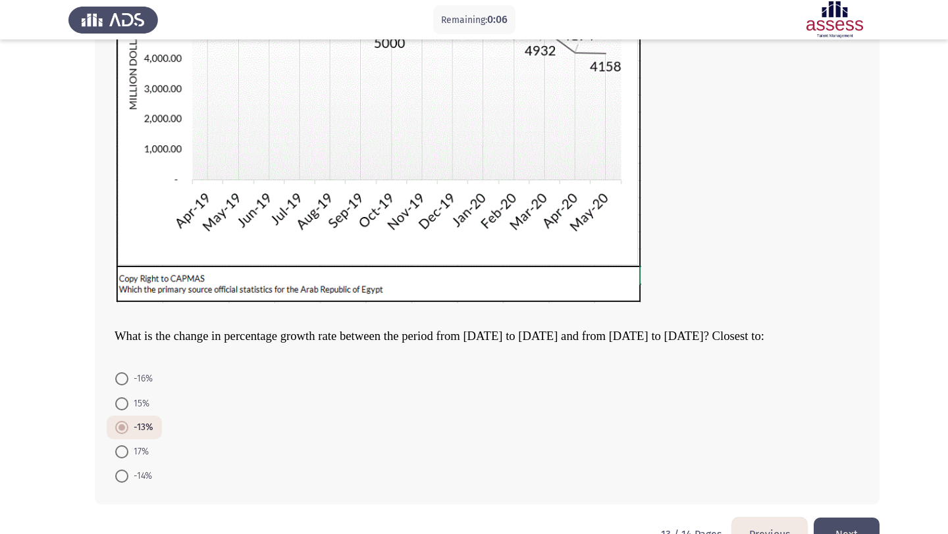
scroll to position [240, 0]
click at [145, 474] on span "-14%" at bounding box center [140, 476] width 24 height 16
click at [128, 474] on input "-14%" at bounding box center [121, 475] width 13 height 13
radio input "true"
click at [844, 517] on button "Next" at bounding box center [846, 534] width 66 height 34
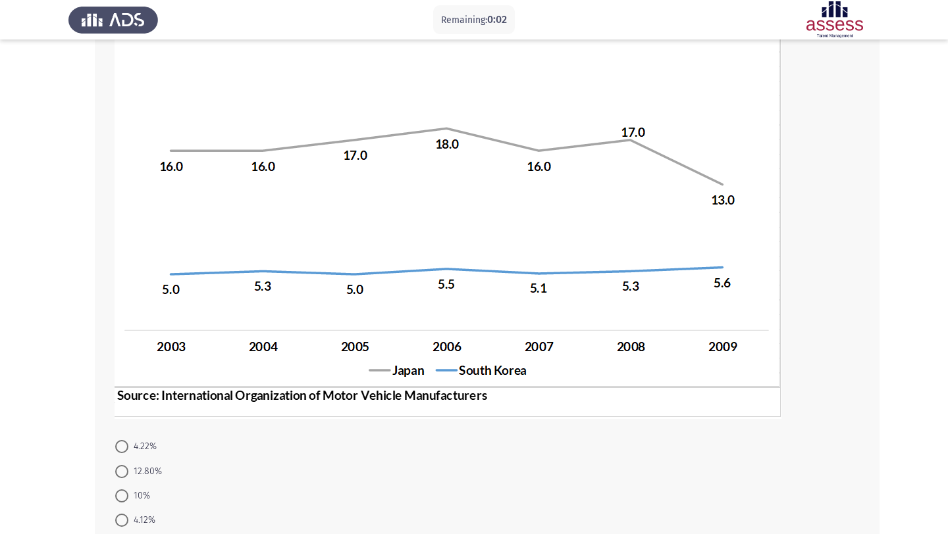
scroll to position [218, 0]
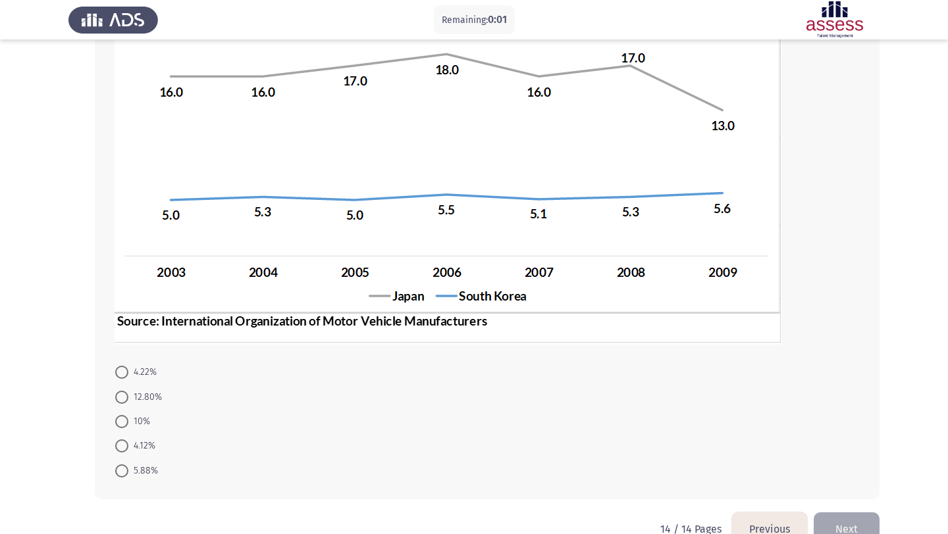
click at [147, 403] on span "12.80%" at bounding box center [145, 398] width 34 height 16
click at [128, 403] on input "12.80%" at bounding box center [121, 397] width 13 height 13
radio input "true"
click at [840, 518] on button "Next" at bounding box center [846, 528] width 66 height 34
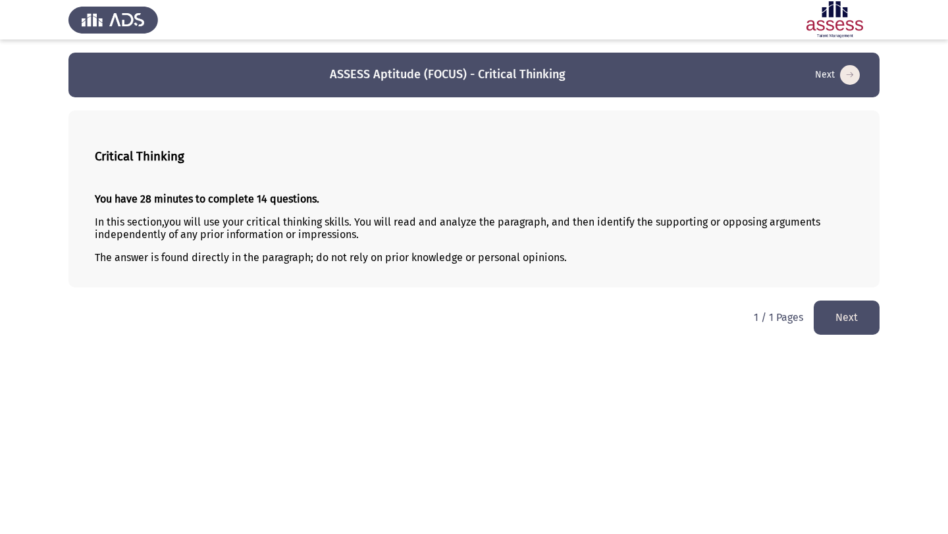
click at [851, 332] on button "Next" at bounding box center [846, 318] width 66 height 34
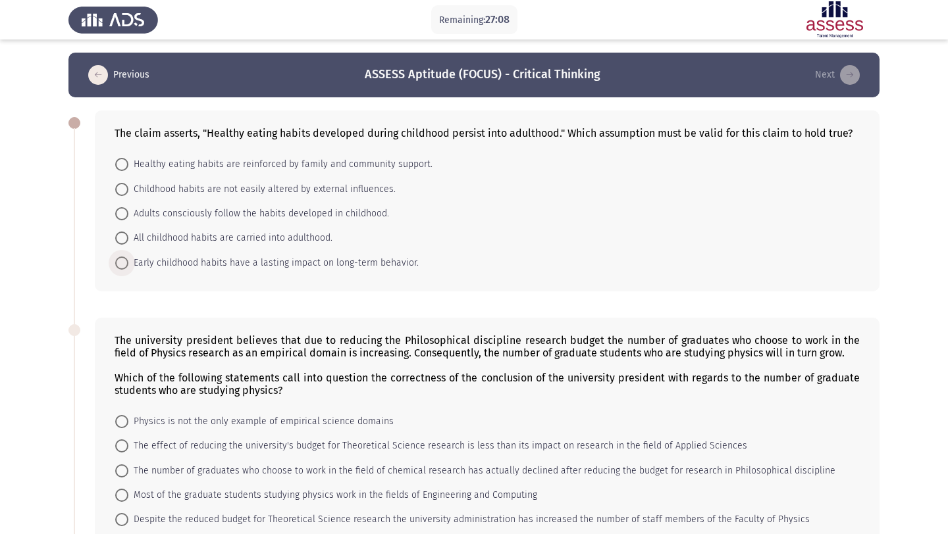
click at [378, 262] on span "Early childhood habits have a lasting impact on long-term behavior." at bounding box center [273, 263] width 290 height 16
click at [128, 262] on input "Early childhood habits have a lasting impact on long-term behavior." at bounding box center [121, 263] width 13 height 13
radio input "true"
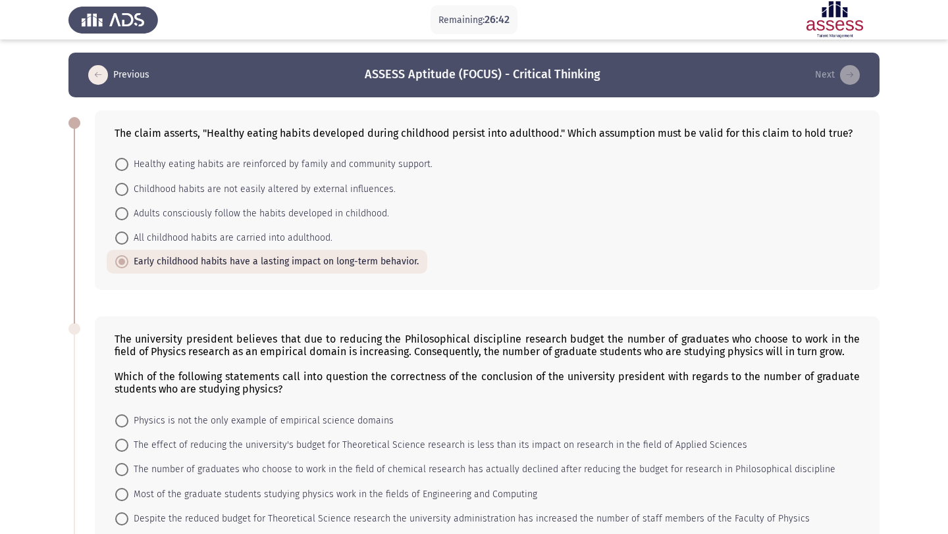
click at [263, 241] on span "All childhood habits are carried into adulthood." at bounding box center [230, 238] width 204 height 16
click at [128, 241] on input "All childhood habits are carried into adulthood." at bounding box center [121, 238] width 13 height 13
radio input "true"
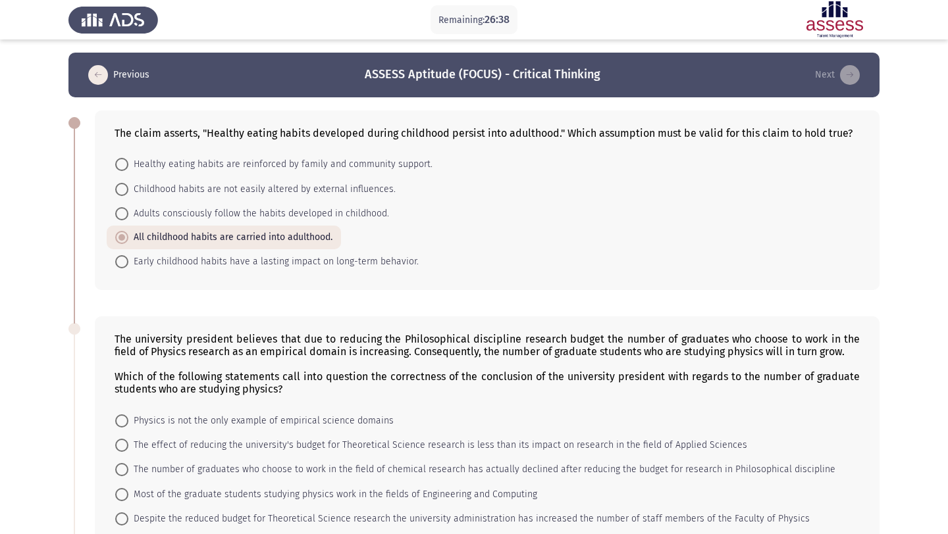
click at [242, 209] on span "Adults consciously follow the habits developed in childhood." at bounding box center [258, 214] width 261 height 16
click at [128, 209] on input "Adults consciously follow the habits developed in childhood." at bounding box center [121, 213] width 13 height 13
radio input "true"
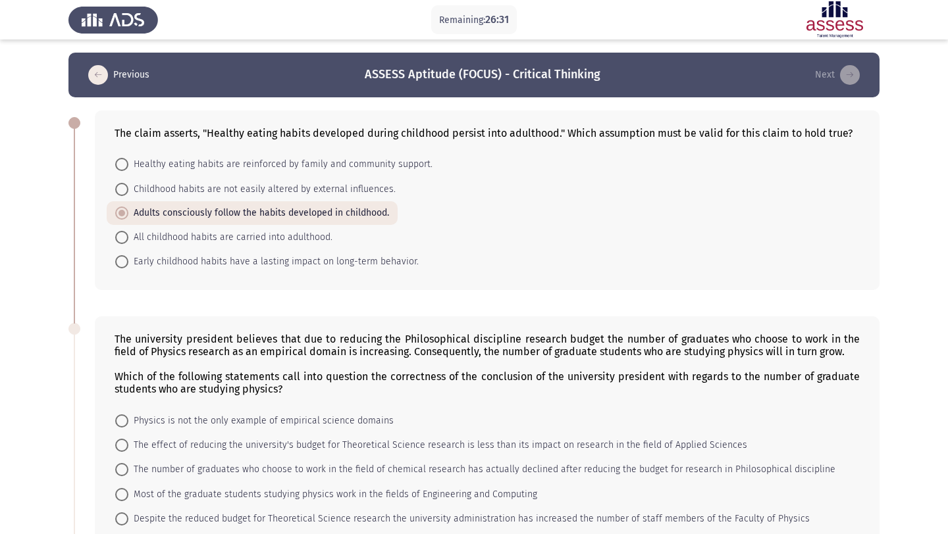
click at [653, 134] on div "The claim asserts, "Healthy eating habits developed during childhood persist in…" at bounding box center [487, 133] width 745 height 13
click at [639, 132] on div "The claim asserts, "Healthy eating habits developed during childhood persist in…" at bounding box center [487, 133] width 745 height 13
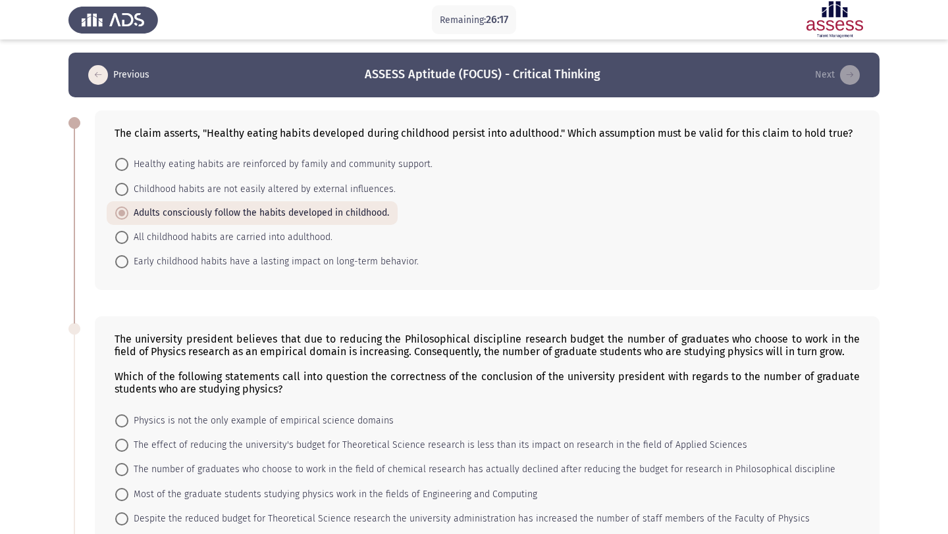
click at [392, 164] on span "Healthy eating habits are reinforced by family and community support." at bounding box center [280, 165] width 304 height 16
click at [128, 164] on input "Healthy eating habits are reinforced by family and community support." at bounding box center [121, 164] width 13 height 13
radio input "true"
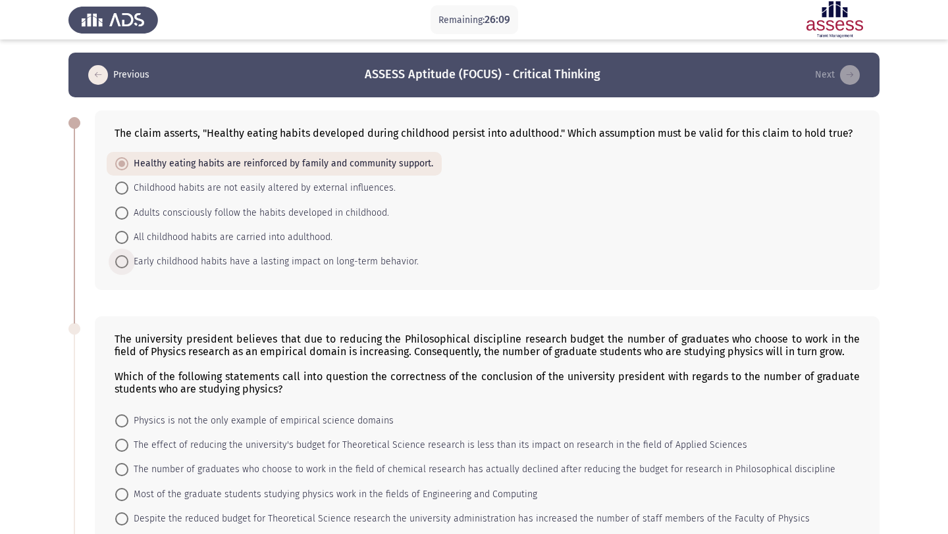
click at [394, 258] on span "Early childhood habits have a lasting impact on long-term behavior." at bounding box center [273, 262] width 290 height 16
click at [128, 258] on input "Early childhood habits have a lasting impact on long-term behavior." at bounding box center [121, 261] width 13 height 13
radio input "true"
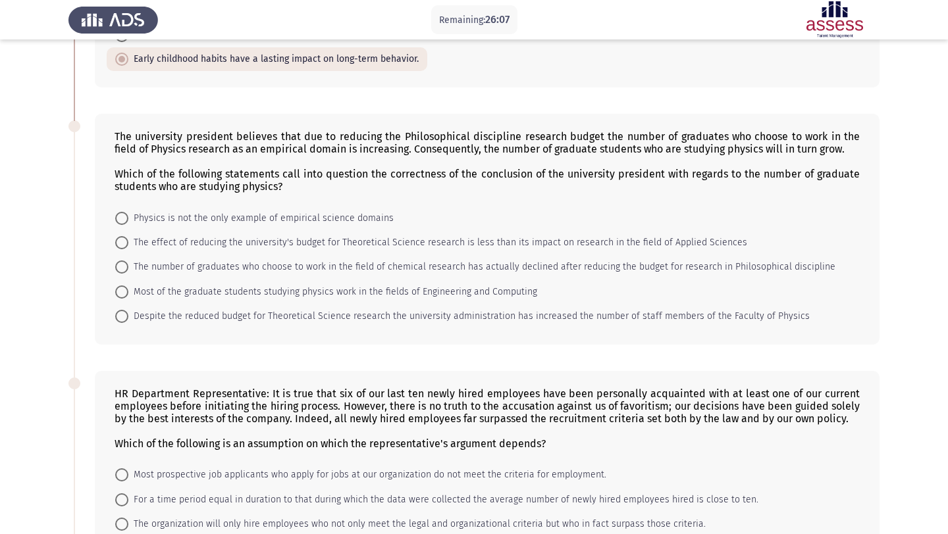
scroll to position [216, 0]
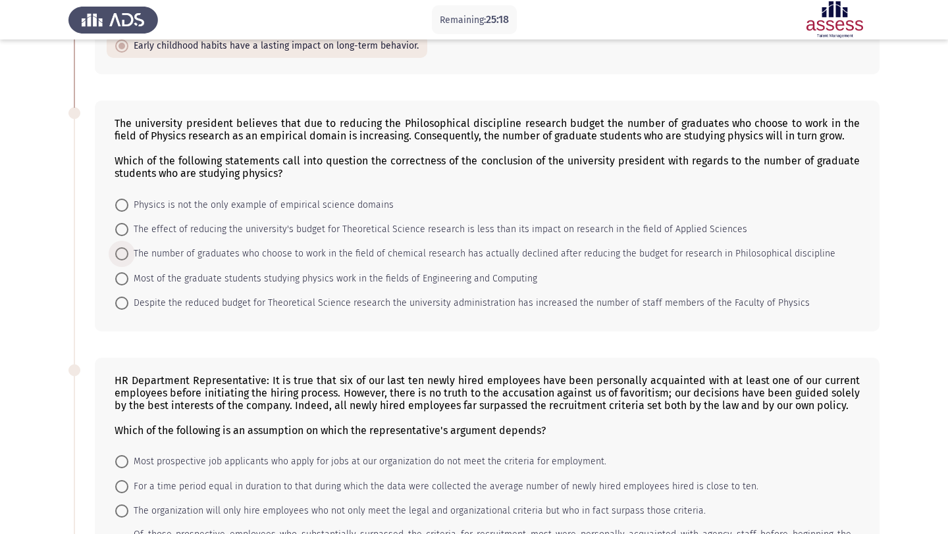
click at [434, 249] on span "The number of graduates who choose to work in the field of chemical research ha…" at bounding box center [481, 254] width 707 height 16
click at [128, 249] on input "The number of graduates who choose to work in the field of chemical research ha…" at bounding box center [121, 253] width 13 height 13
radio input "true"
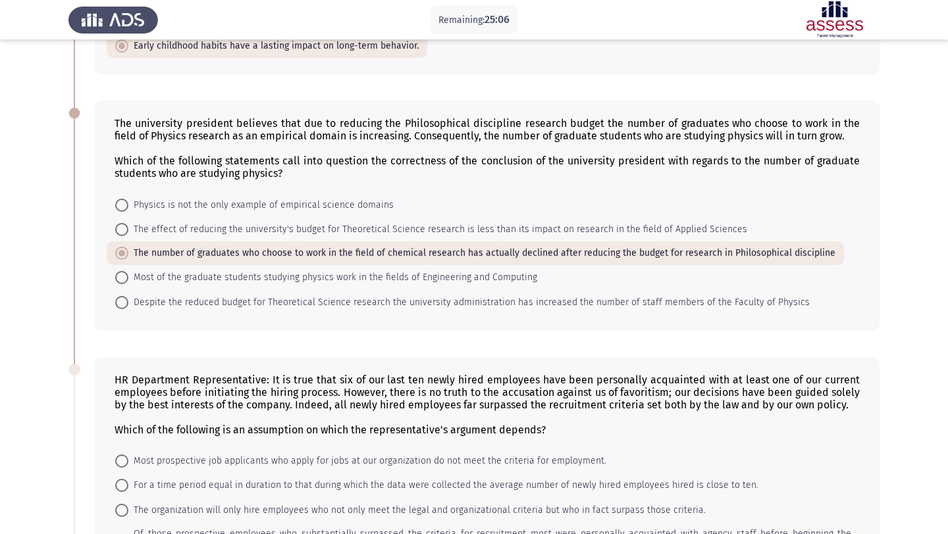
click at [287, 135] on div "The university president believes that due to reducing the Philosophical discip…" at bounding box center [487, 148] width 745 height 63
drag, startPoint x: 276, startPoint y: 135, endPoint x: 282, endPoint y: 130, distance: 7.9
click at [282, 130] on div "The university president believes that due to reducing the Philosophical discip…" at bounding box center [487, 148] width 745 height 63
click at [299, 207] on span "Physics is not the only example of empirical science domains" at bounding box center [260, 205] width 265 height 16
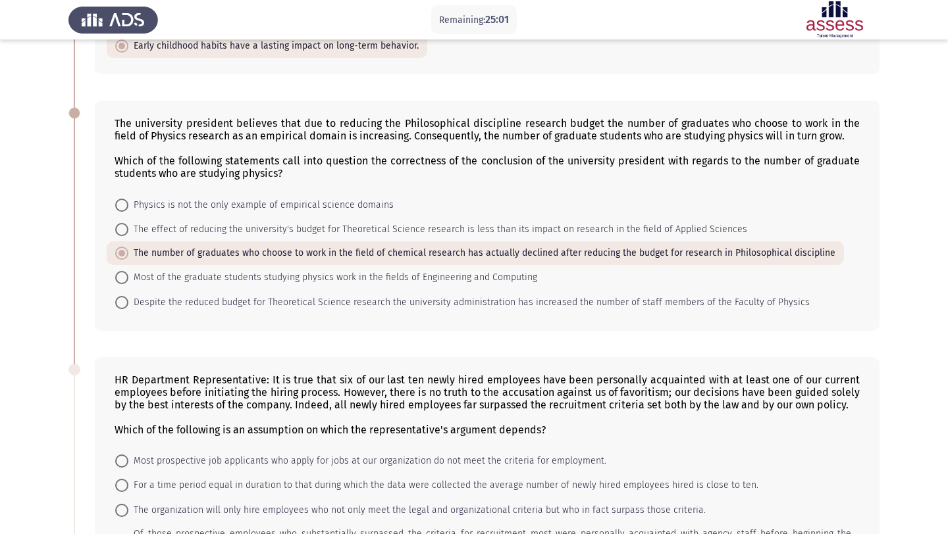
click at [128, 207] on input "Physics is not the only example of empirical science domains" at bounding box center [121, 205] width 13 height 13
radio input "true"
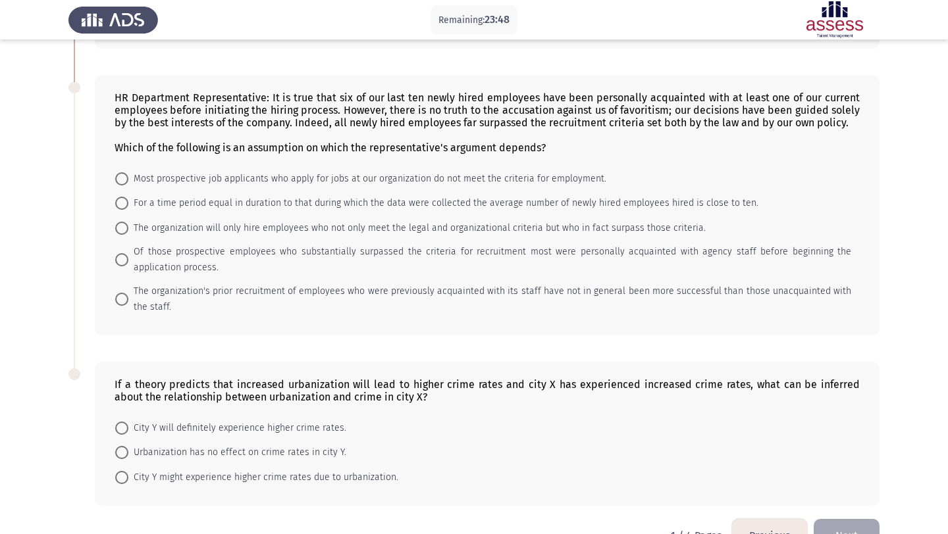
scroll to position [508, 0]
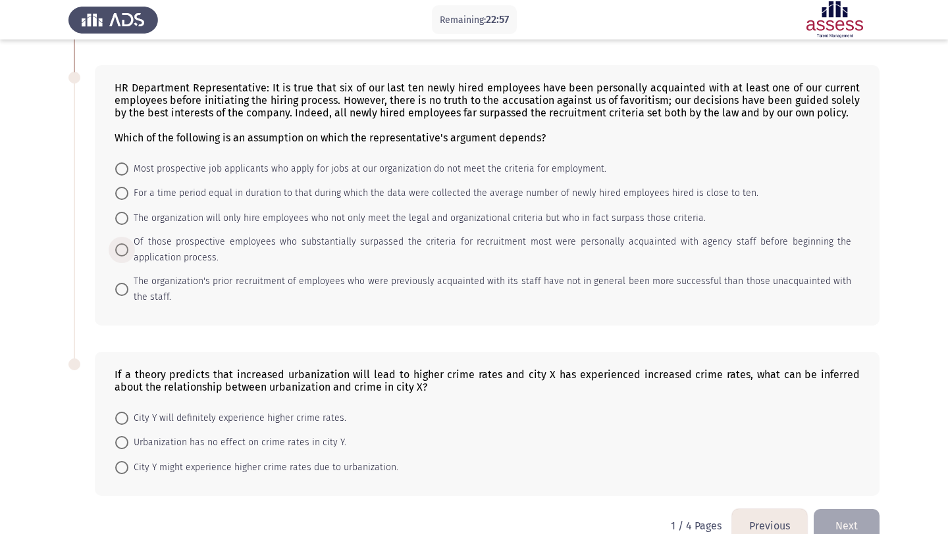
click at [295, 244] on span "Of those prospective employees who substantially surpassed the criteria for rec…" at bounding box center [489, 250] width 723 height 32
click at [128, 244] on input "Of those prospective employees who substantially surpassed the criteria for rec…" at bounding box center [121, 249] width 13 height 13
radio input "true"
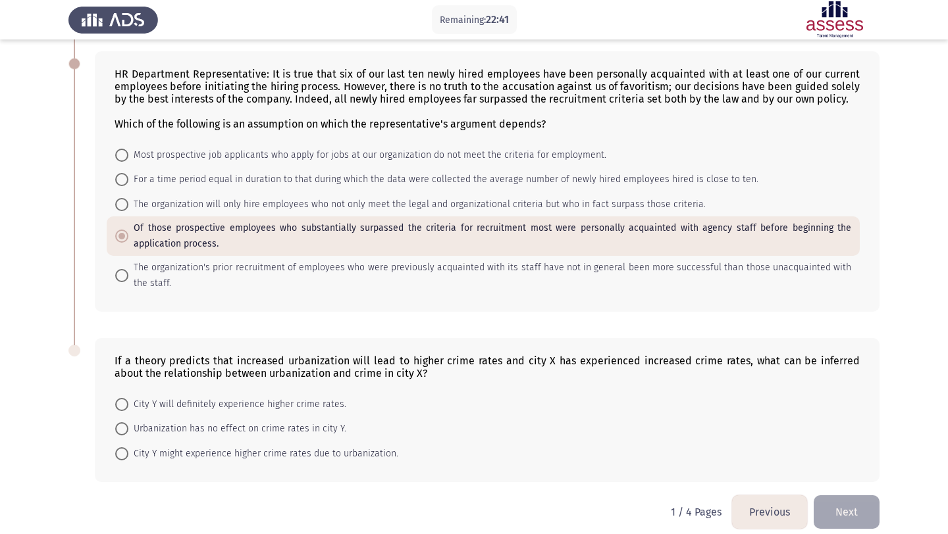
scroll to position [535, 0]
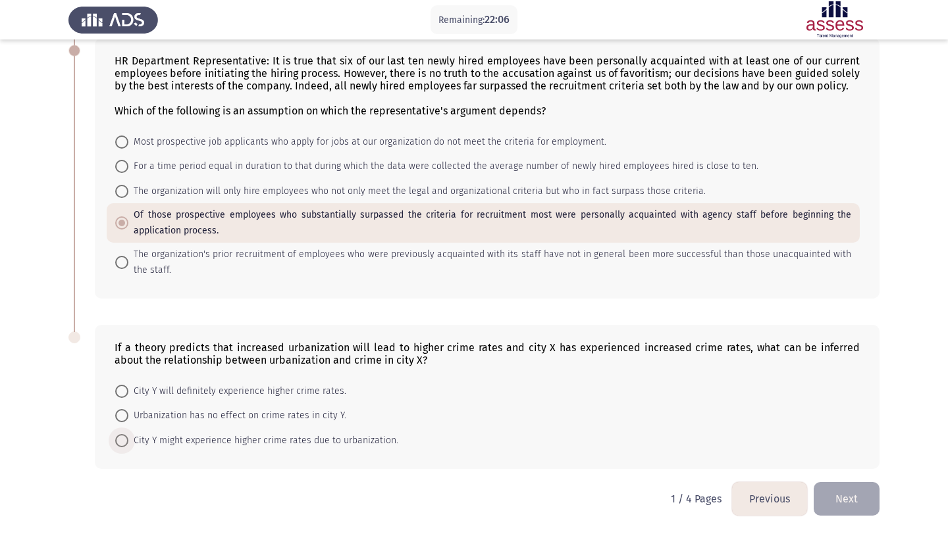
click at [270, 435] on span "City Y might experience higher crime rates due to urbanization." at bounding box center [263, 441] width 270 height 16
click at [128, 435] on input "City Y might experience higher crime rates due to urbanization." at bounding box center [121, 440] width 13 height 13
radio input "true"
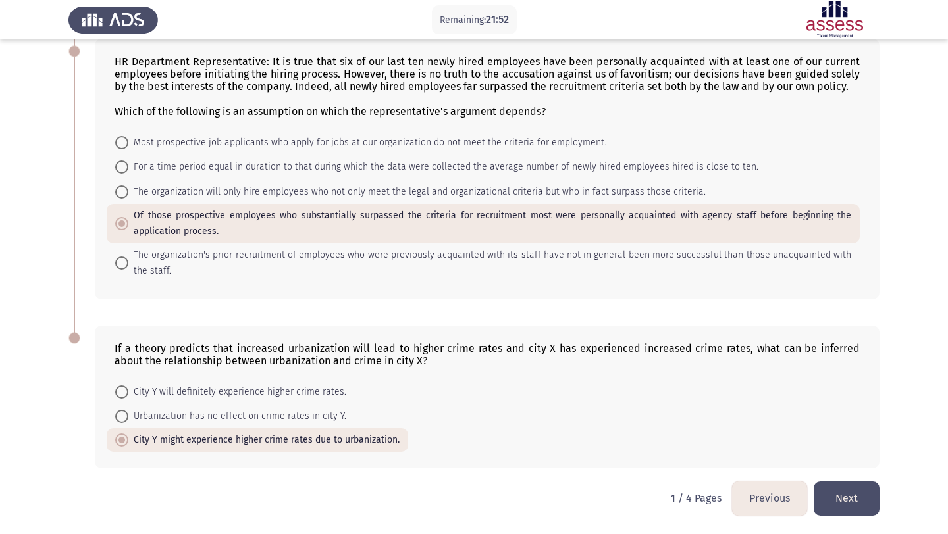
click at [823, 484] on button "Next" at bounding box center [846, 499] width 66 height 34
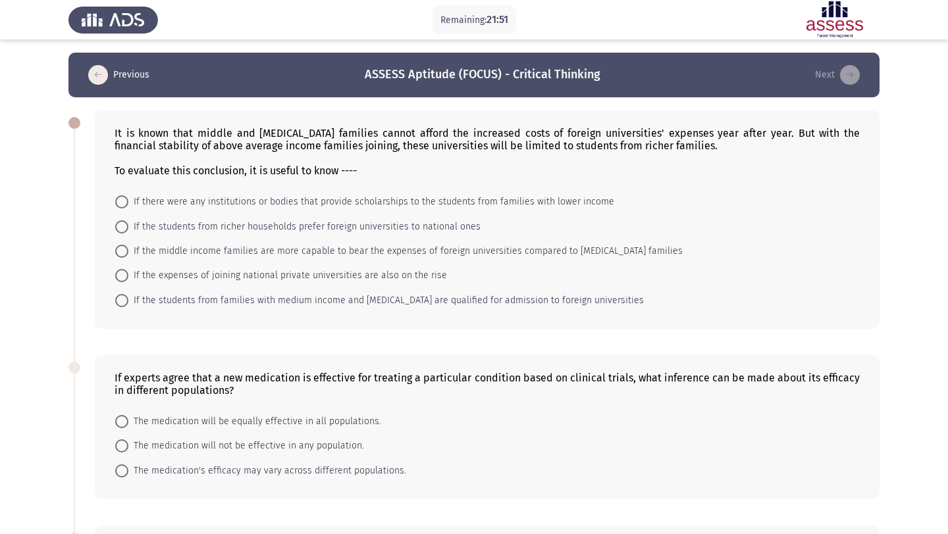
scroll to position [13, 0]
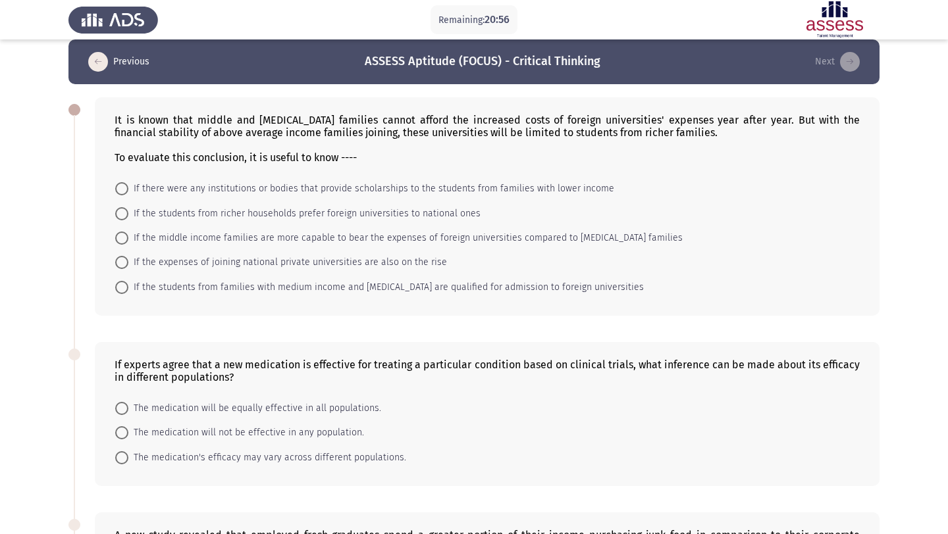
click at [581, 188] on span "If there were any institutions or bodies that provide scholarships to the stude…" at bounding box center [371, 189] width 486 height 16
click at [128, 188] on input "If there were any institutions or bodies that provide scholarships to the stude…" at bounding box center [121, 188] width 13 height 13
radio input "true"
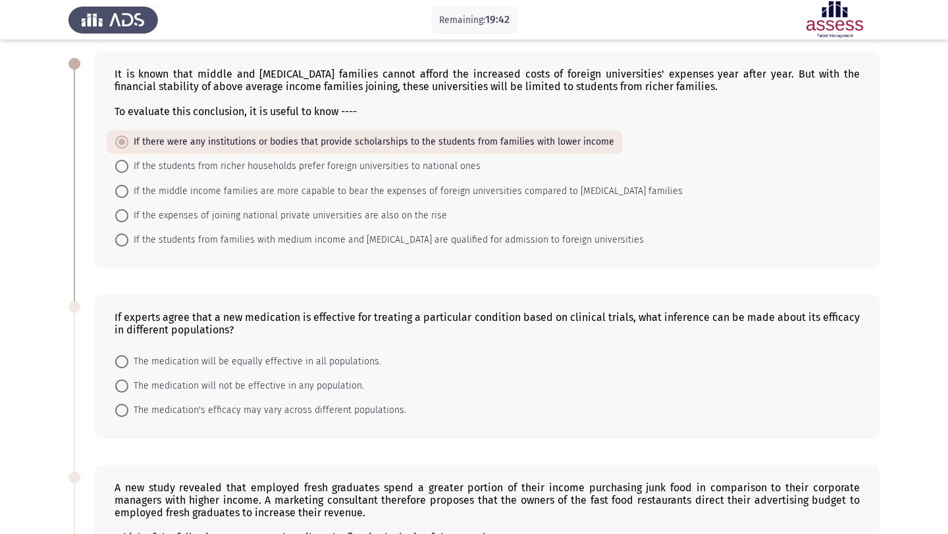
scroll to position [57, 0]
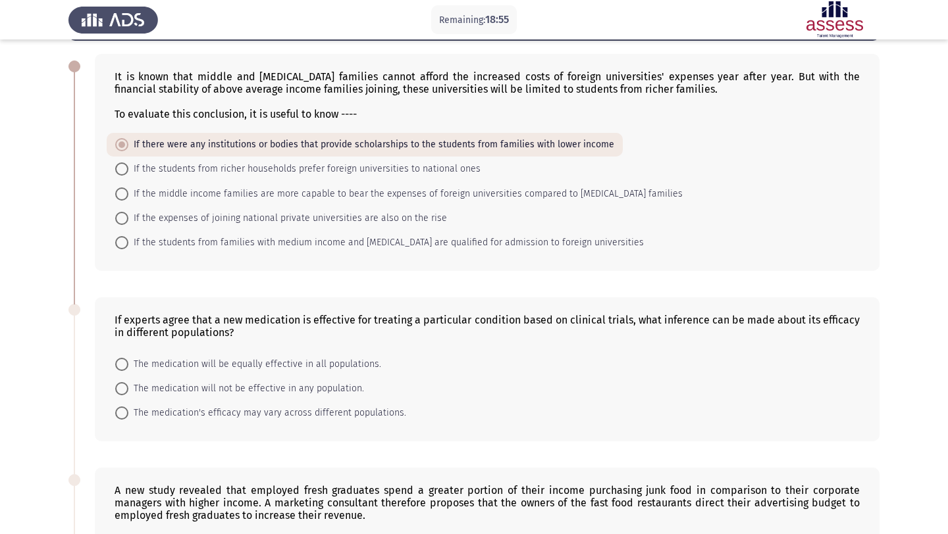
click at [280, 402] on mat-radio-button "The medication's efficacy may vary across different populations." at bounding box center [261, 413] width 308 height 24
click at [277, 409] on span "The medication's efficacy may vary across different populations." at bounding box center [267, 413] width 278 height 16
click at [128, 409] on input "The medication's efficacy may vary across different populations." at bounding box center [121, 413] width 13 height 13
radio input "true"
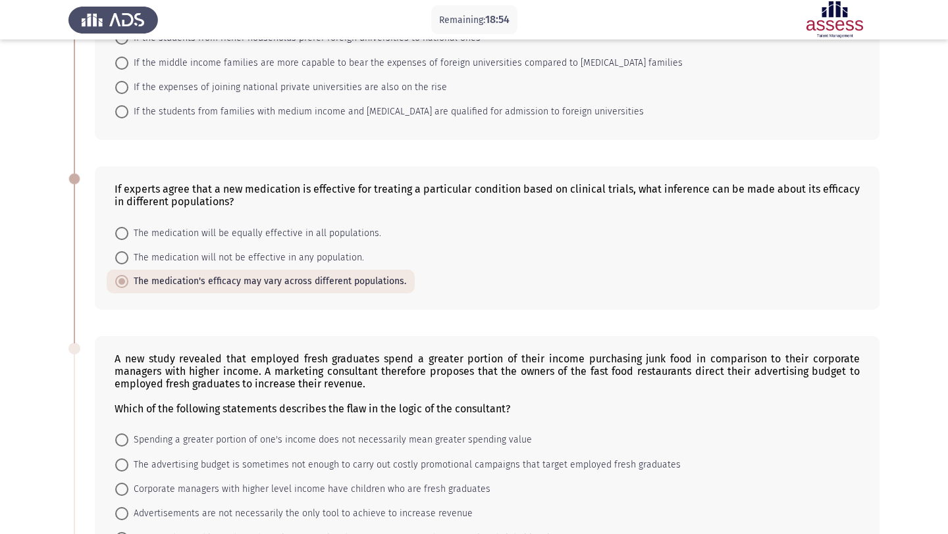
scroll to position [195, 0]
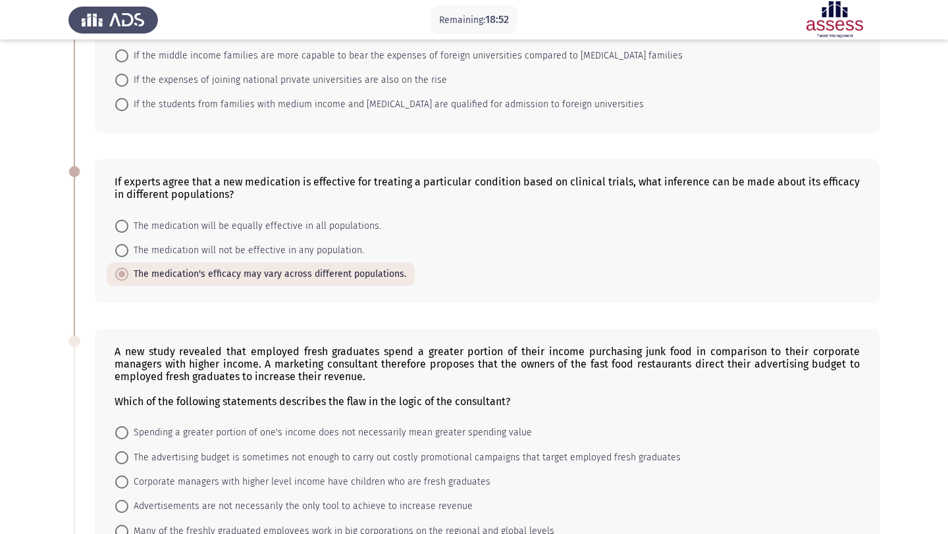
click at [550, 179] on div "If experts agree that a new medication is effective for treating a particular c…" at bounding box center [487, 188] width 745 height 25
click at [494, 259] on form "The medication will be equally effective in all populations. The medication wil…" at bounding box center [487, 249] width 745 height 73
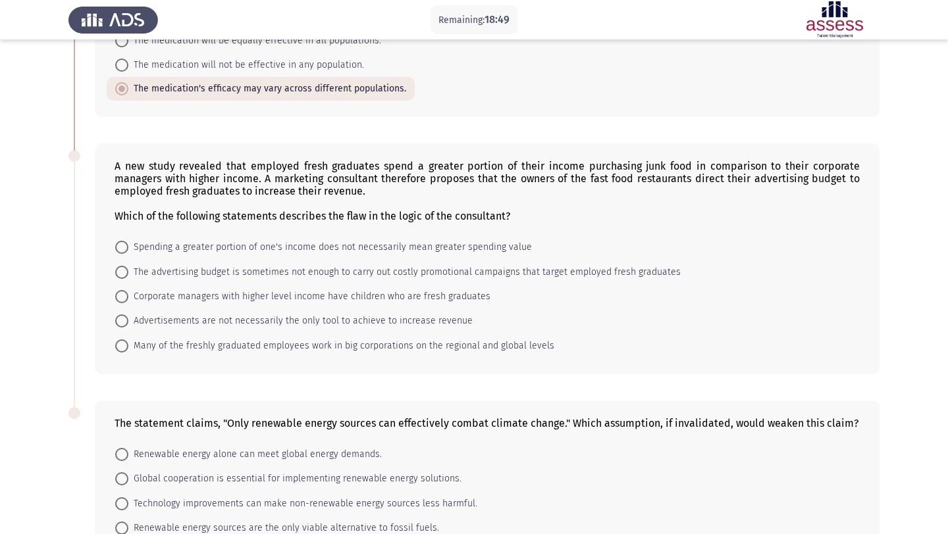
scroll to position [382, 0]
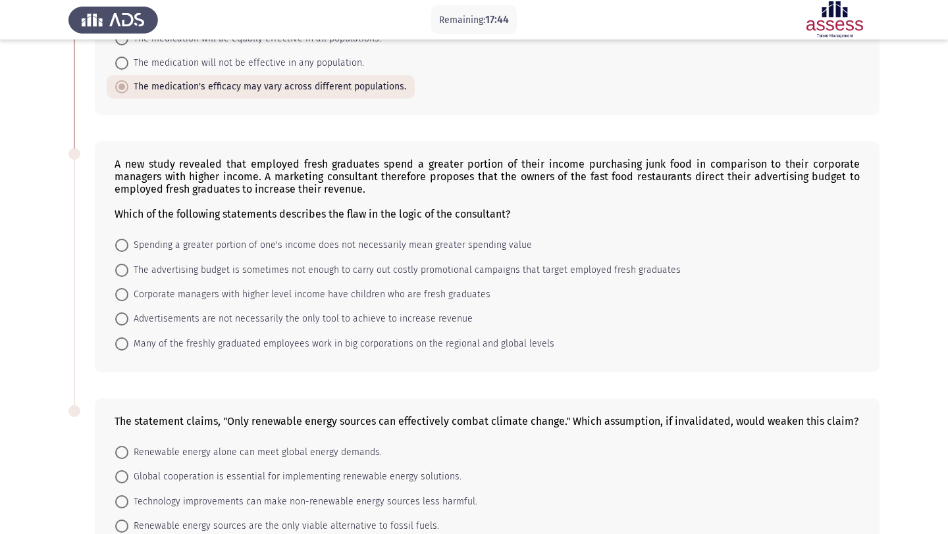
click at [496, 249] on span "Spending a greater portion of one's income does not necessarily mean greater sp…" at bounding box center [329, 246] width 403 height 16
click at [128, 249] on input "Spending a greater portion of one's income does not necessarily mean greater sp…" at bounding box center [121, 245] width 13 height 13
radio input "true"
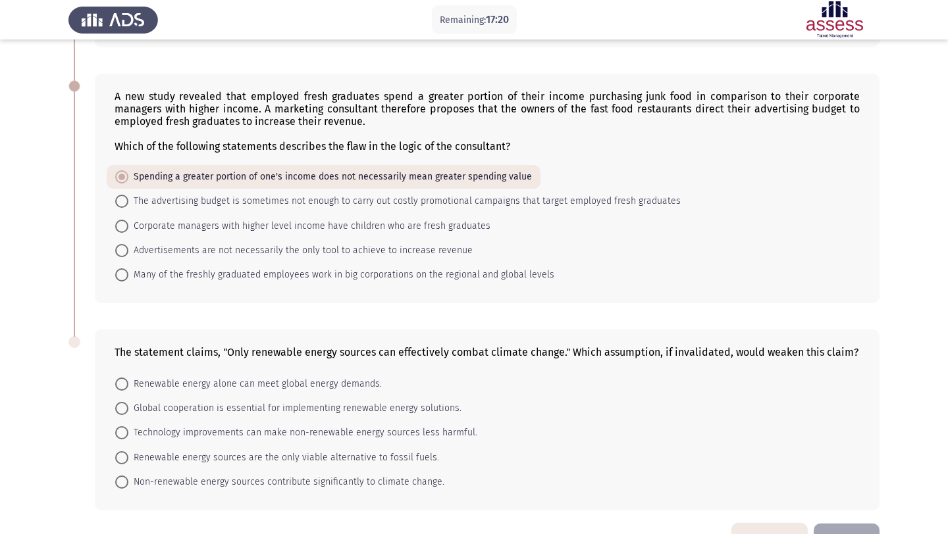
scroll to position [492, 0]
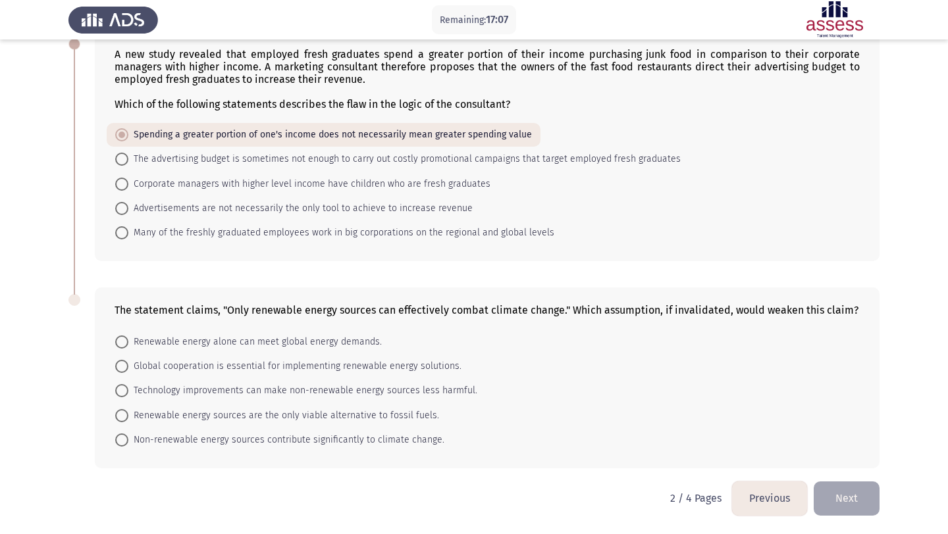
click at [355, 340] on span "Renewable energy alone can meet global energy demands." at bounding box center [254, 342] width 253 height 16
click at [128, 340] on input "Renewable energy alone can meet global energy demands." at bounding box center [121, 342] width 13 height 13
radio input "true"
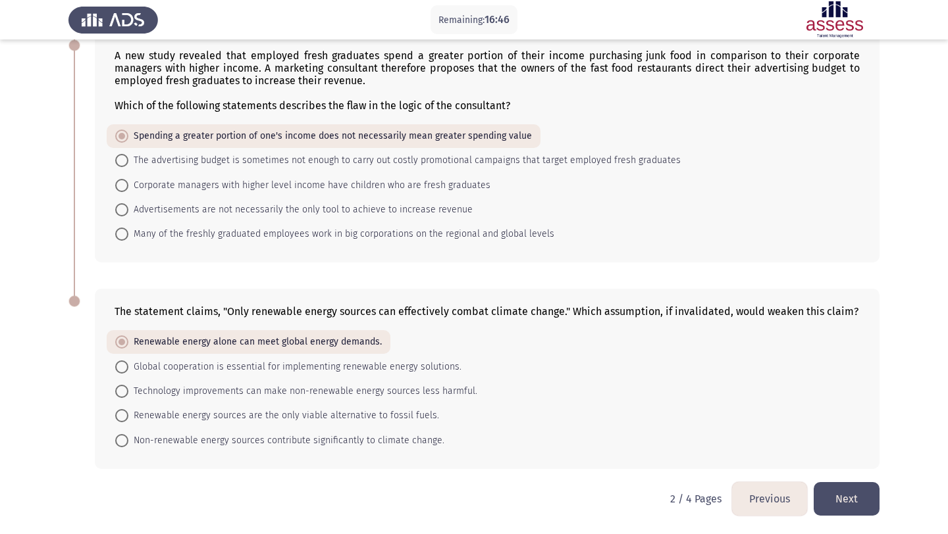
click at [346, 434] on span "Non-renewable energy sources contribute significantly to climate change." at bounding box center [286, 441] width 316 height 16
click at [128, 434] on input "Non-renewable energy sources contribute significantly to climate change." at bounding box center [121, 440] width 13 height 13
radio input "true"
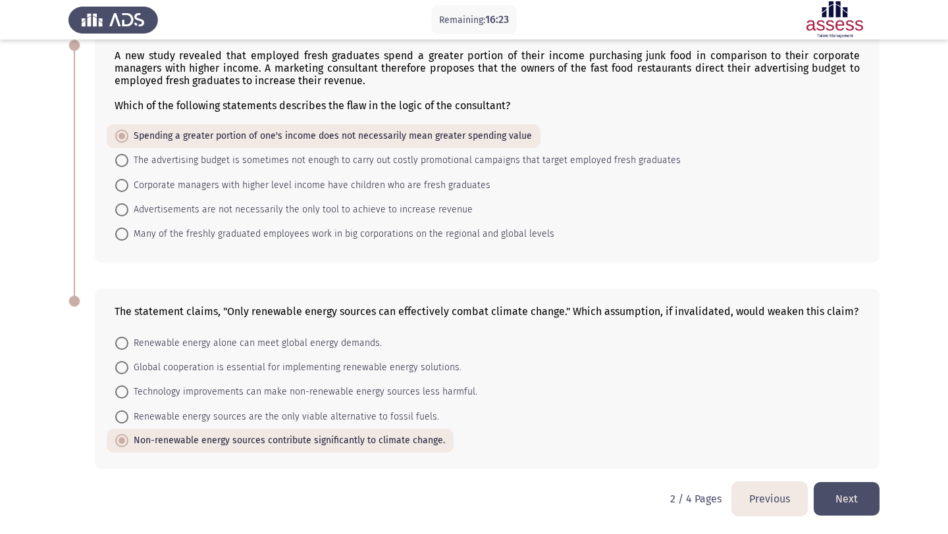
click at [878, 499] on button "Next" at bounding box center [846, 499] width 66 height 34
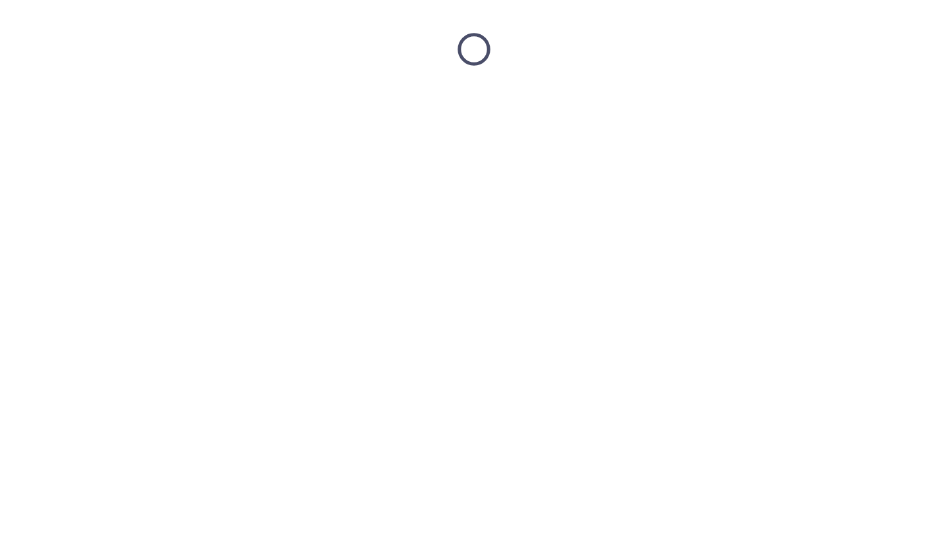
scroll to position [0, 0]
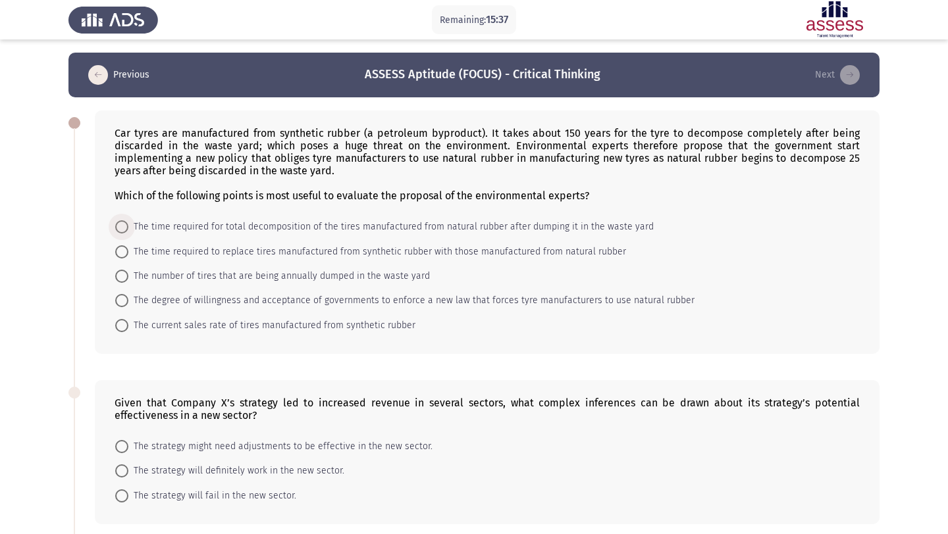
click at [616, 220] on span "The time required for total decomposition of the tires manufactured from natura…" at bounding box center [390, 227] width 525 height 16
click at [128, 220] on input "The time required for total decomposition of the tires manufactured from natura…" at bounding box center [121, 226] width 13 height 13
radio input "true"
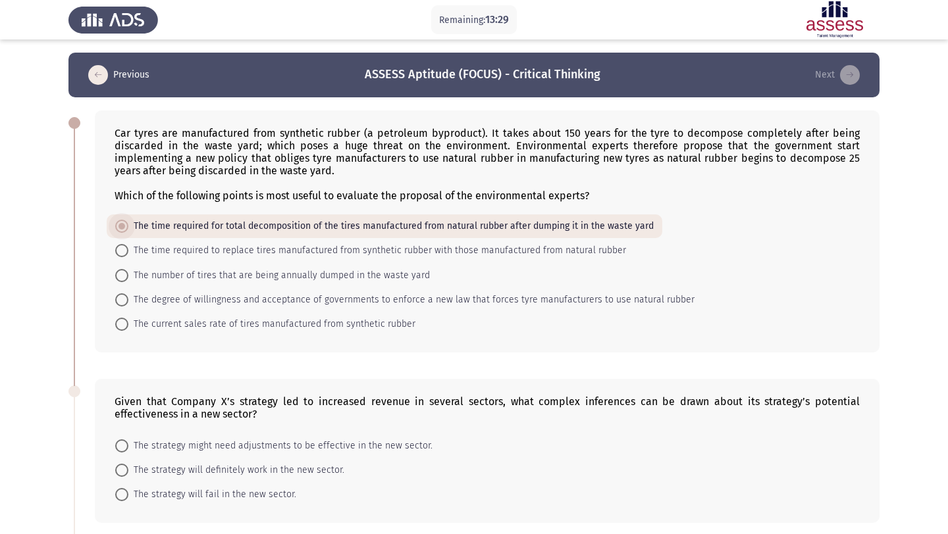
click at [603, 222] on span "The time required for total decomposition of the tires manufactured from natura…" at bounding box center [390, 226] width 525 height 16
click at [128, 222] on input "The time required for total decomposition of the tires manufactured from natura…" at bounding box center [121, 226] width 13 height 13
click at [603, 222] on span "The time required for total decomposition of the tires manufactured from natura…" at bounding box center [390, 226] width 525 height 16
click at [128, 222] on input "The time required for total decomposition of the tires manufactured from natura…" at bounding box center [121, 226] width 13 height 13
click at [603, 222] on span "The time required for total decomposition of the tires manufactured from natura…" at bounding box center [390, 226] width 525 height 16
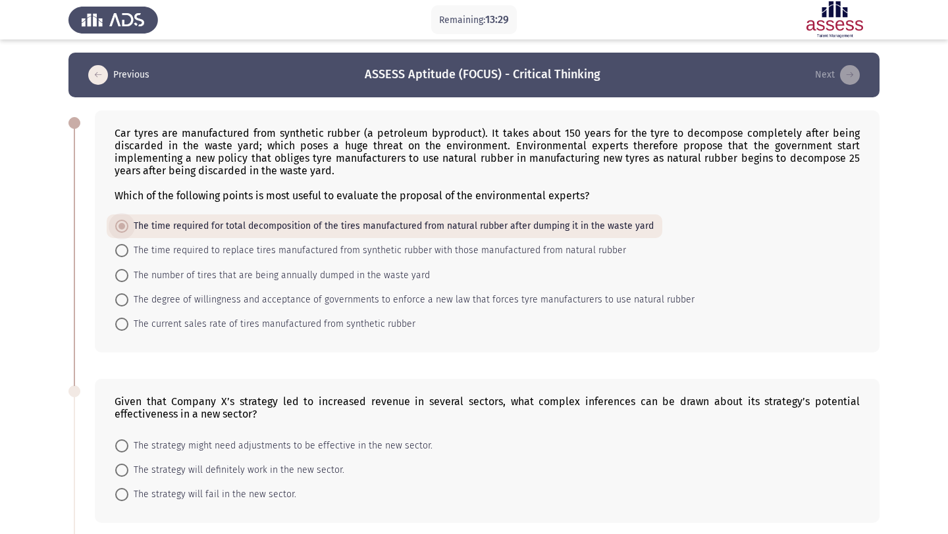
click at [128, 222] on input "The time required for total decomposition of the tires manufactured from natura…" at bounding box center [121, 226] width 13 height 13
click at [603, 222] on span "The time required for total decomposition of the tires manufactured from natura…" at bounding box center [390, 226] width 525 height 16
click at [128, 222] on input "The time required for total decomposition of the tires manufactured from natura…" at bounding box center [121, 226] width 13 height 13
click at [603, 222] on span "The time required for total decomposition of the tires manufactured from natura…" at bounding box center [390, 226] width 525 height 16
click at [128, 222] on input "The time required for total decomposition of the tires manufactured from natura…" at bounding box center [121, 226] width 13 height 13
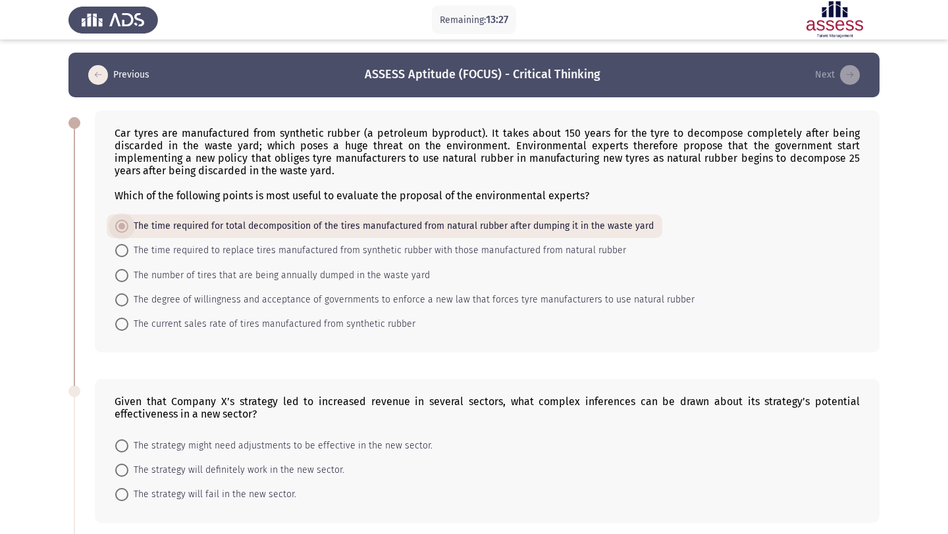
click at [141, 221] on span "The time required for total decomposition of the tires manufactured from natura…" at bounding box center [390, 226] width 525 height 16
click at [128, 221] on input "The time required for total decomposition of the tires manufactured from natura…" at bounding box center [121, 226] width 13 height 13
click at [141, 221] on span "The time required for total decomposition of the tires manufactured from natura…" at bounding box center [390, 226] width 525 height 16
click at [128, 221] on input "The time required for total decomposition of the tires manufactured from natura…" at bounding box center [121, 226] width 13 height 13
click at [141, 221] on span "The time required for total decomposition of the tires manufactured from natura…" at bounding box center [390, 226] width 525 height 16
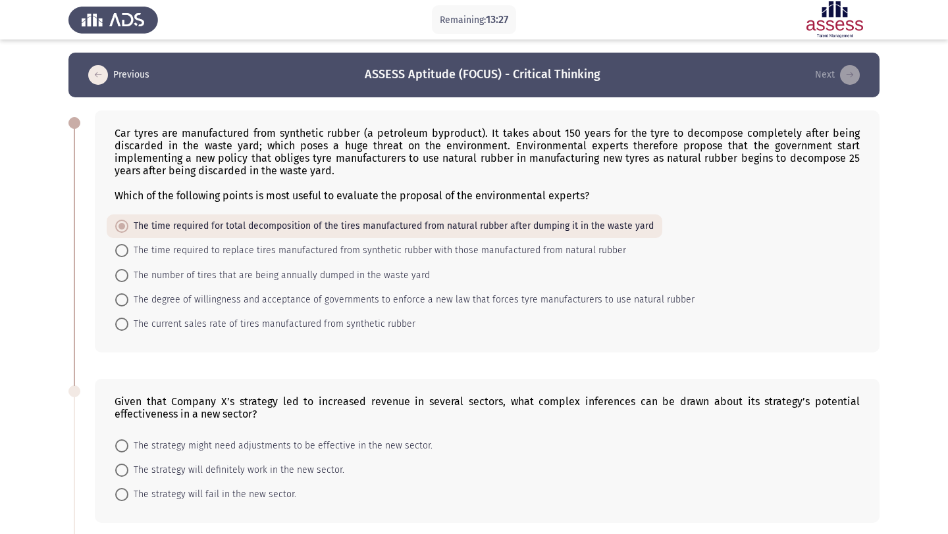
click at [128, 221] on input "The time required for total decomposition of the tires manufactured from natura…" at bounding box center [121, 226] width 13 height 13
click at [141, 221] on span "The time required for total decomposition of the tires manufactured from natura…" at bounding box center [390, 226] width 525 height 16
click at [128, 221] on input "The time required for total decomposition of the tires manufactured from natura…" at bounding box center [121, 226] width 13 height 13
click at [141, 221] on span "The time required for total decomposition of the tires manufactured from natura…" at bounding box center [390, 226] width 525 height 16
click at [128, 221] on input "The time required for total decomposition of the tires manufactured from natura…" at bounding box center [121, 226] width 13 height 13
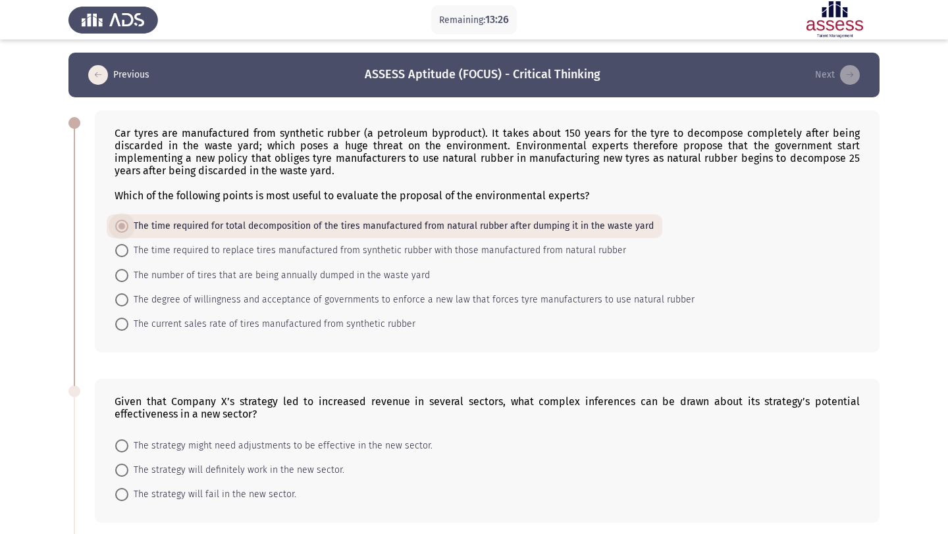
click at [141, 221] on span "The time required for total decomposition of the tires manufactured from natura…" at bounding box center [390, 226] width 525 height 16
click at [128, 221] on input "The time required for total decomposition of the tires manufactured from natura…" at bounding box center [121, 226] width 13 height 13
click at [141, 221] on span "The time required for total decomposition of the tires manufactured from natura…" at bounding box center [390, 226] width 525 height 16
click at [128, 221] on input "The time required for total decomposition of the tires manufactured from natura…" at bounding box center [121, 226] width 13 height 13
click at [141, 221] on span "The time required for total decomposition of the tires manufactured from natura…" at bounding box center [390, 226] width 525 height 16
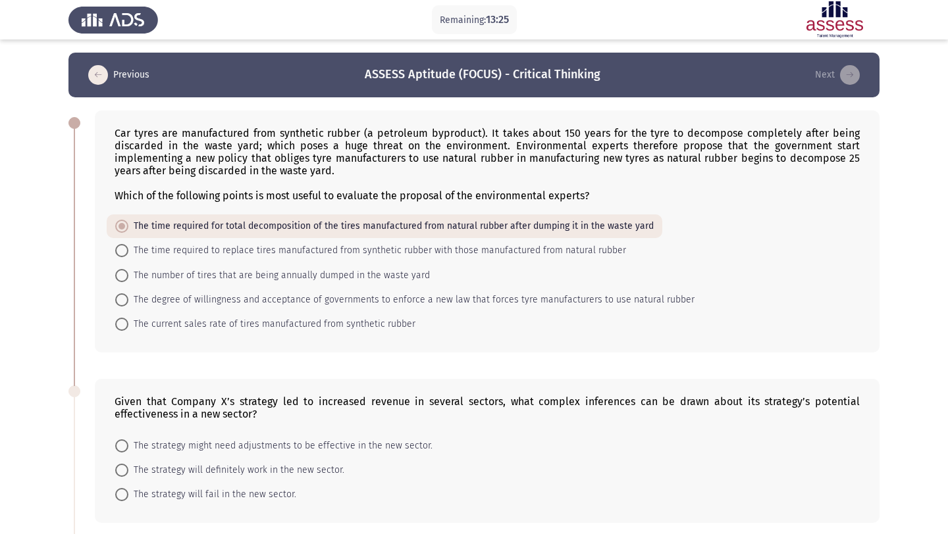
click at [128, 221] on input "The time required for total decomposition of the tires manufactured from natura…" at bounding box center [121, 226] width 13 height 13
click at [141, 221] on span "The time required for total decomposition of the tires manufactured from natura…" at bounding box center [390, 226] width 525 height 16
click at [128, 221] on input "The time required for total decomposition of the tires manufactured from natura…" at bounding box center [121, 226] width 13 height 13
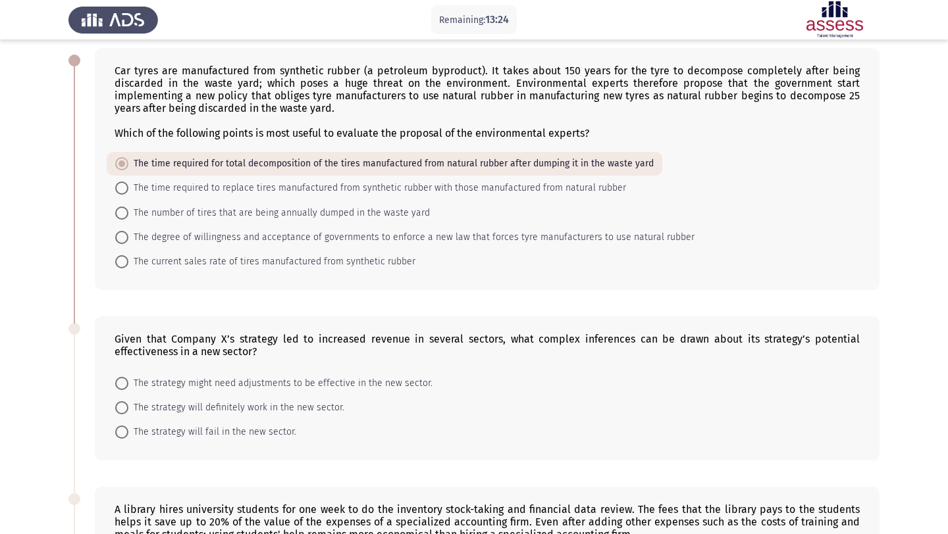
scroll to position [68, 0]
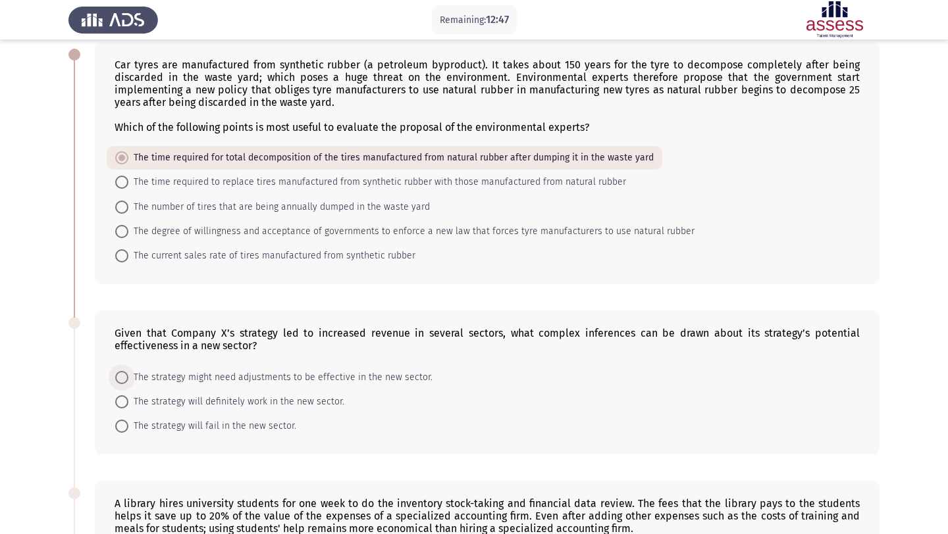
click at [215, 376] on span "The strategy might need adjustments to be effective in the new sector." at bounding box center [280, 378] width 304 height 16
click at [128, 376] on input "The strategy might need adjustments to be effective in the new sector." at bounding box center [121, 377] width 13 height 13
radio input "true"
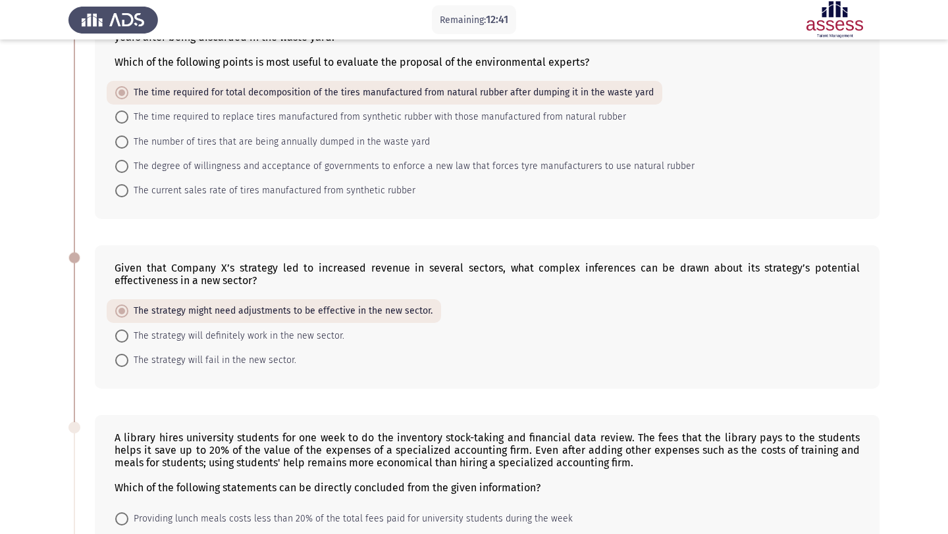
scroll to position [138, 0]
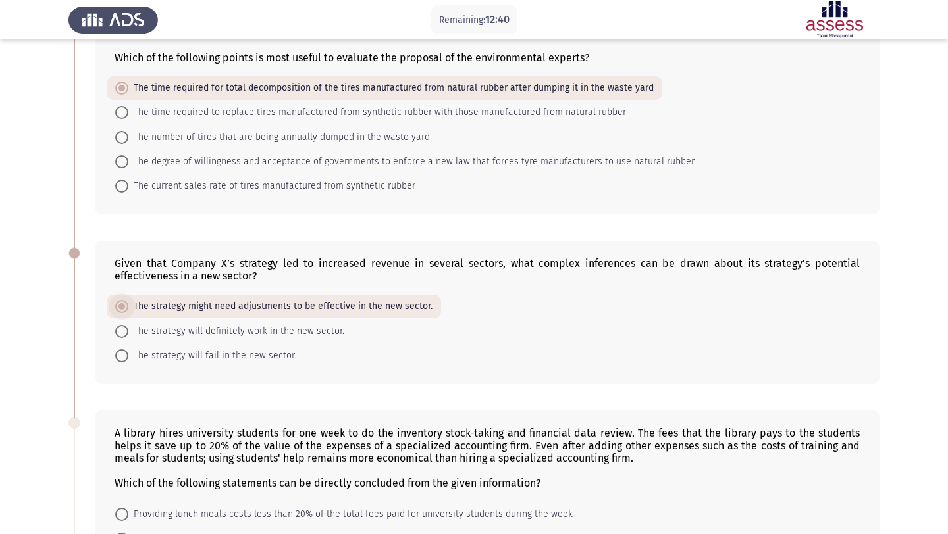
click at [257, 307] on span "The strategy might need adjustments to be effective in the new sector." at bounding box center [280, 307] width 304 height 16
click at [128, 307] on input "The strategy might need adjustments to be effective in the new sector." at bounding box center [121, 306] width 13 height 13
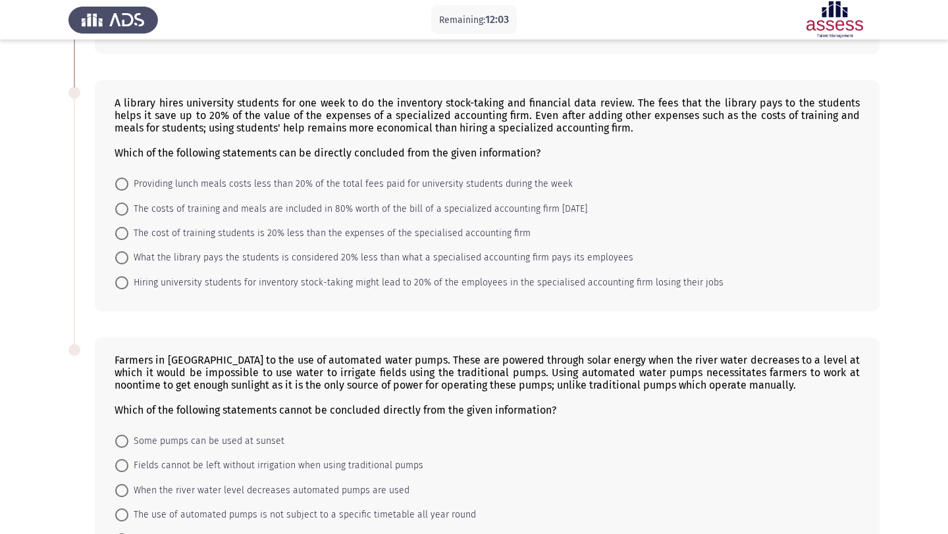
scroll to position [472, 0]
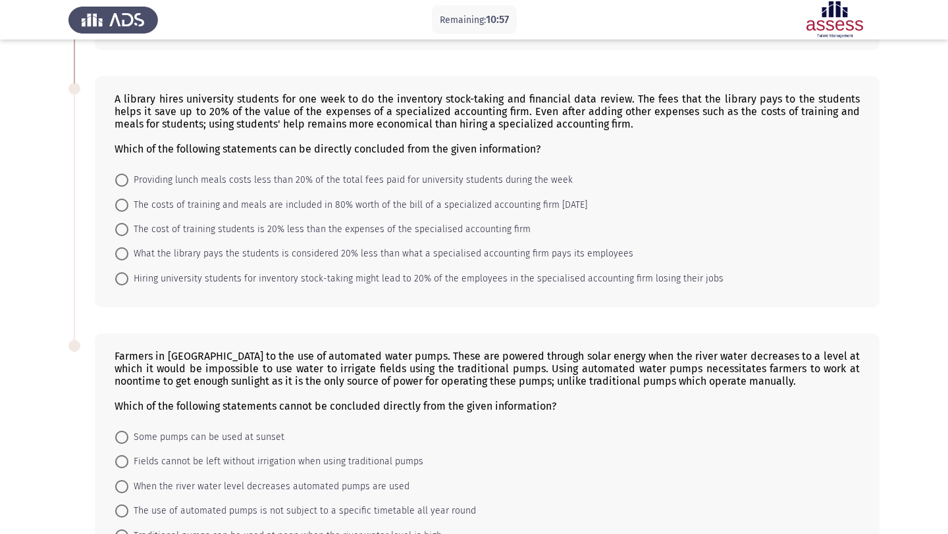
click at [252, 205] on span "The costs of training and meals are included in 80% worth of the bill of a spec…" at bounding box center [357, 205] width 459 height 16
click at [128, 205] on input "The costs of training and meals are included in 80% worth of the bill of a spec…" at bounding box center [121, 205] width 13 height 13
radio input "true"
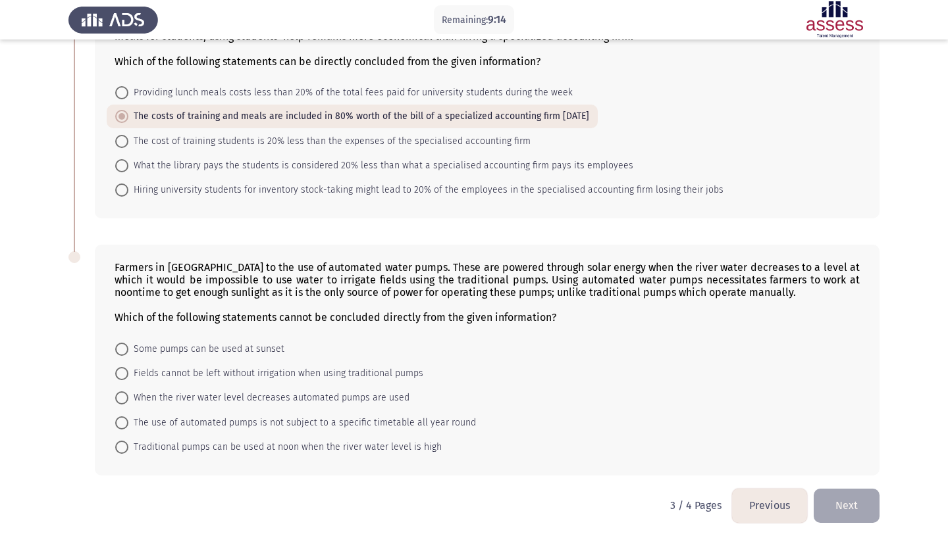
scroll to position [567, 0]
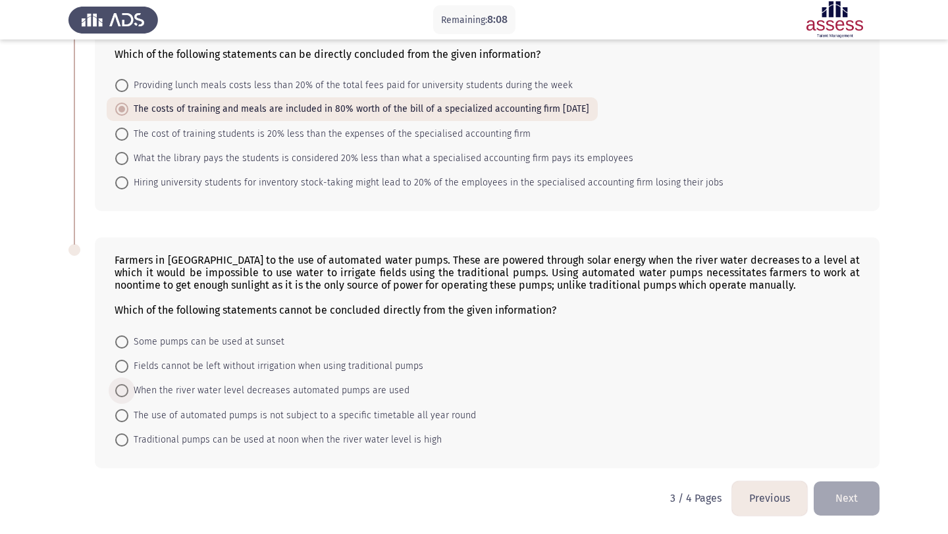
click at [324, 387] on span "When the river water level decreases automated pumps are used" at bounding box center [268, 391] width 281 height 16
click at [128, 387] on input "When the river water level decreases automated pumps are used" at bounding box center [121, 390] width 13 height 13
radio input "true"
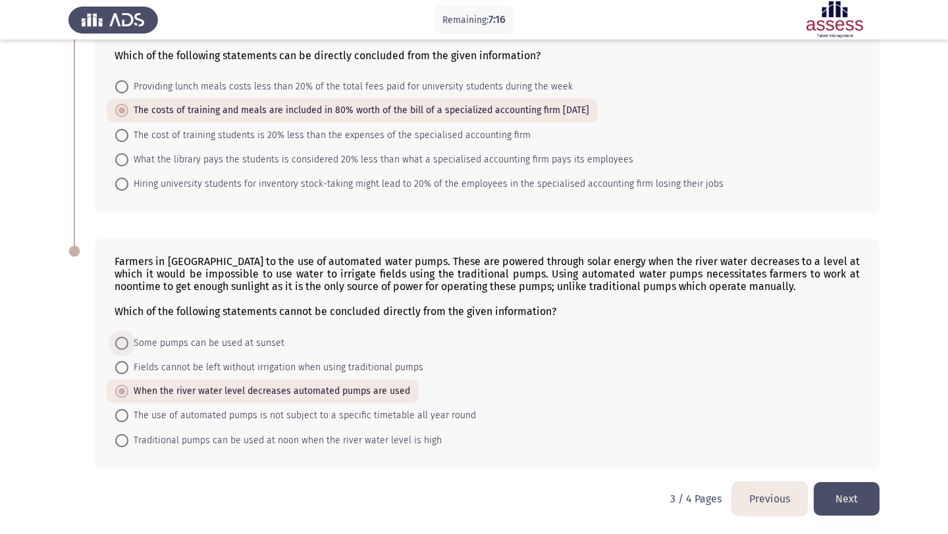
click at [268, 342] on span "Some pumps can be used at sunset" at bounding box center [206, 344] width 156 height 16
click at [128, 342] on input "Some pumps can be used at sunset" at bounding box center [121, 343] width 13 height 13
radio input "true"
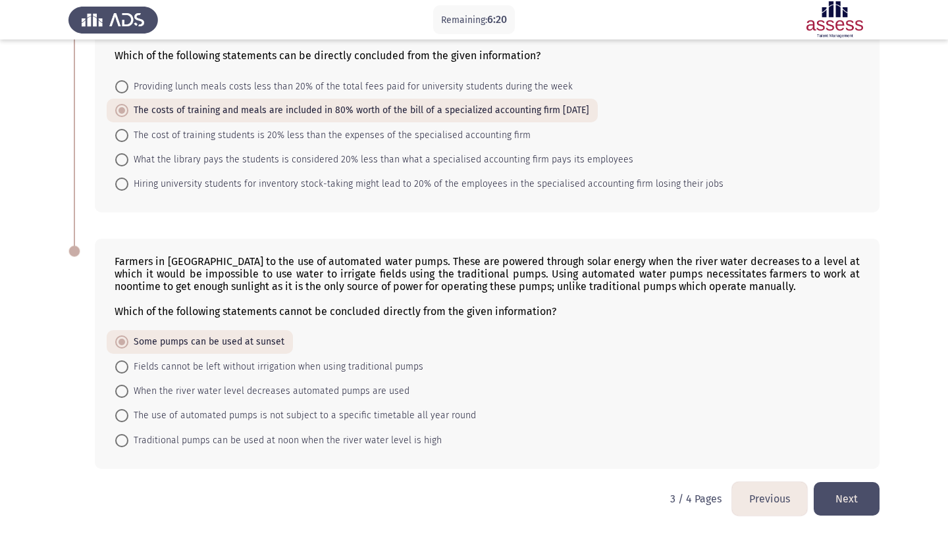
click at [490, 272] on div "Farmers in [GEOGRAPHIC_DATA] to the use of automated water pumps. These are pow…" at bounding box center [487, 286] width 745 height 63
click at [362, 261] on div "Farmers in [GEOGRAPHIC_DATA] to the use of automated water pumps. These are pow…" at bounding box center [487, 286] width 745 height 63
click at [861, 501] on button "Next" at bounding box center [846, 499] width 66 height 34
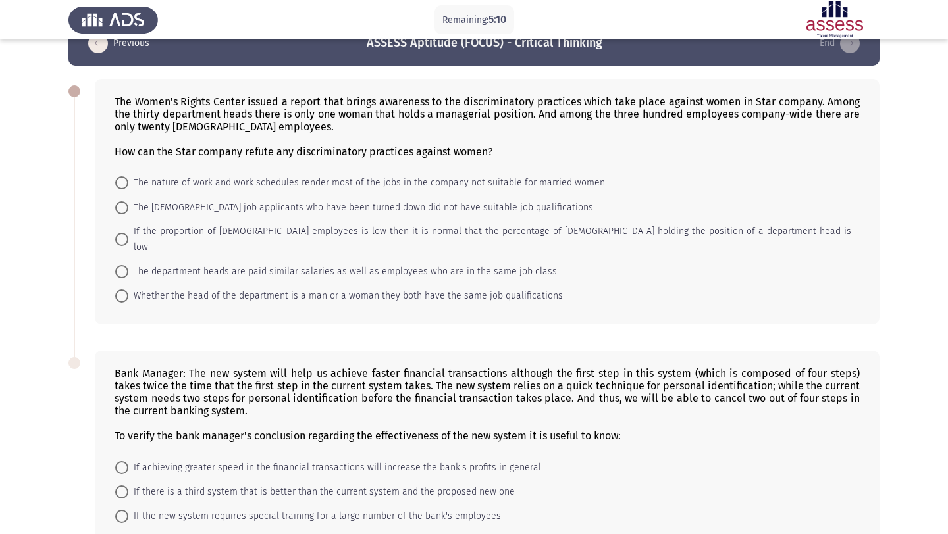
scroll to position [0, 0]
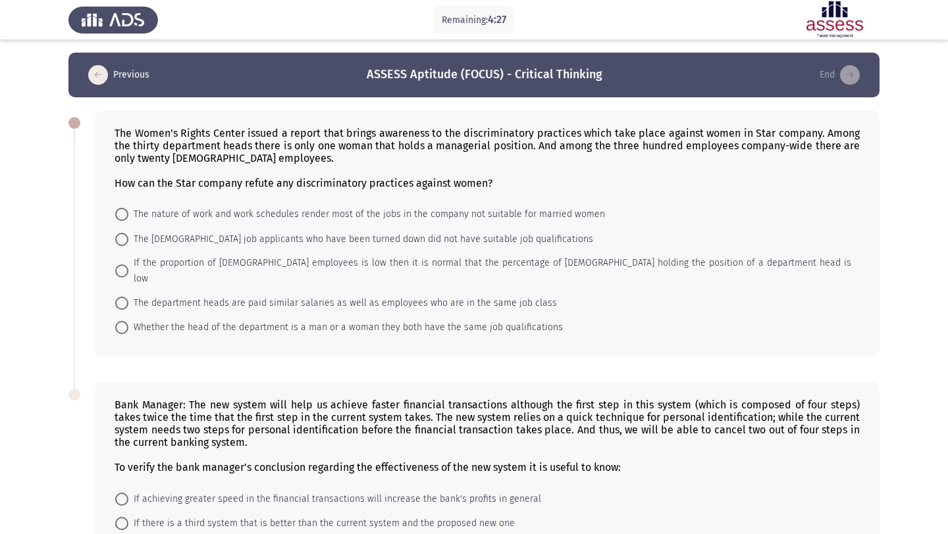
click at [393, 320] on span "Whether the head of the department is a man or a woman they both have the same …" at bounding box center [345, 328] width 434 height 16
click at [128, 321] on input "Whether the head of the department is a man or a woman they both have the same …" at bounding box center [121, 327] width 13 height 13
radio input "true"
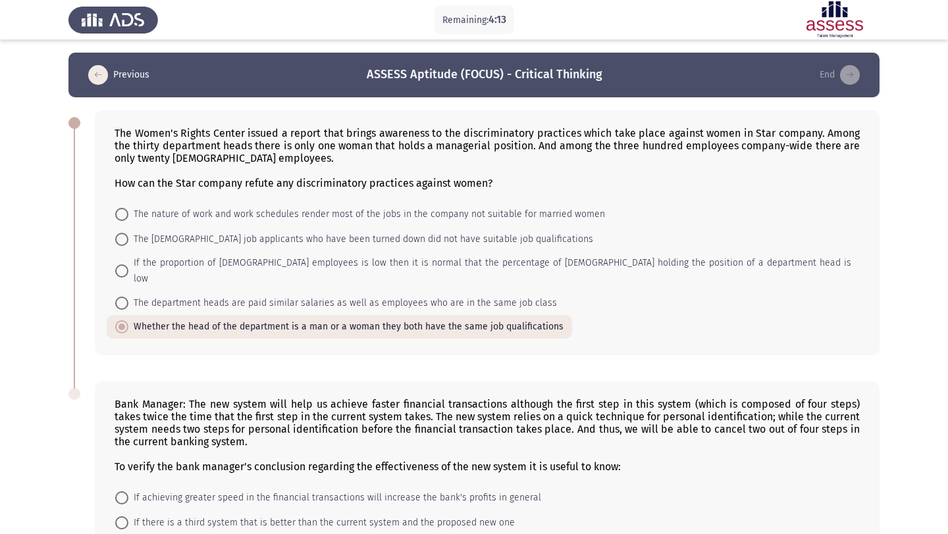
click at [359, 236] on span "The [DEMOGRAPHIC_DATA] job applicants who have been turned down did not have su…" at bounding box center [360, 240] width 465 height 16
click at [128, 236] on input "The [DEMOGRAPHIC_DATA] job applicants who have been turned down did not have su…" at bounding box center [121, 239] width 13 height 13
radio input "true"
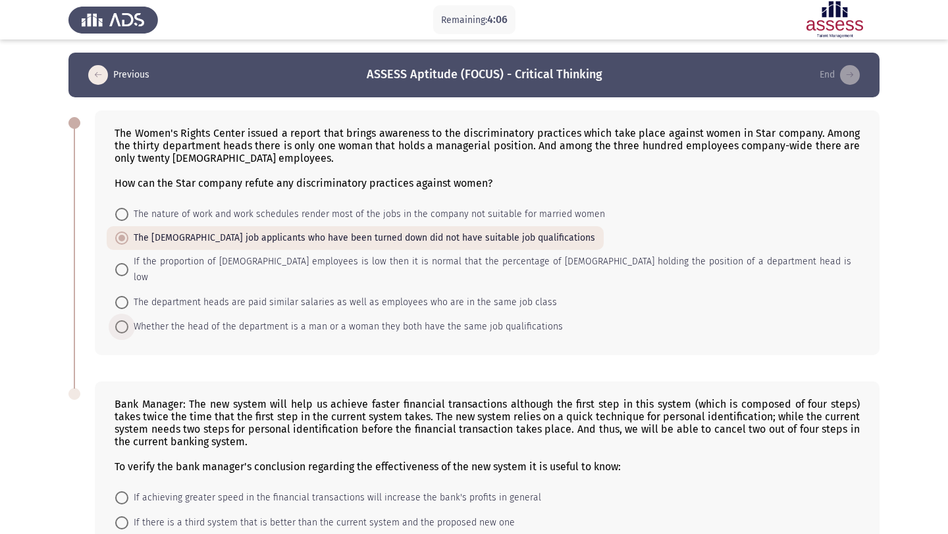
click at [417, 319] on span "Whether the head of the department is a man or a woman they both have the same …" at bounding box center [345, 327] width 434 height 16
click at [128, 320] on input "Whether the head of the department is a man or a woman they both have the same …" at bounding box center [121, 326] width 13 height 13
radio input "true"
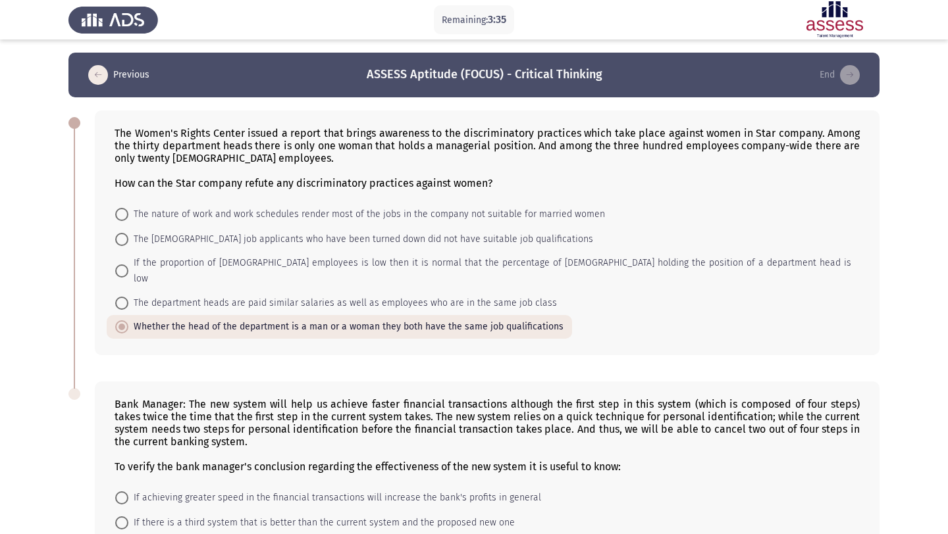
click at [458, 272] on mat-radio-button "If the proportion of [DEMOGRAPHIC_DATA] employees is low then it is normal that…" at bounding box center [483, 270] width 753 height 39
click at [462, 265] on span "If the proportion of [DEMOGRAPHIC_DATA] employees is low then it is normal that…" at bounding box center [489, 271] width 723 height 32
click at [128, 265] on input "If the proportion of [DEMOGRAPHIC_DATA] employees is low then it is normal that…" at bounding box center [121, 271] width 13 height 13
radio input "true"
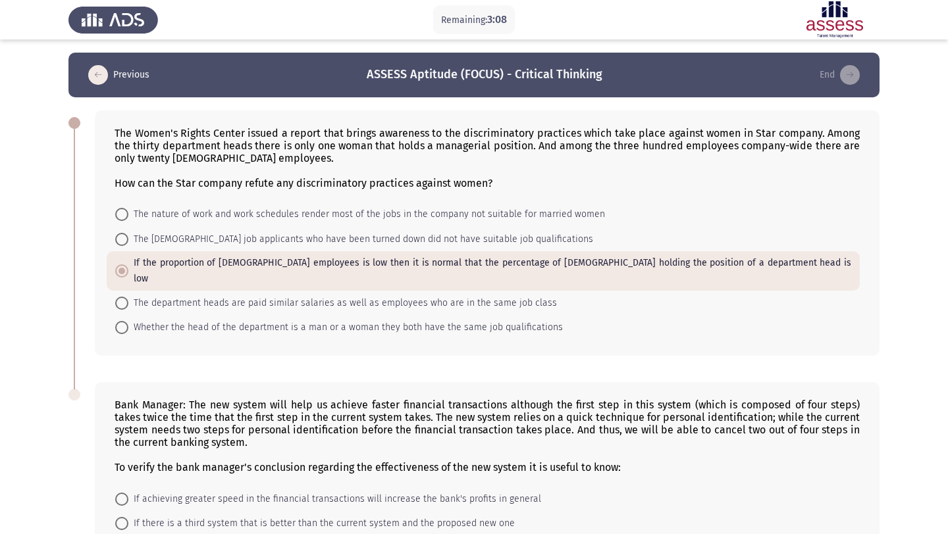
click at [396, 245] on span "The [DEMOGRAPHIC_DATA] job applicants who have been turned down did not have su…" at bounding box center [360, 240] width 465 height 16
click at [128, 245] on input "The [DEMOGRAPHIC_DATA] job applicants who have been turned down did not have su…" at bounding box center [121, 239] width 13 height 13
radio input "true"
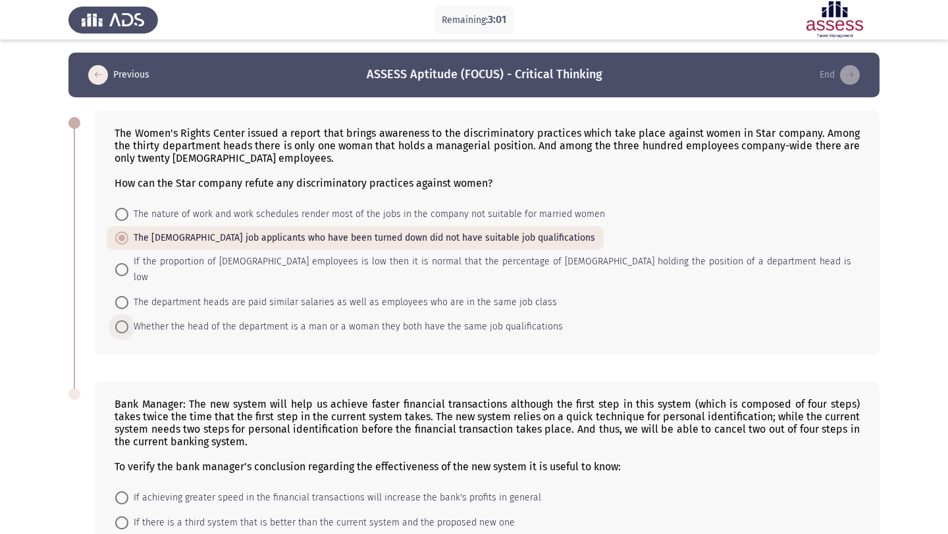
click at [426, 319] on span "Whether the head of the department is a man or a woman they both have the same …" at bounding box center [345, 327] width 434 height 16
click at [128, 320] on input "Whether the head of the department is a man or a woman they both have the same …" at bounding box center [121, 326] width 13 height 13
radio input "true"
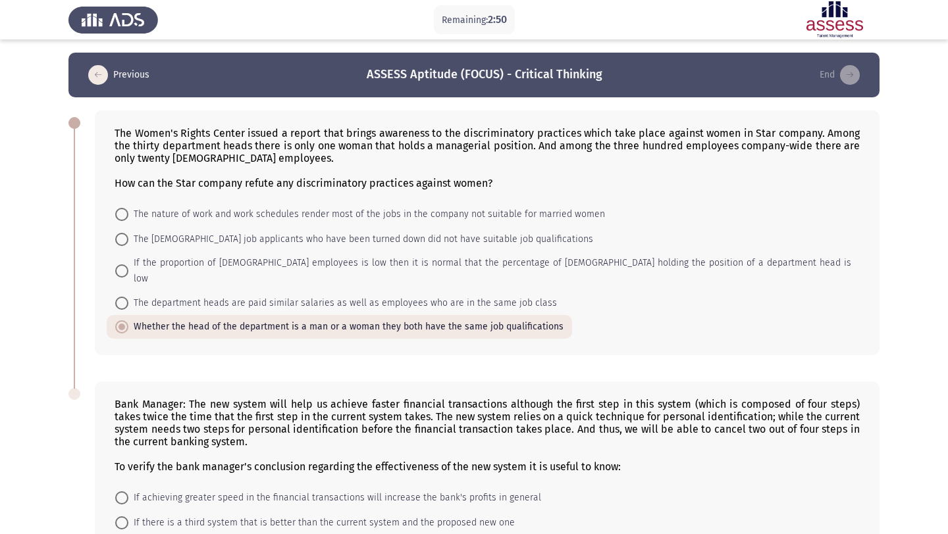
click at [290, 232] on span "The [DEMOGRAPHIC_DATA] job applicants who have been turned down did not have su…" at bounding box center [360, 240] width 465 height 16
click at [128, 233] on input "The [DEMOGRAPHIC_DATA] job applicants who have been turned down did not have su…" at bounding box center [121, 239] width 13 height 13
radio input "true"
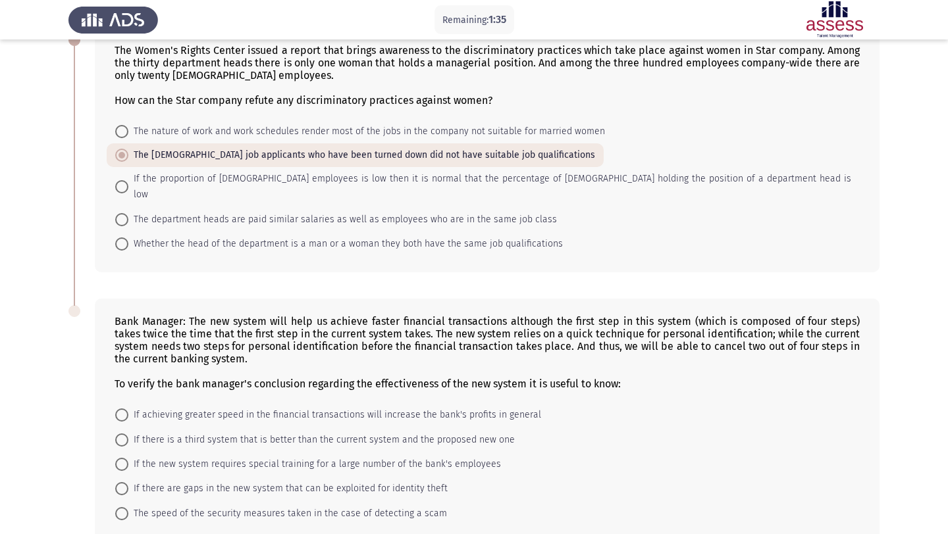
scroll to position [82, 0]
click at [355, 458] on span "If the new system requires special training for a large number of the bank's em…" at bounding box center [314, 466] width 372 height 16
click at [128, 459] on input "If the new system requires special training for a large number of the bank's em…" at bounding box center [121, 465] width 13 height 13
radio input "true"
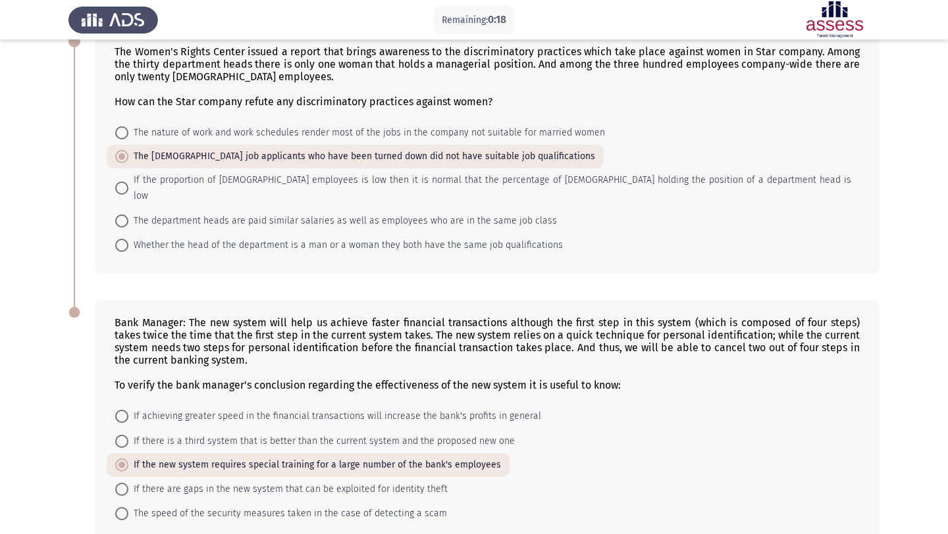
click at [370, 188] on span "If the proportion of [DEMOGRAPHIC_DATA] employees is low then it is normal that…" at bounding box center [489, 188] width 723 height 32
click at [128, 188] on input "If the proportion of [DEMOGRAPHIC_DATA] employees is low then it is normal that…" at bounding box center [121, 188] width 13 height 13
radio input "true"
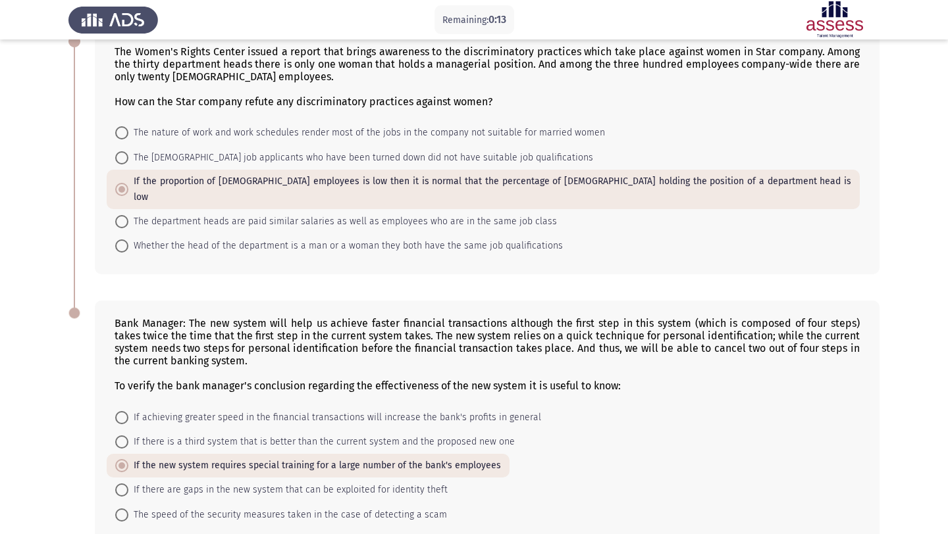
scroll to position [140, 0]
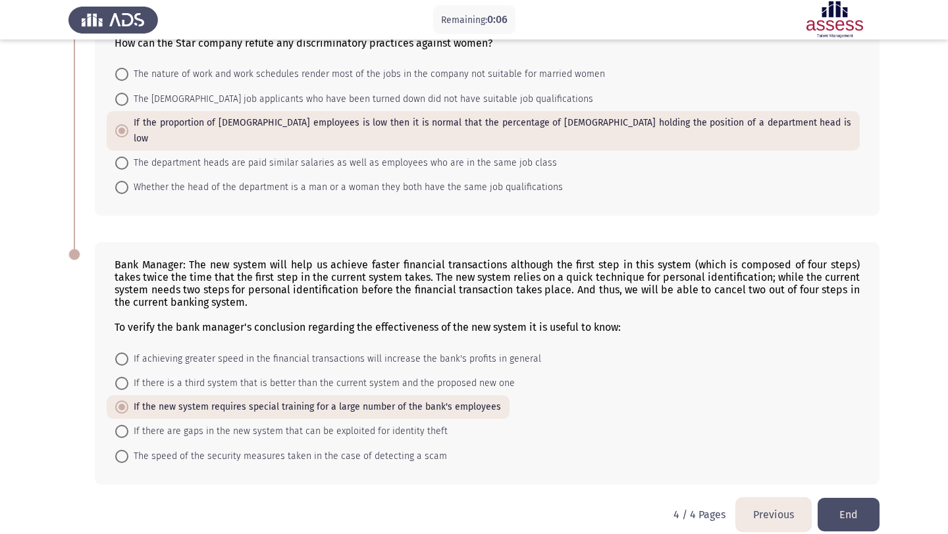
click at [847, 500] on button "End" at bounding box center [848, 515] width 62 height 34
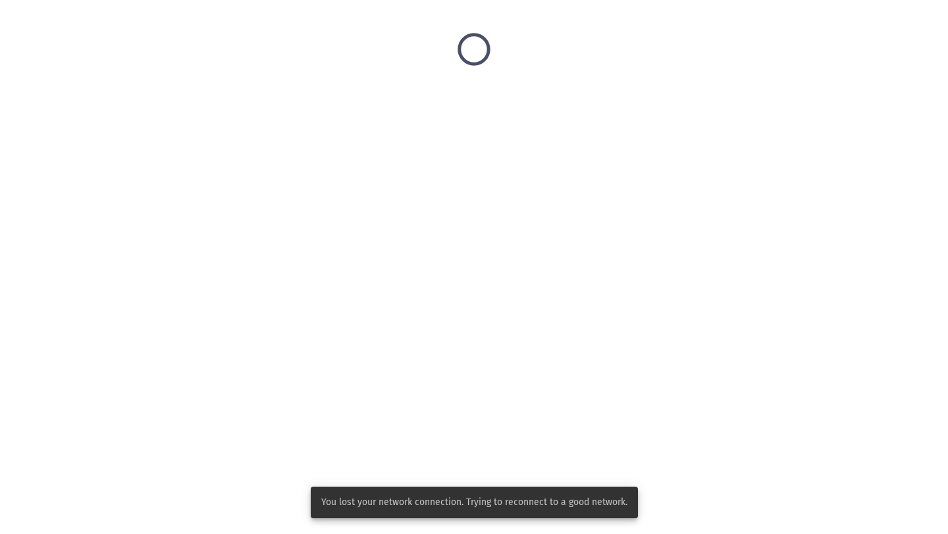
scroll to position [0, 0]
